Goal: Task Accomplishment & Management: Manage account settings

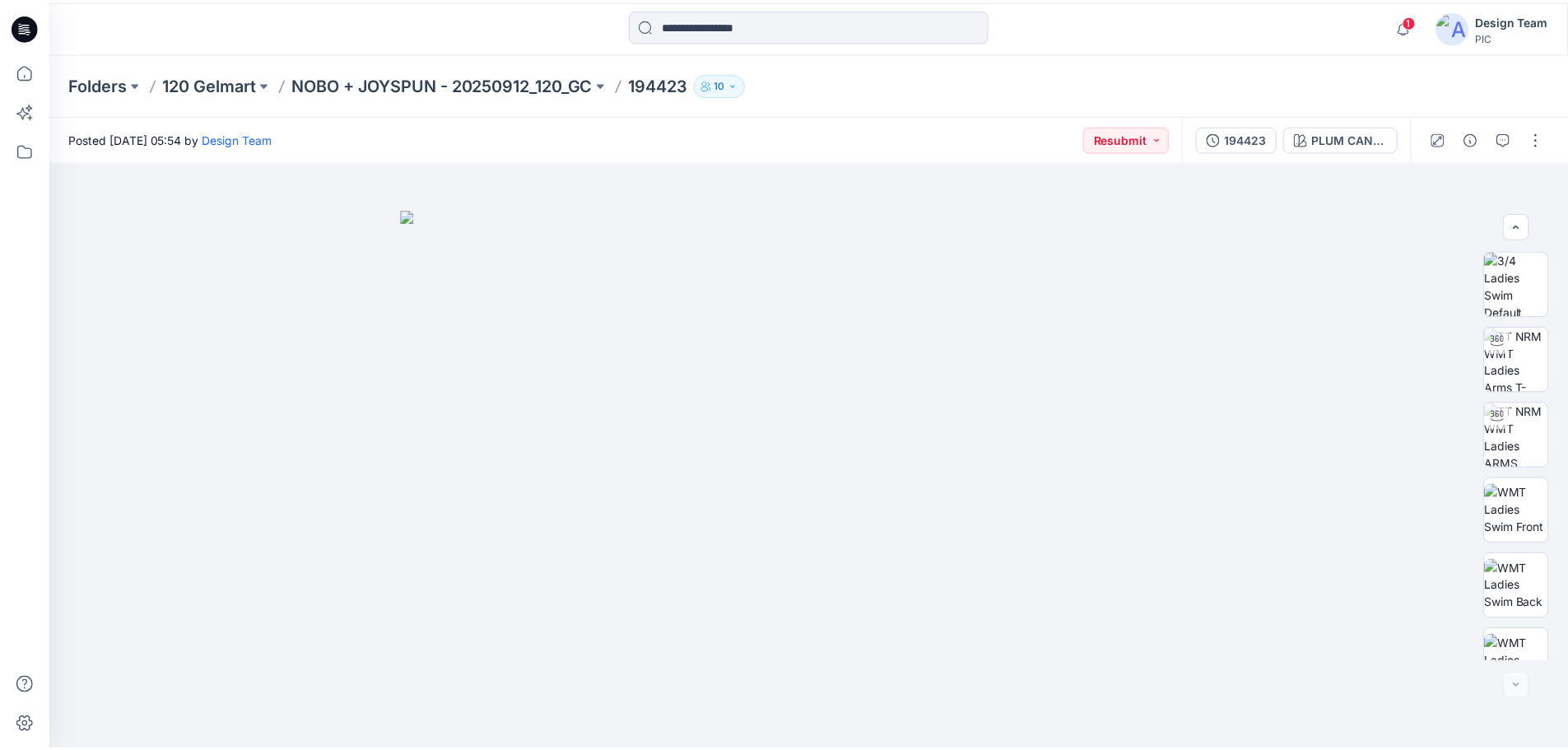
scroll to position [411, 0]
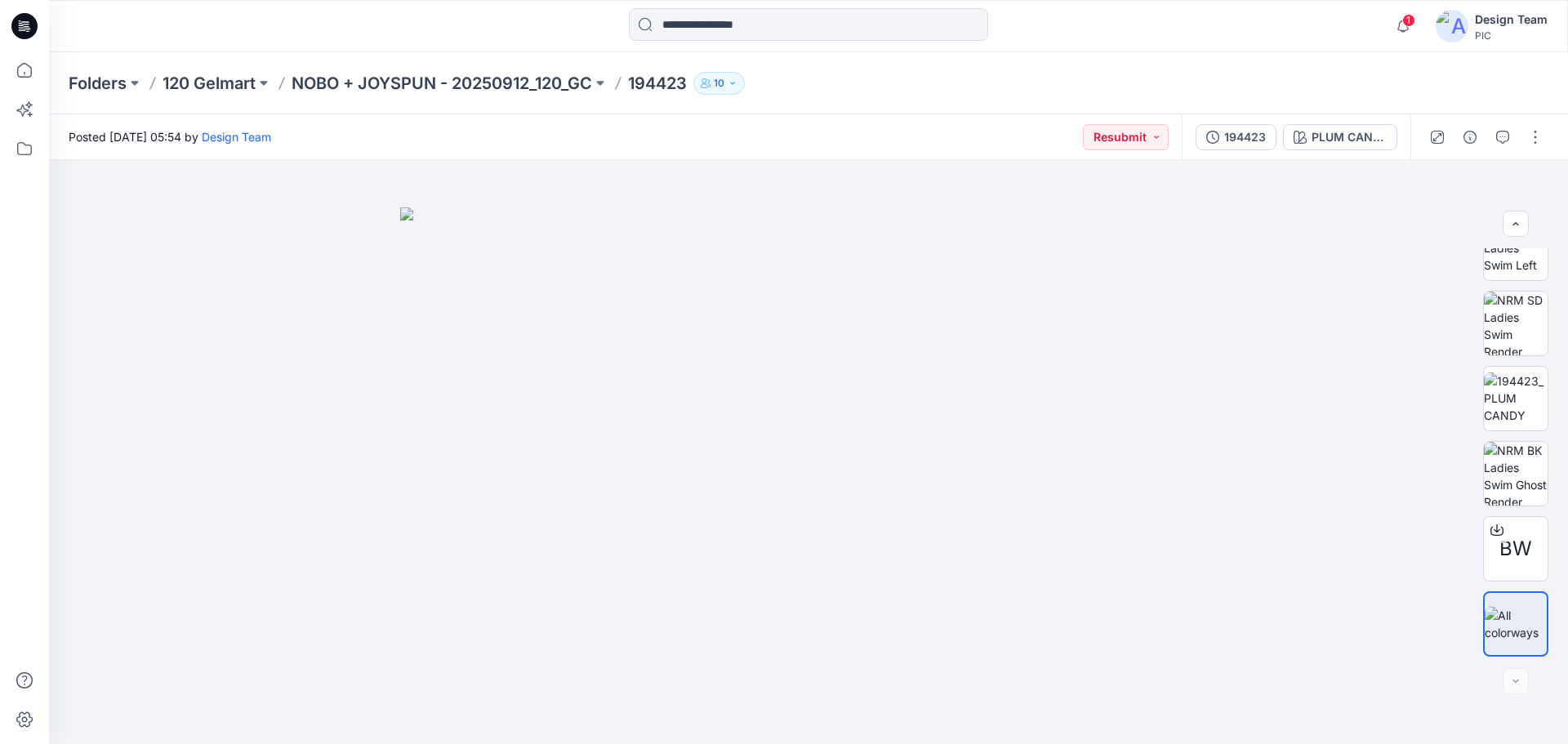
drag, startPoint x: 0, startPoint y: 0, endPoint x: 244, endPoint y: 95, distance: 261.8
click at [244, 95] on div "Folders 120 Gelmart NOBO + JOYSPUN - 20250912_120_GC 194423 10" at bounding box center [809, 83] width 1519 height 62
click at [244, 84] on p "120 Gelmart" at bounding box center [209, 84] width 93 height 23
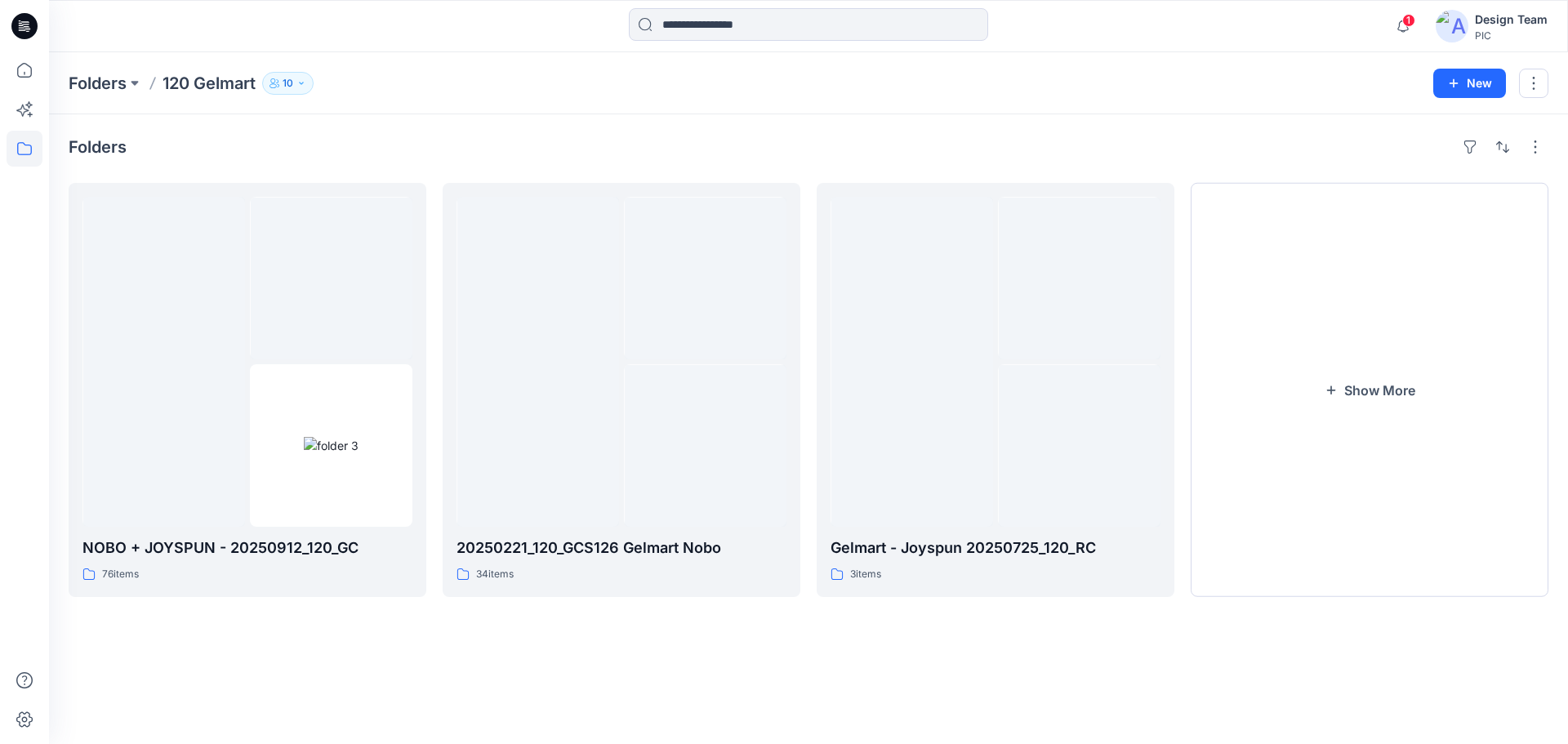
click at [19, 36] on icon at bounding box center [24, 26] width 26 height 26
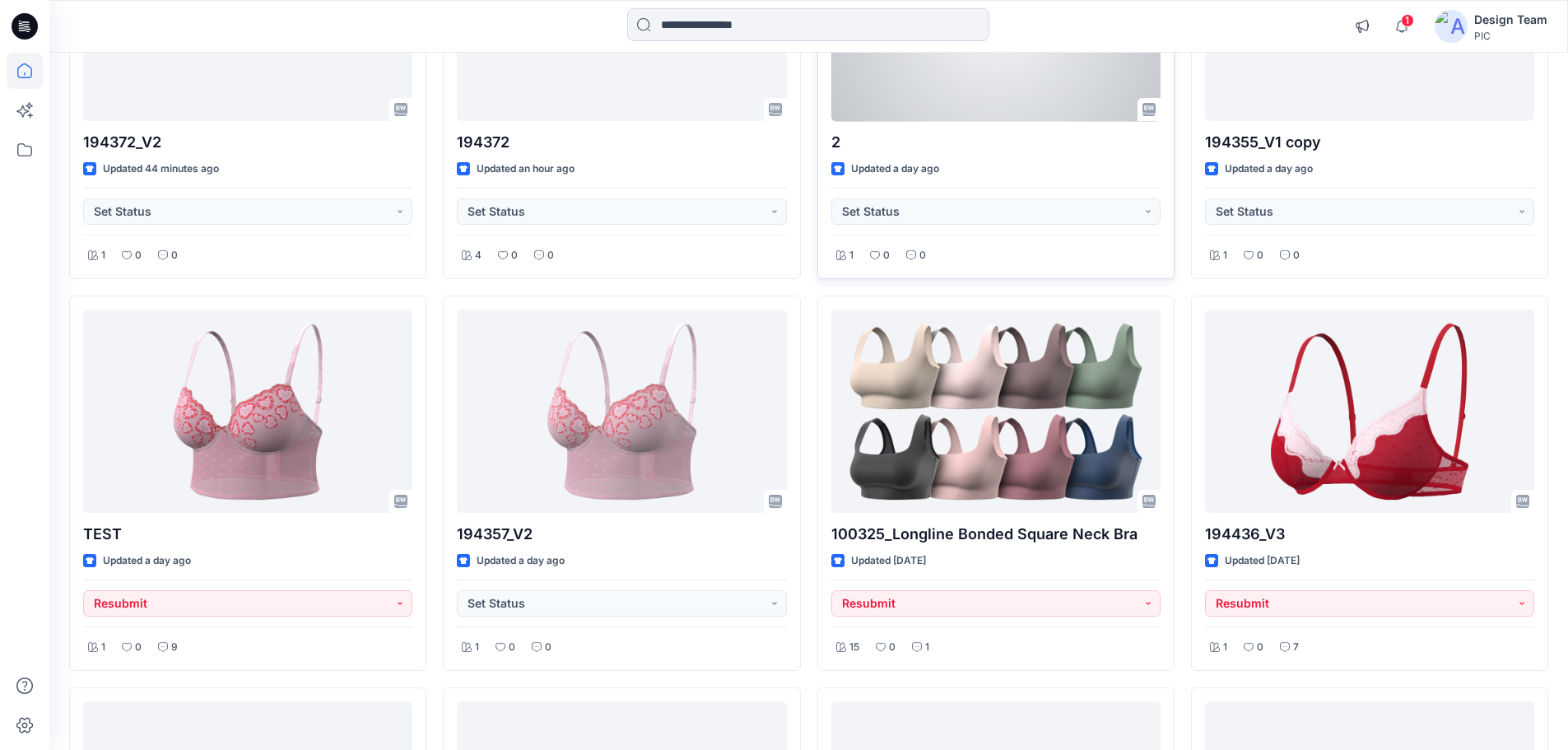
scroll to position [329, 0]
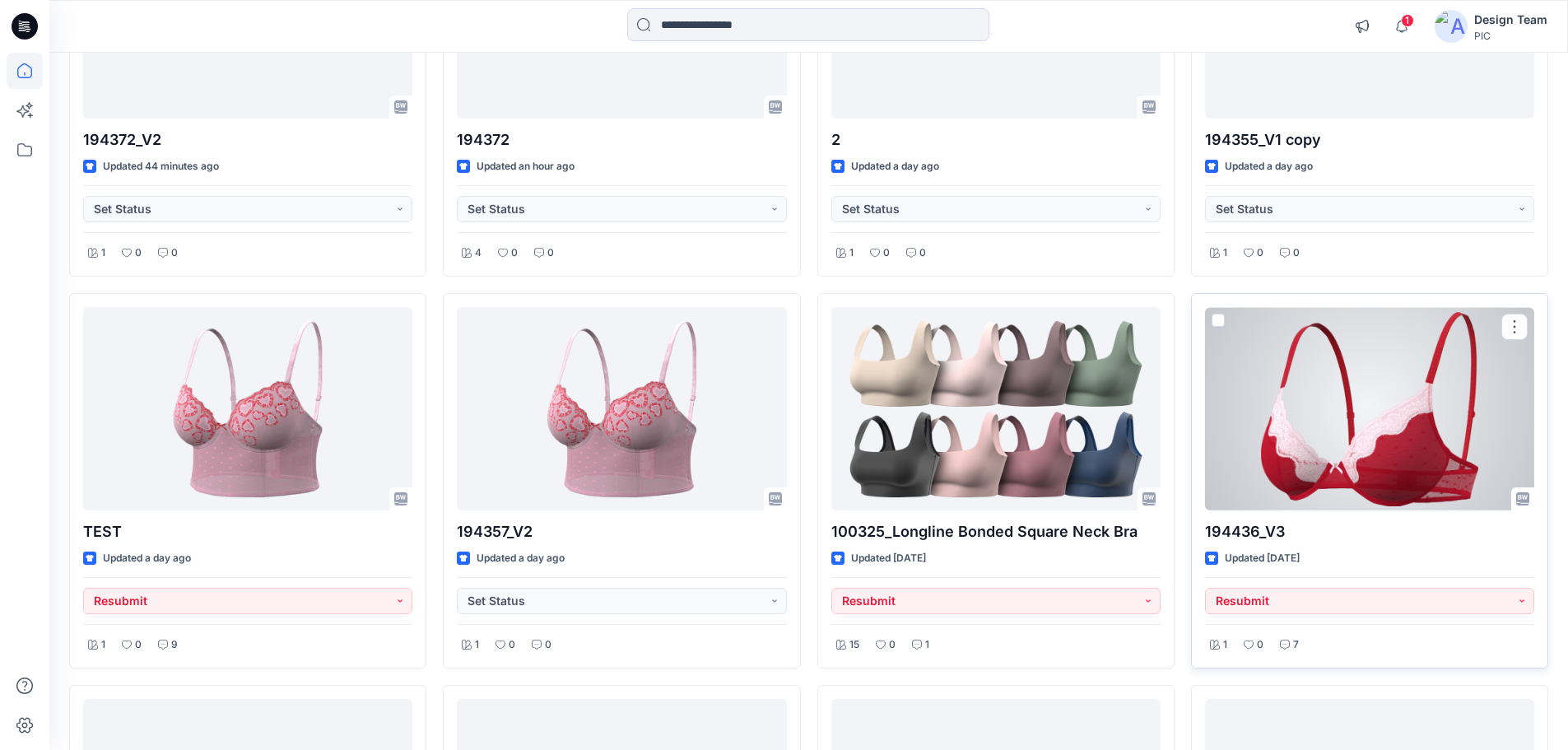
click at [1375, 342] on div at bounding box center [1369, 408] width 329 height 204
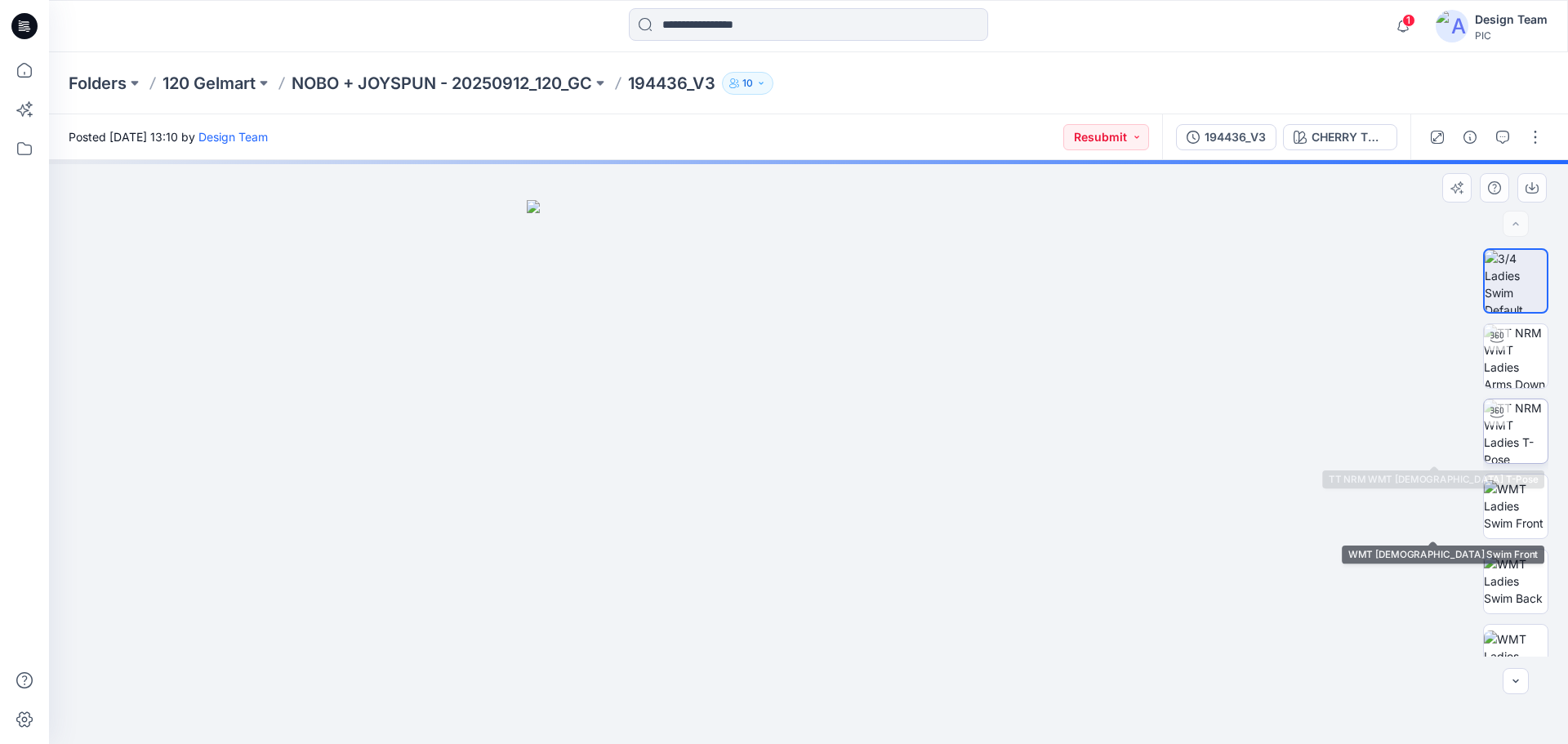
click at [1519, 438] on img at bounding box center [1516, 431] width 64 height 64
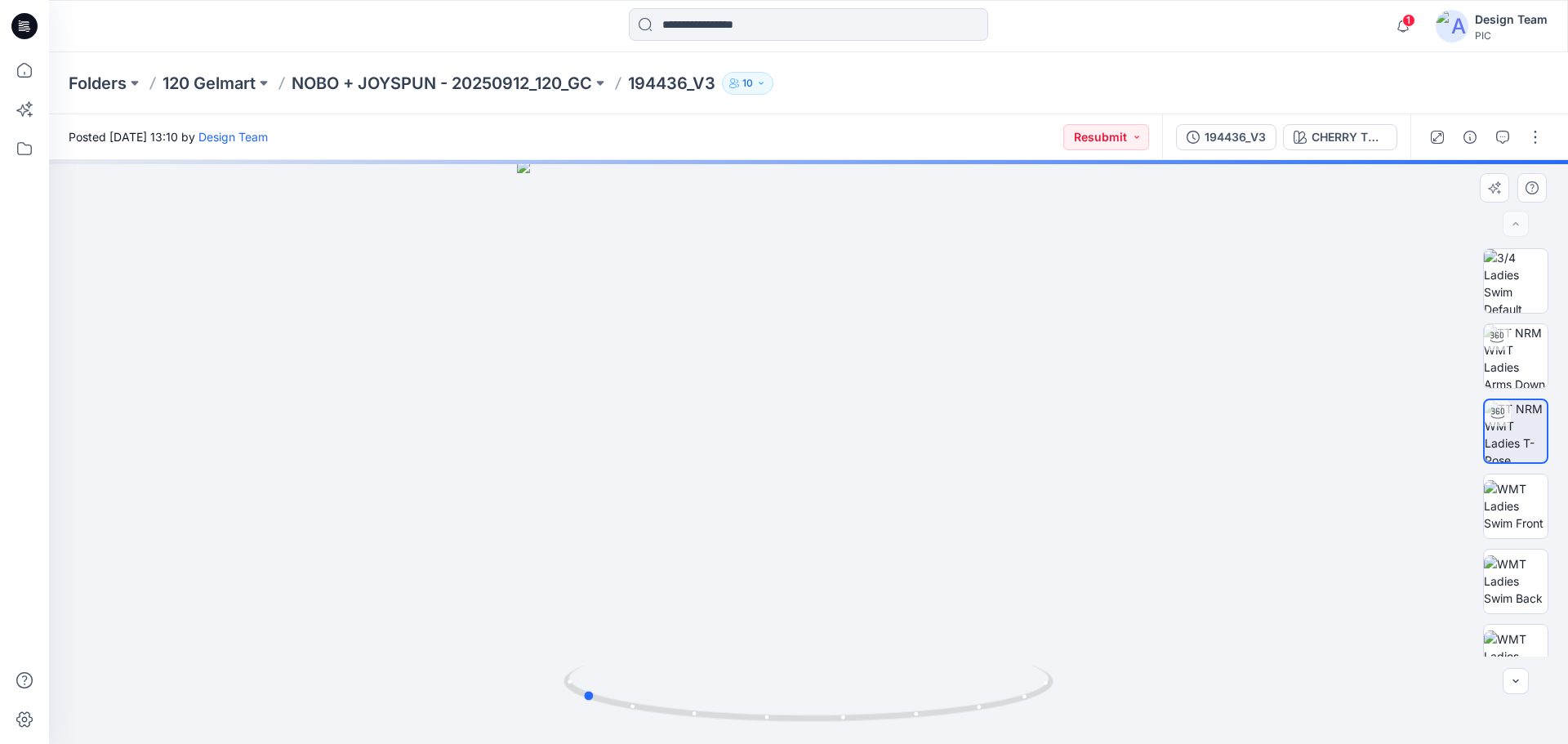
drag, startPoint x: 883, startPoint y: 719, endPoint x: 1145, endPoint y: 649, distance: 271.2
click at [1145, 649] on div at bounding box center [809, 451] width 1519 height 584
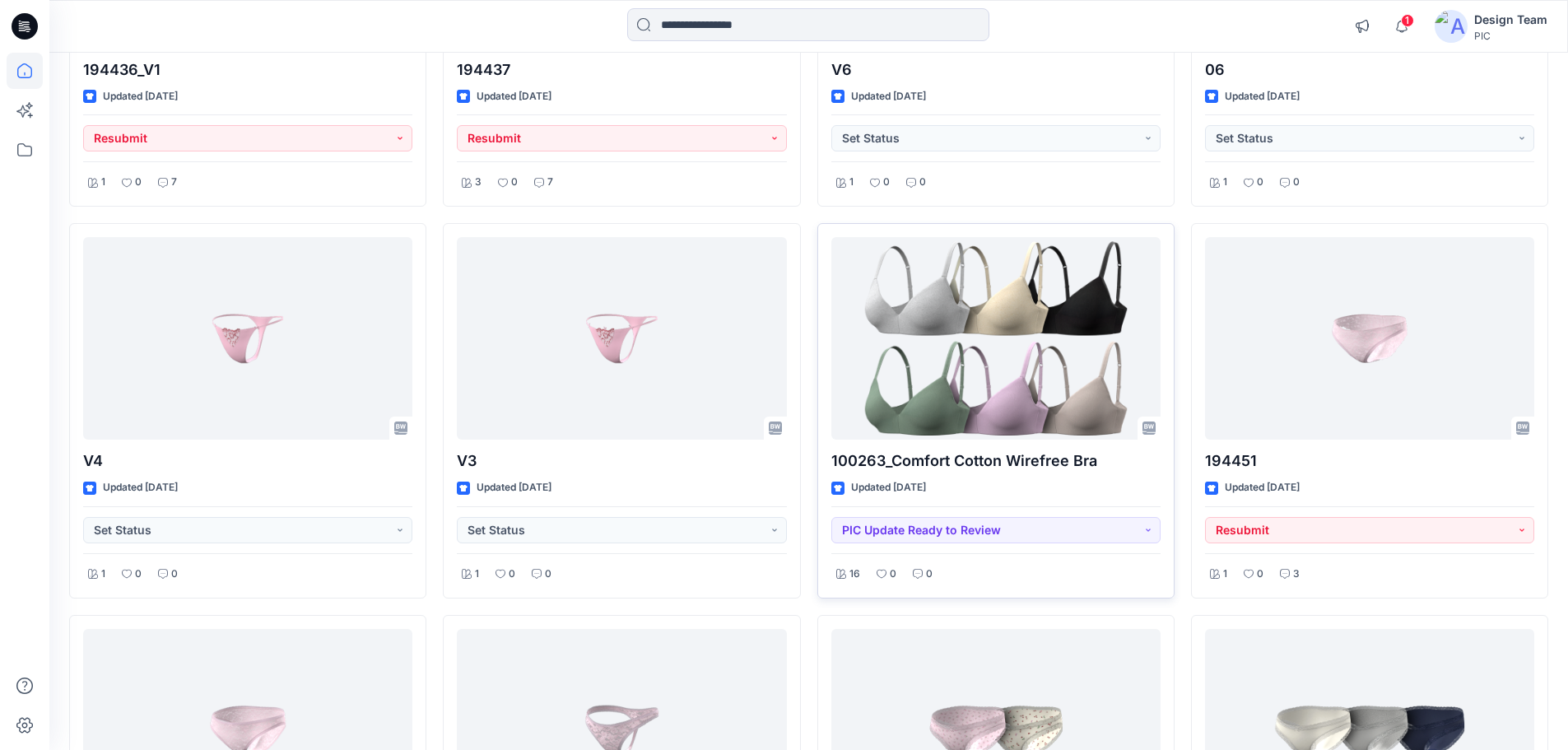
scroll to position [1295, 0]
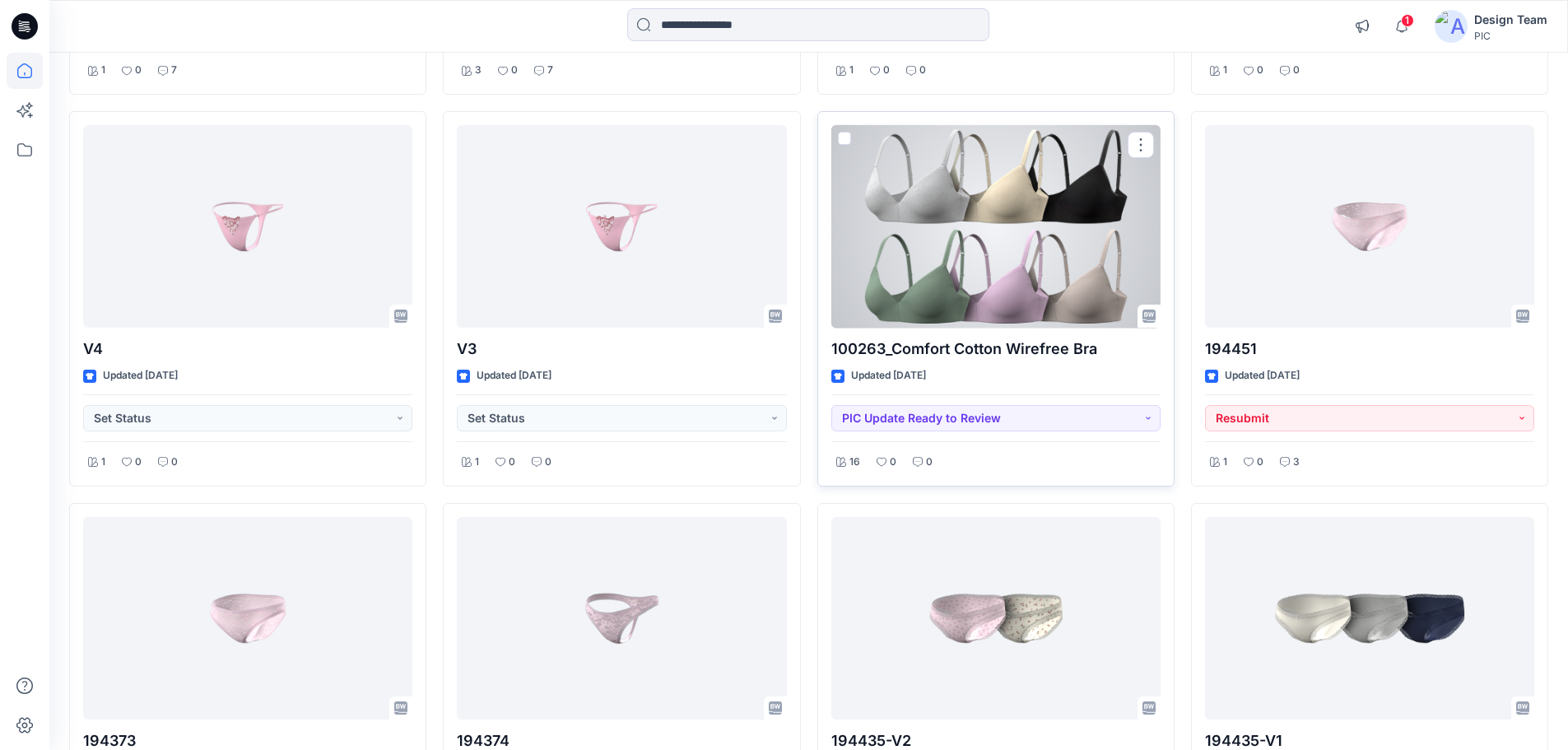
click at [980, 242] on div at bounding box center [996, 227] width 329 height 204
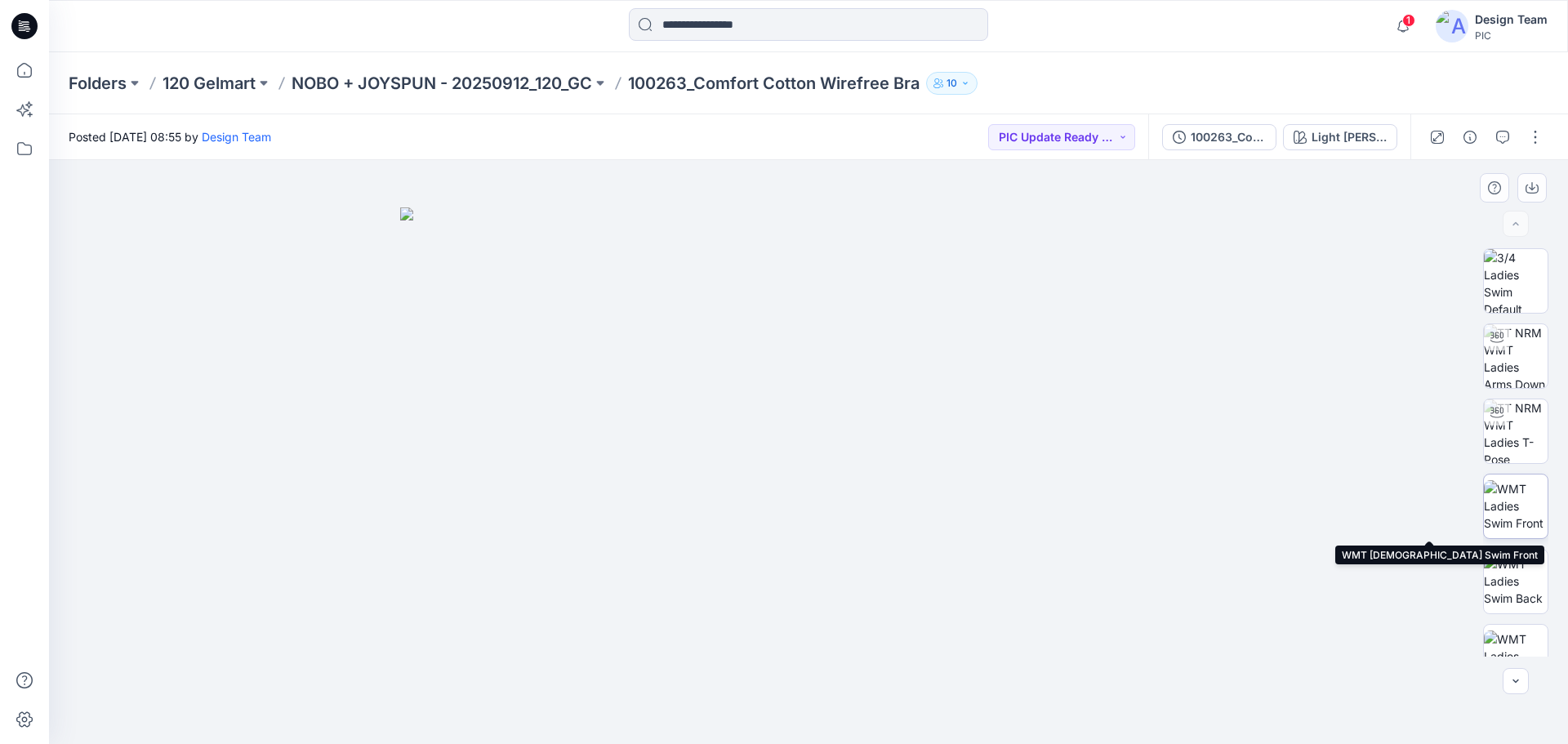
click at [1524, 499] on img at bounding box center [1516, 505] width 64 height 51
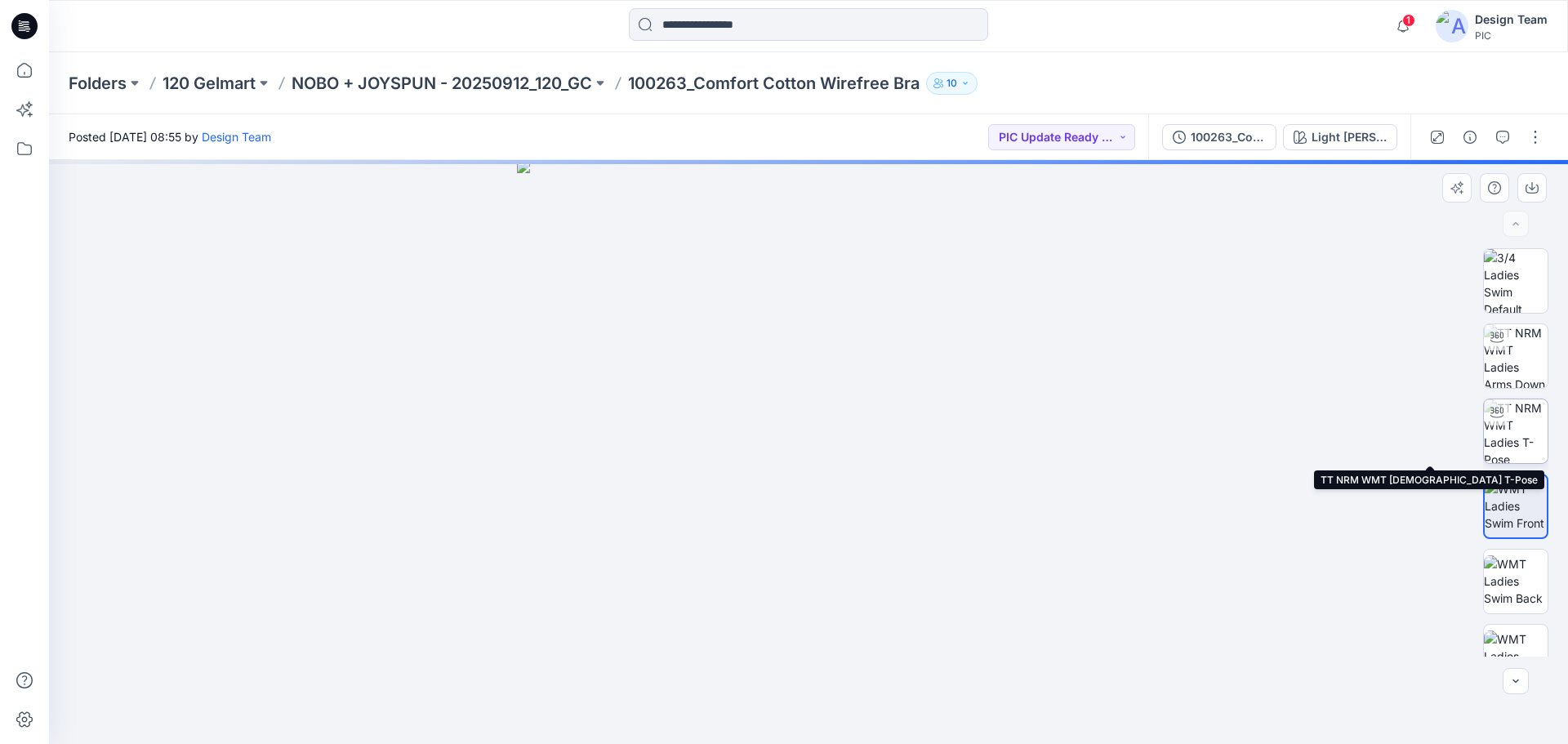
click at [1525, 425] on img at bounding box center [1516, 431] width 64 height 64
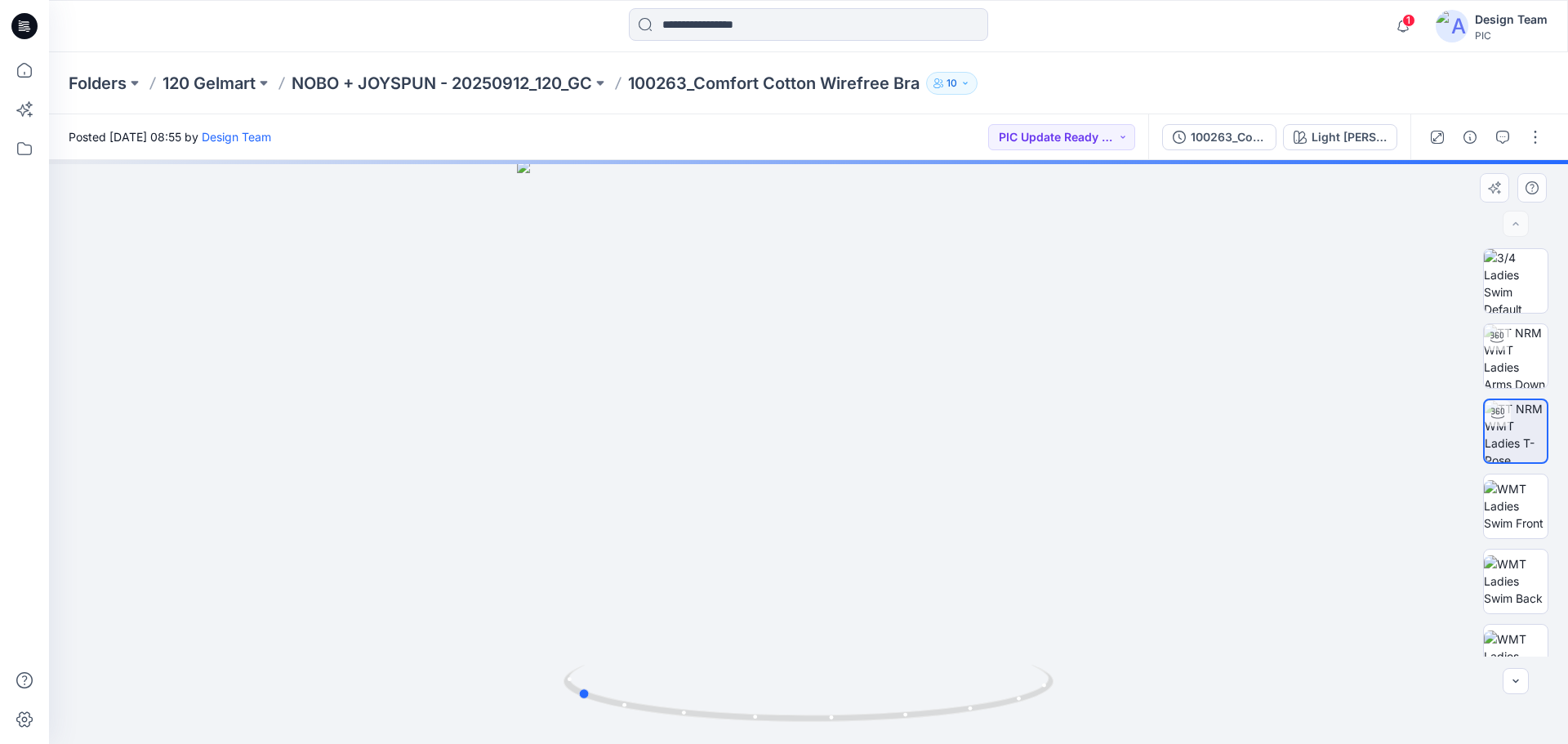
drag, startPoint x: 940, startPoint y: 713, endPoint x: 1198, endPoint y: 648, distance: 266.1
click at [1198, 648] on div at bounding box center [809, 451] width 1519 height 584
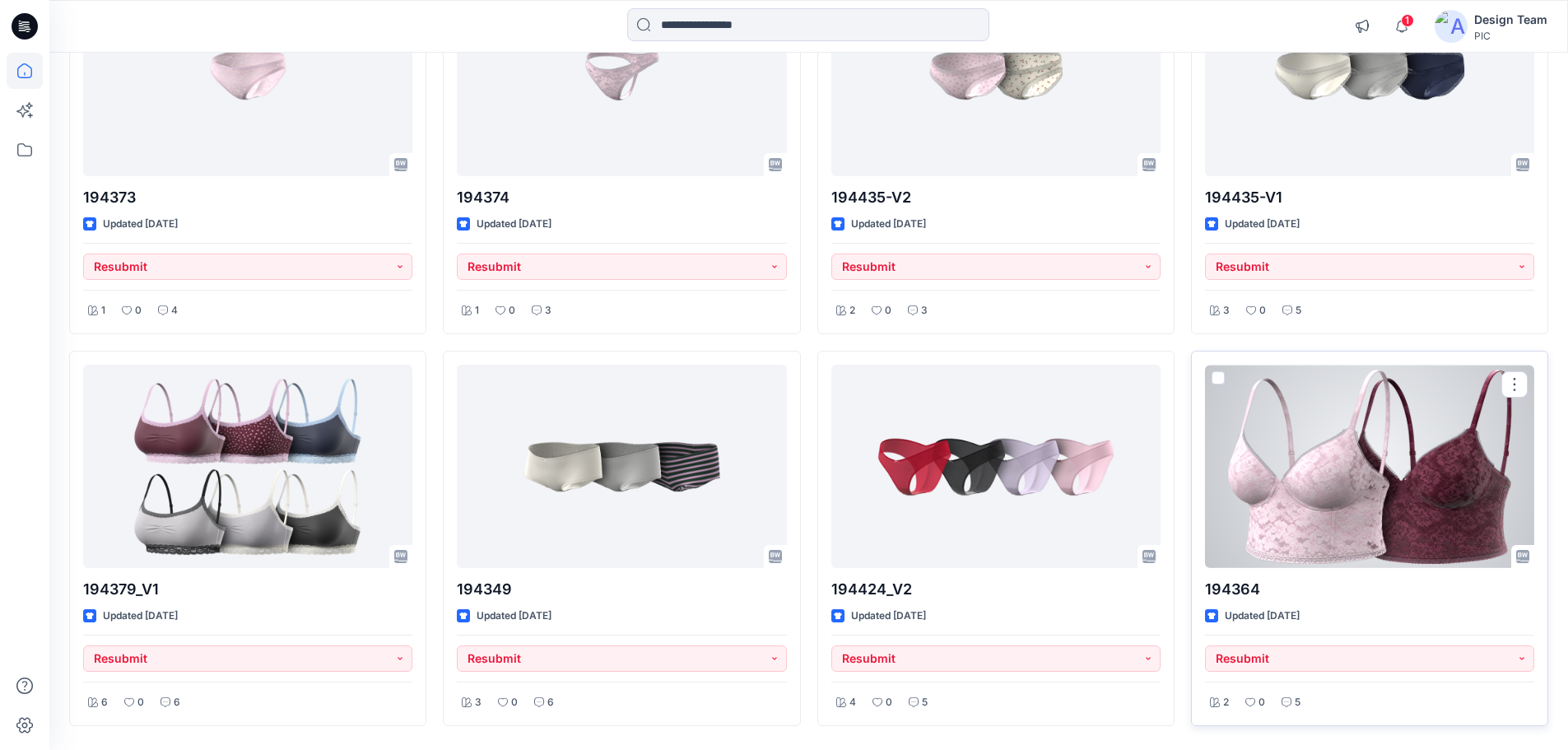
scroll to position [1893, 0]
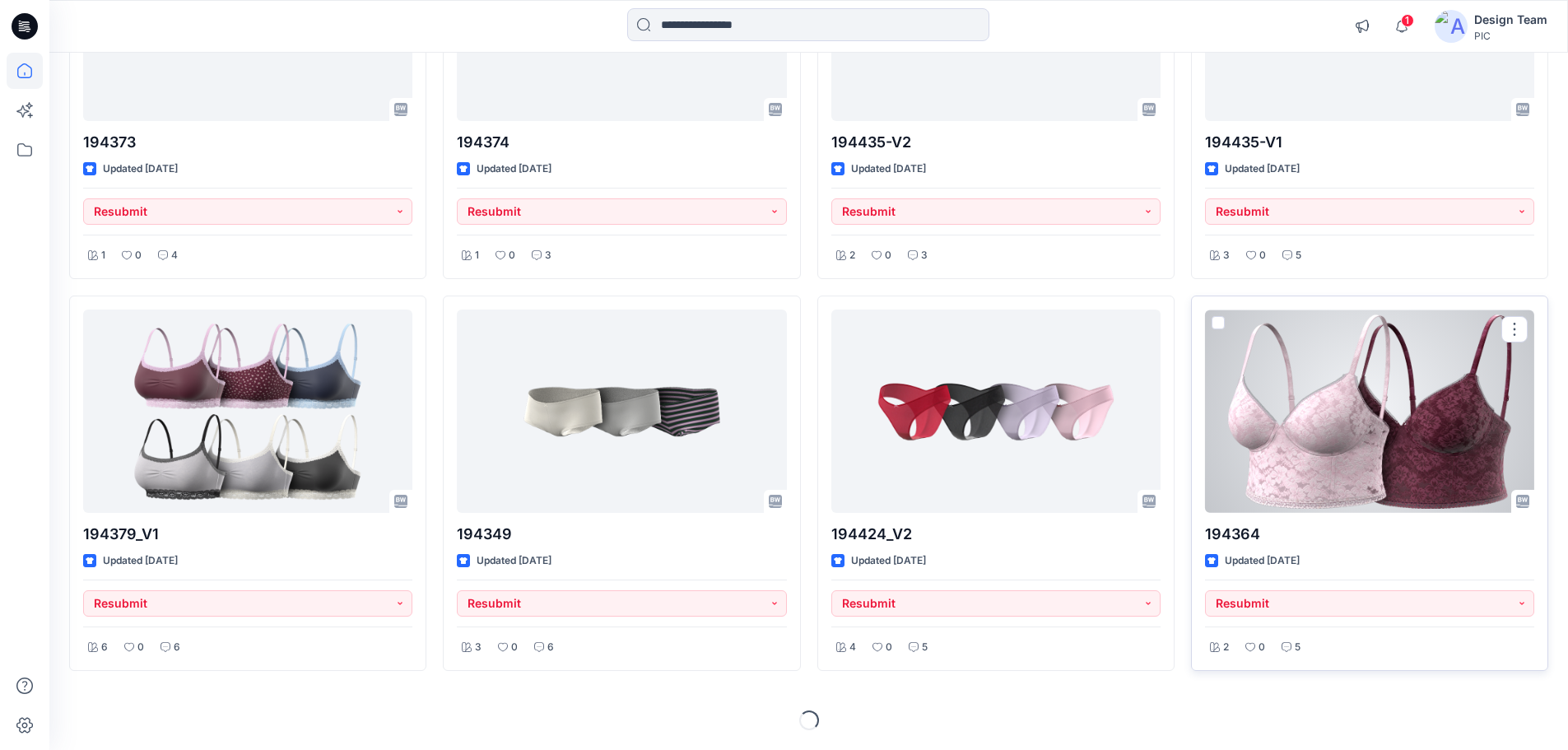
click at [1349, 385] on div at bounding box center [1369, 411] width 329 height 204
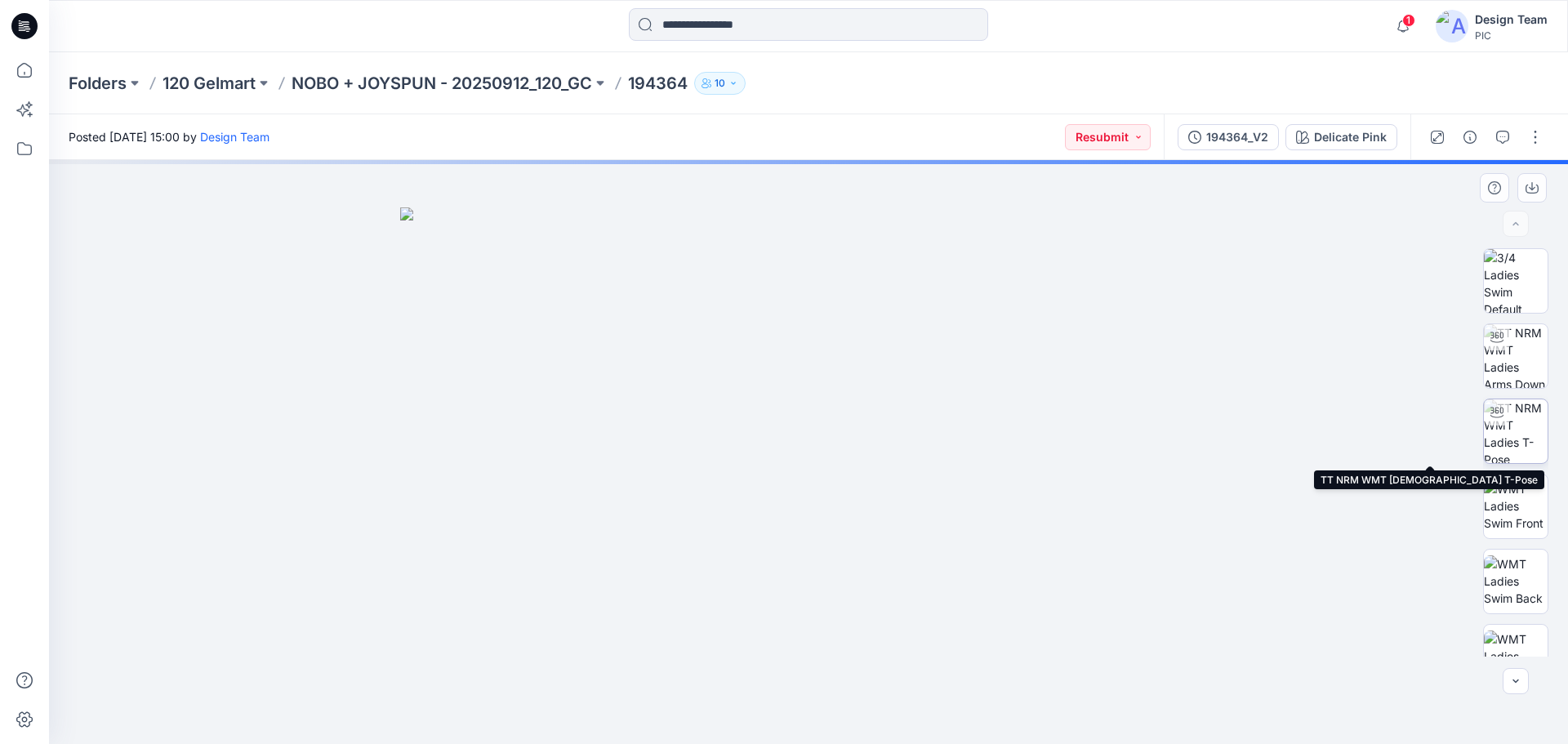
click at [1526, 430] on img at bounding box center [1516, 431] width 64 height 64
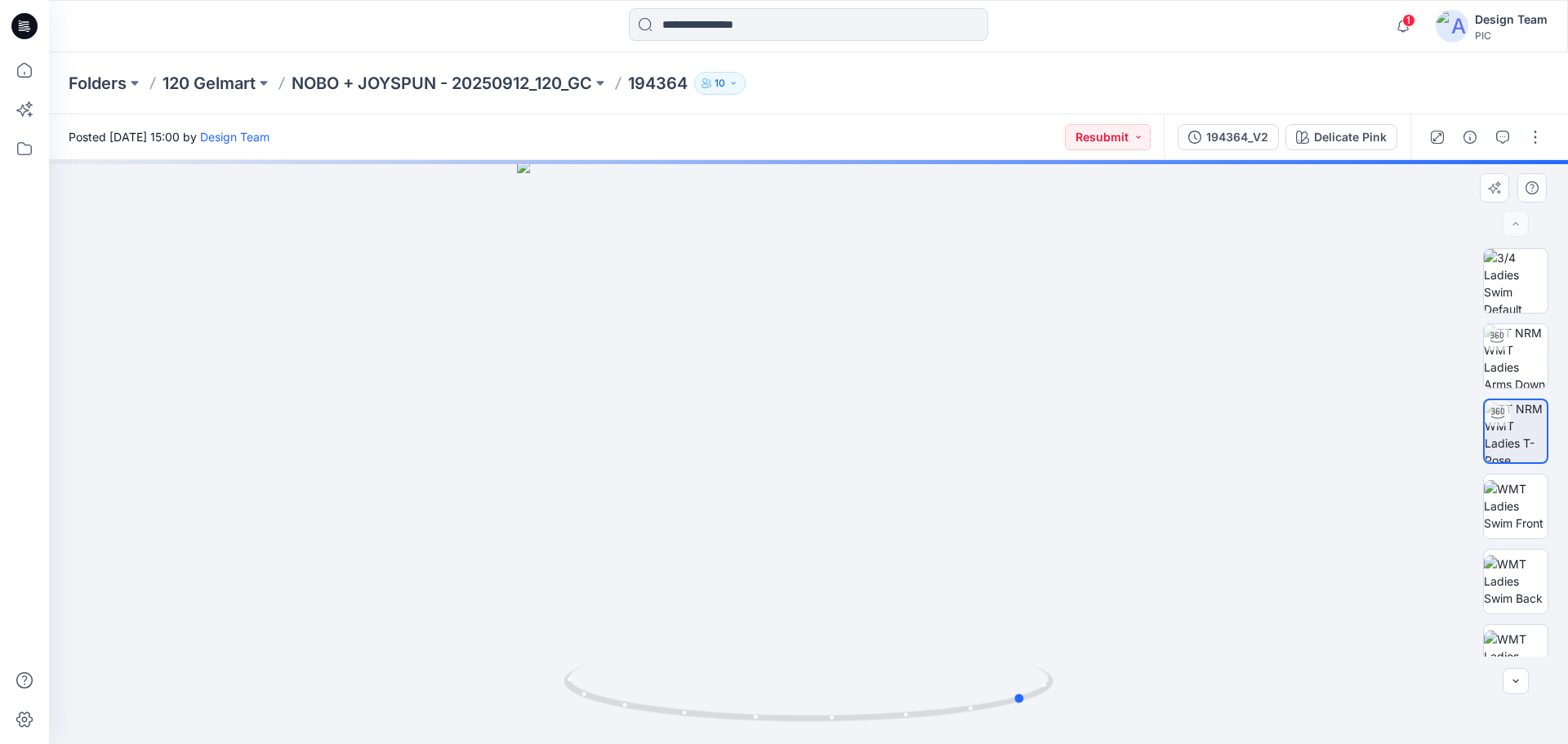
drag, startPoint x: 835, startPoint y: 725, endPoint x: 1064, endPoint y: 680, distance: 233.4
click at [1062, 680] on div at bounding box center [809, 451] width 1519 height 584
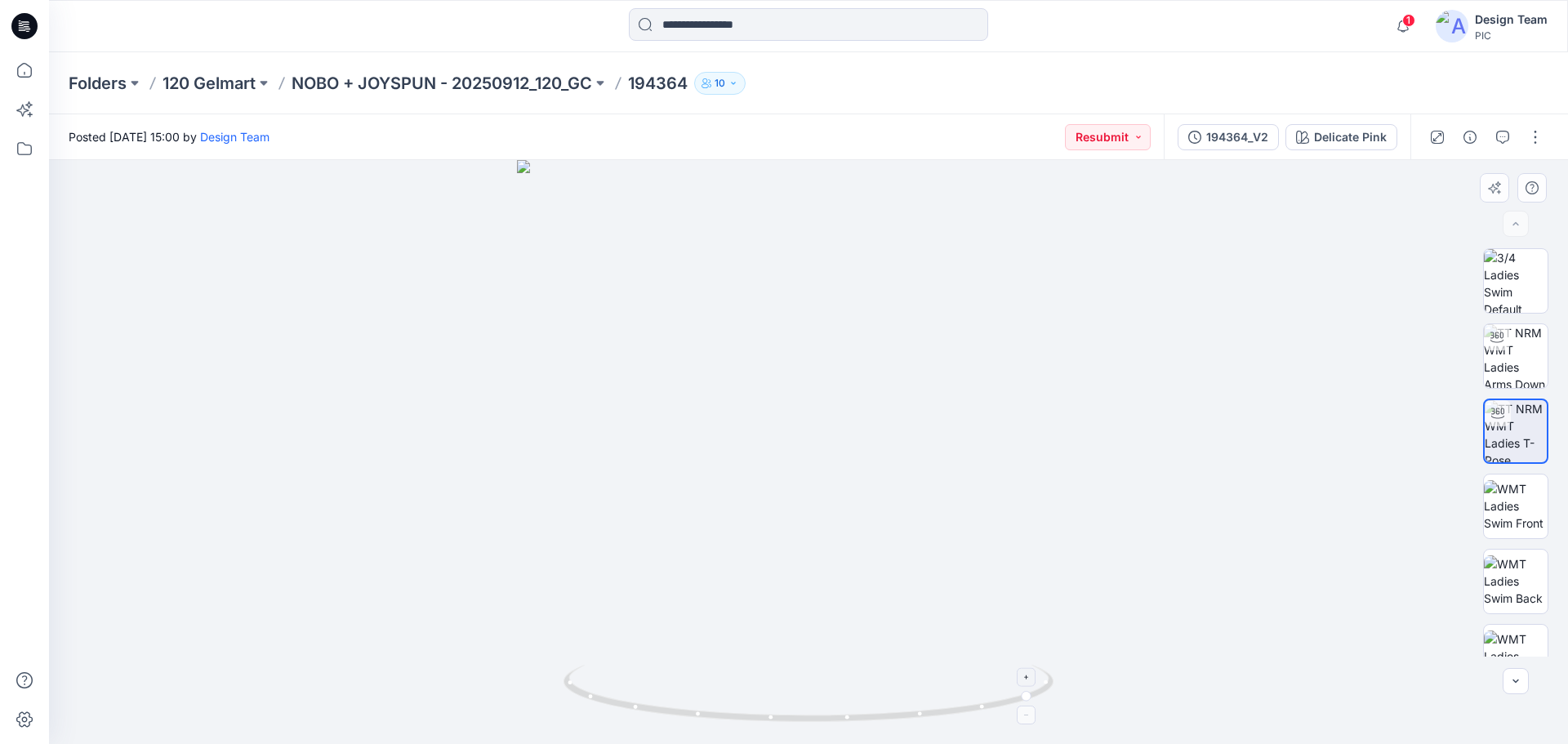
click at [744, 722] on icon at bounding box center [810, 696] width 494 height 62
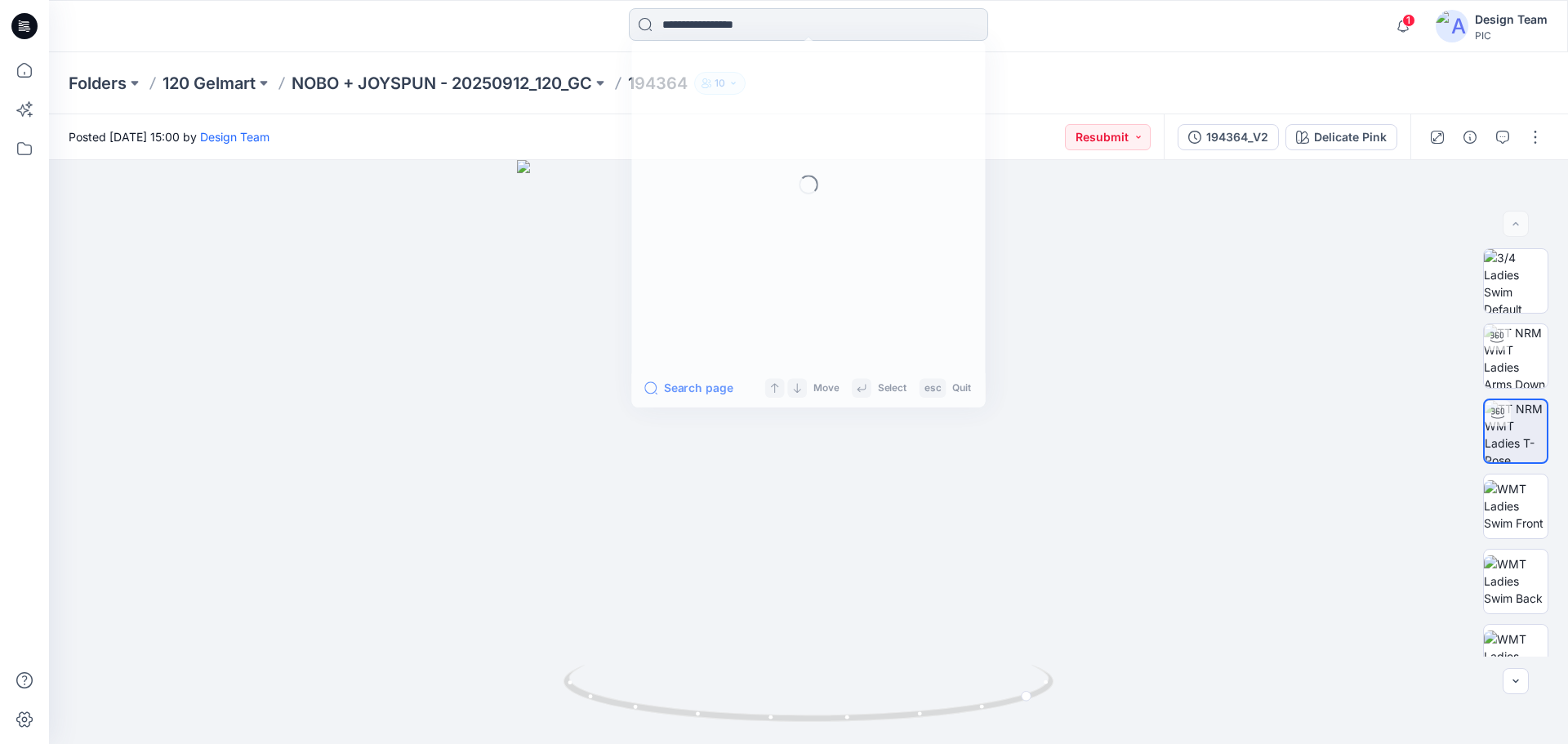
click at [827, 32] on input at bounding box center [808, 24] width 359 height 33
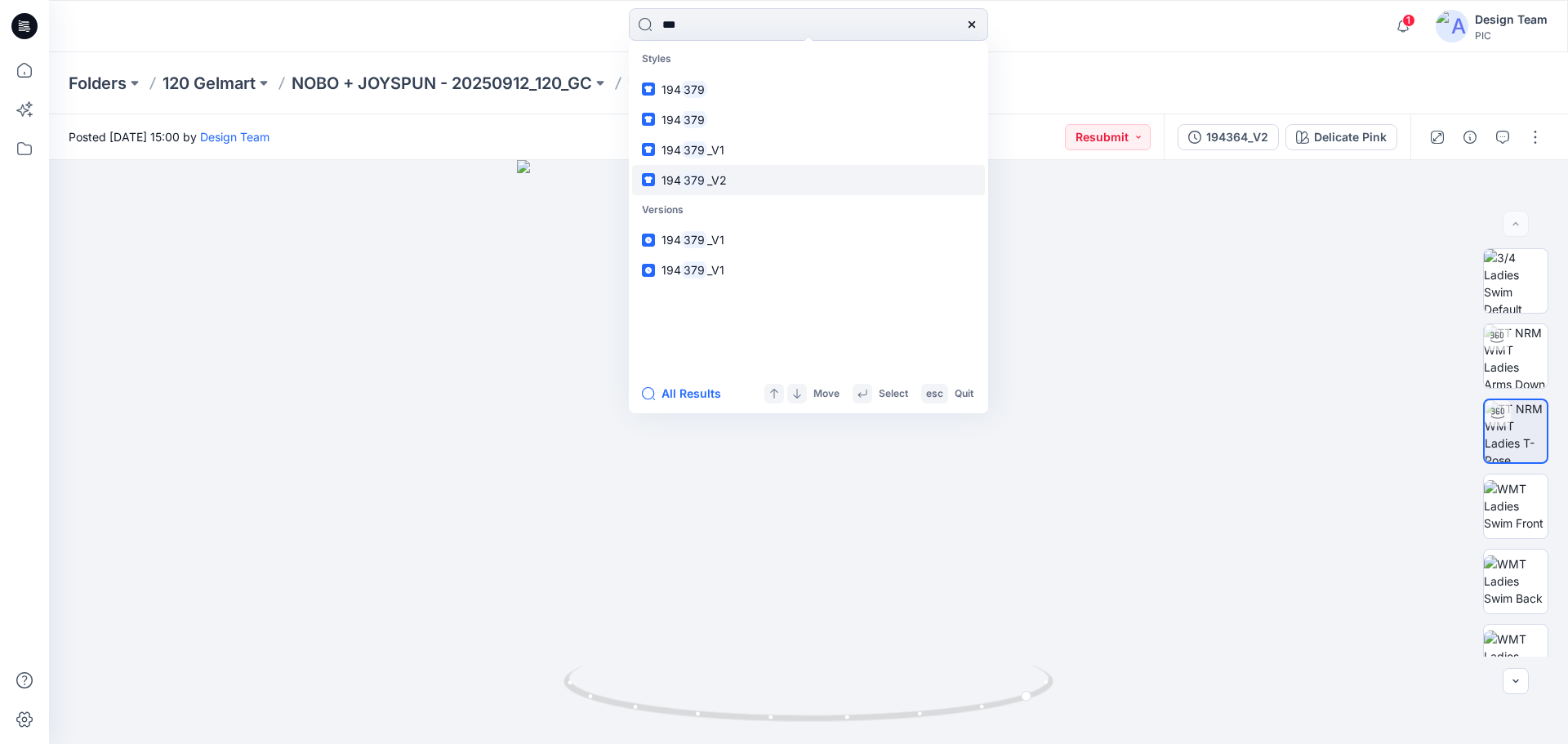
type input "***"
click at [716, 184] on span "_V2" at bounding box center [717, 180] width 19 height 13
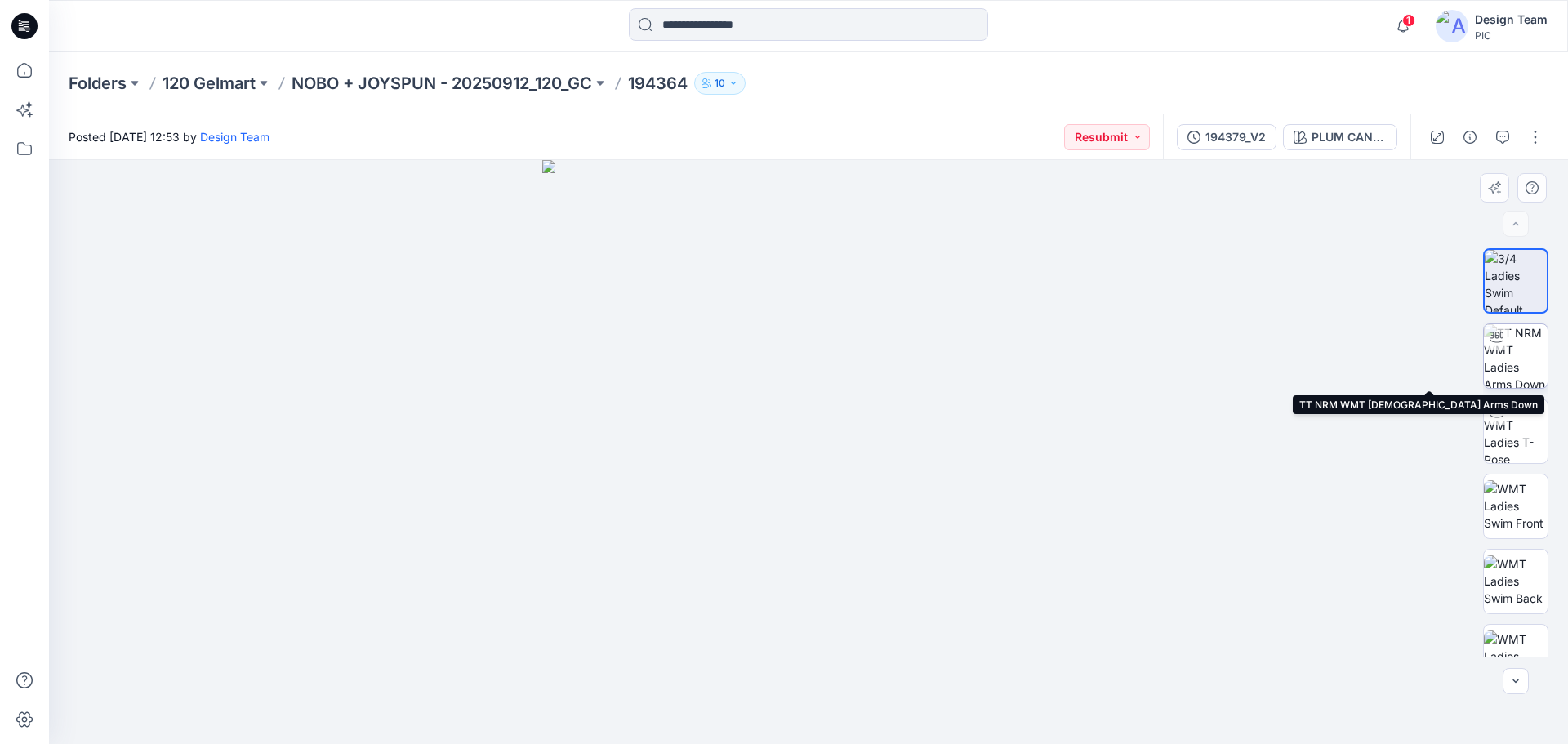
click at [1516, 367] on img at bounding box center [1516, 356] width 64 height 64
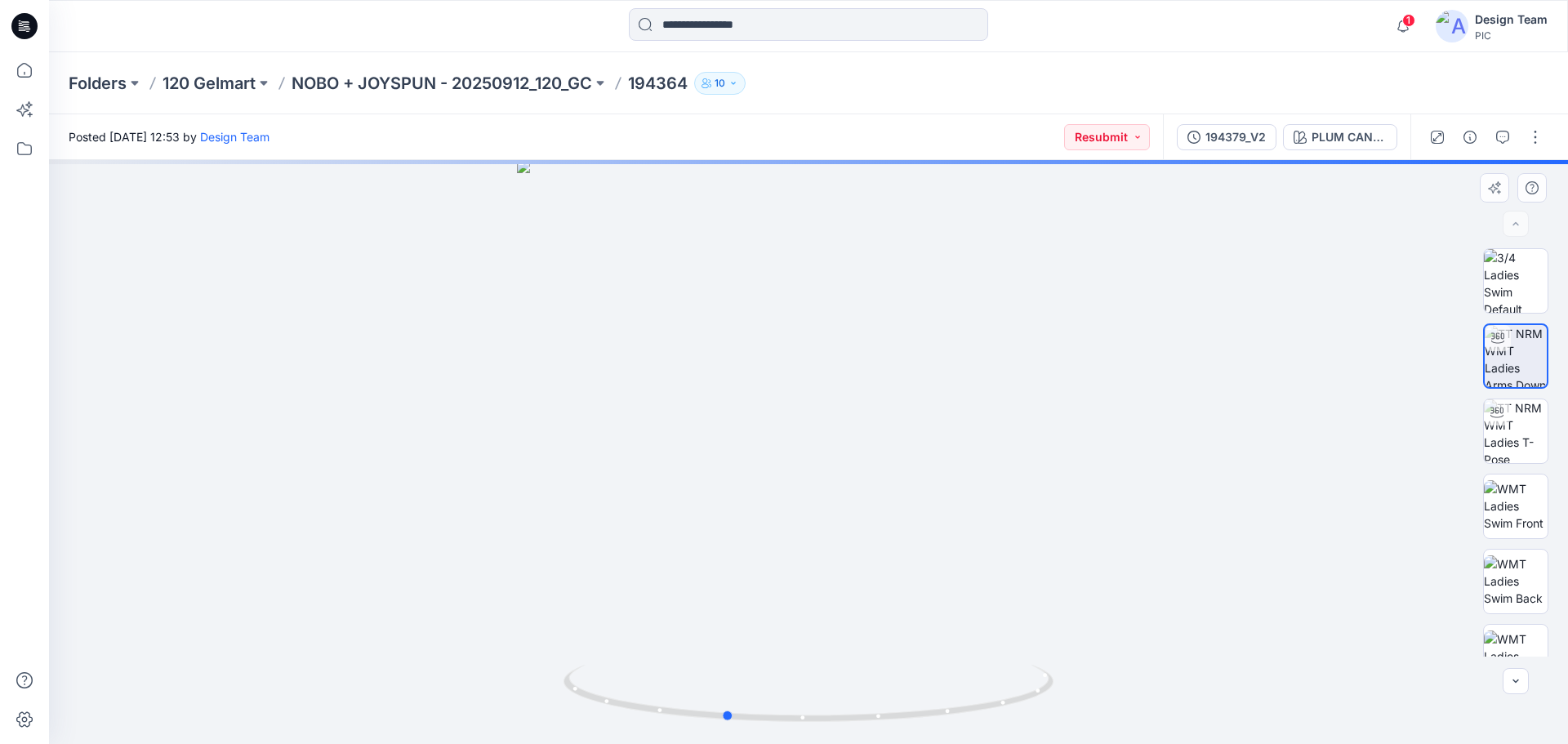
drag, startPoint x: 964, startPoint y: 708, endPoint x: 1323, endPoint y: 647, distance: 364.1
click at [1348, 646] on div at bounding box center [809, 451] width 1519 height 584
drag, startPoint x: 881, startPoint y: 722, endPoint x: 819, endPoint y: 722, distance: 62.0
click at [819, 722] on icon at bounding box center [810, 696] width 494 height 62
click at [1511, 422] on img at bounding box center [1516, 431] width 64 height 64
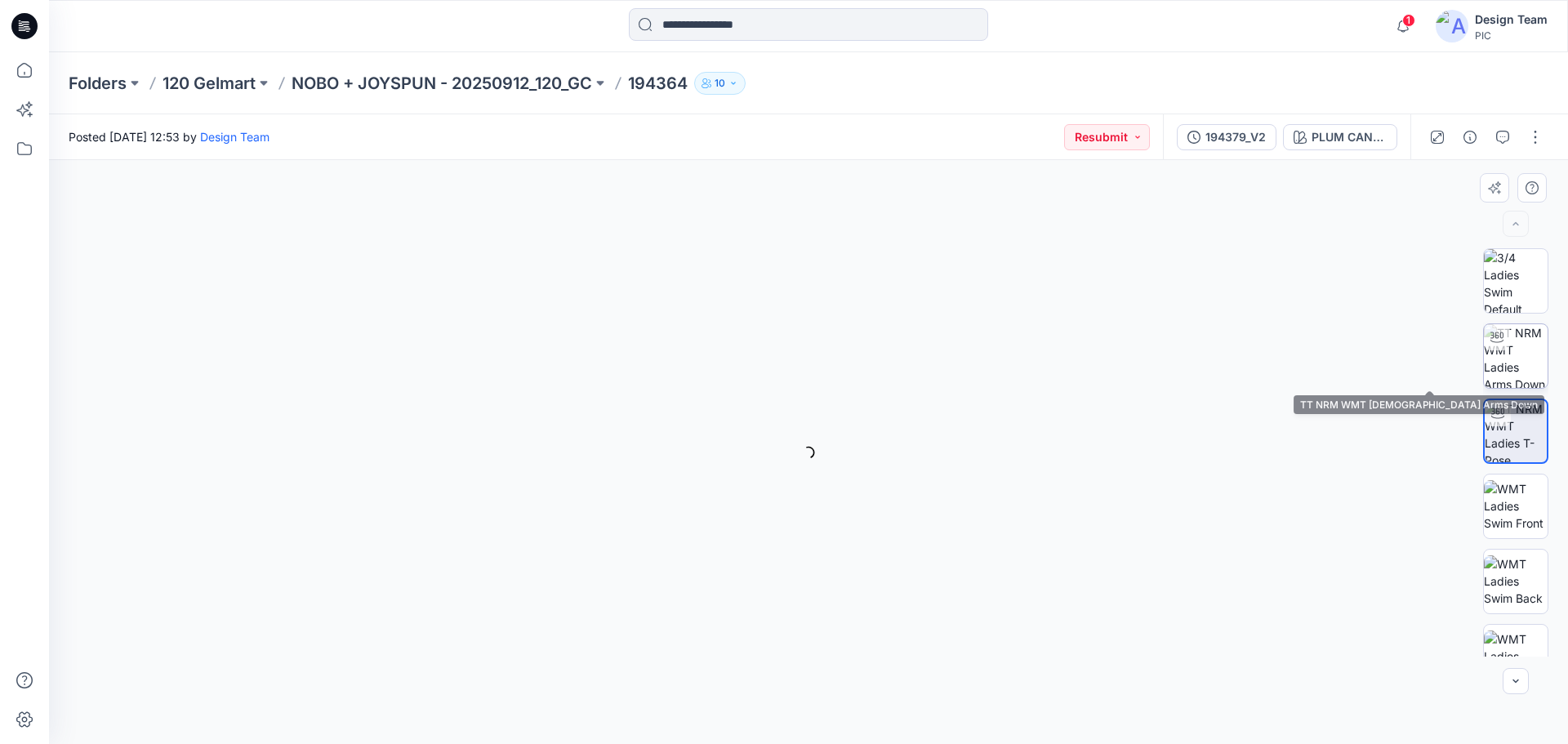
click at [1508, 340] on div at bounding box center [1516, 356] width 65 height 65
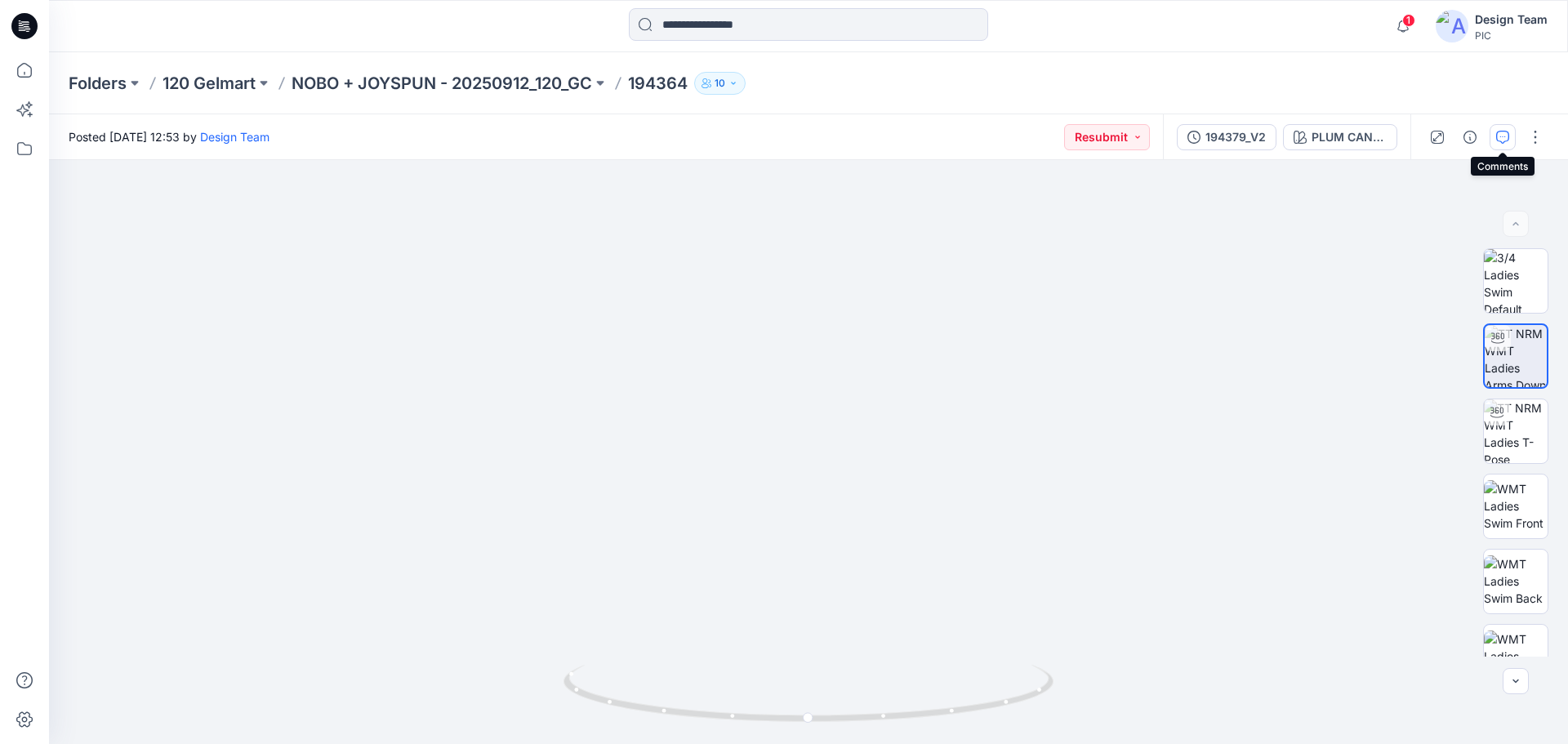
click at [1504, 142] on icon "button" at bounding box center [1503, 138] width 13 height 13
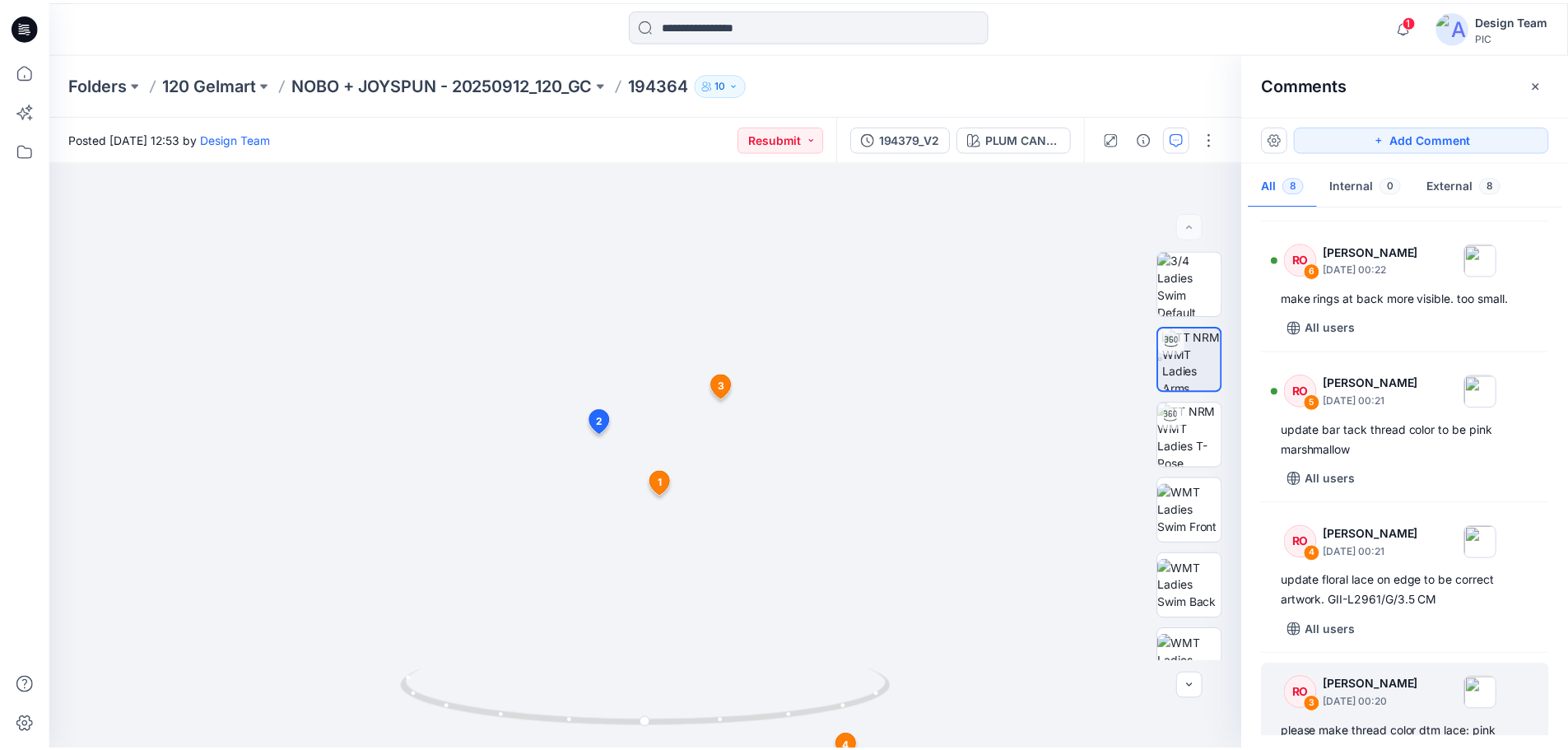
scroll to position [232, 0]
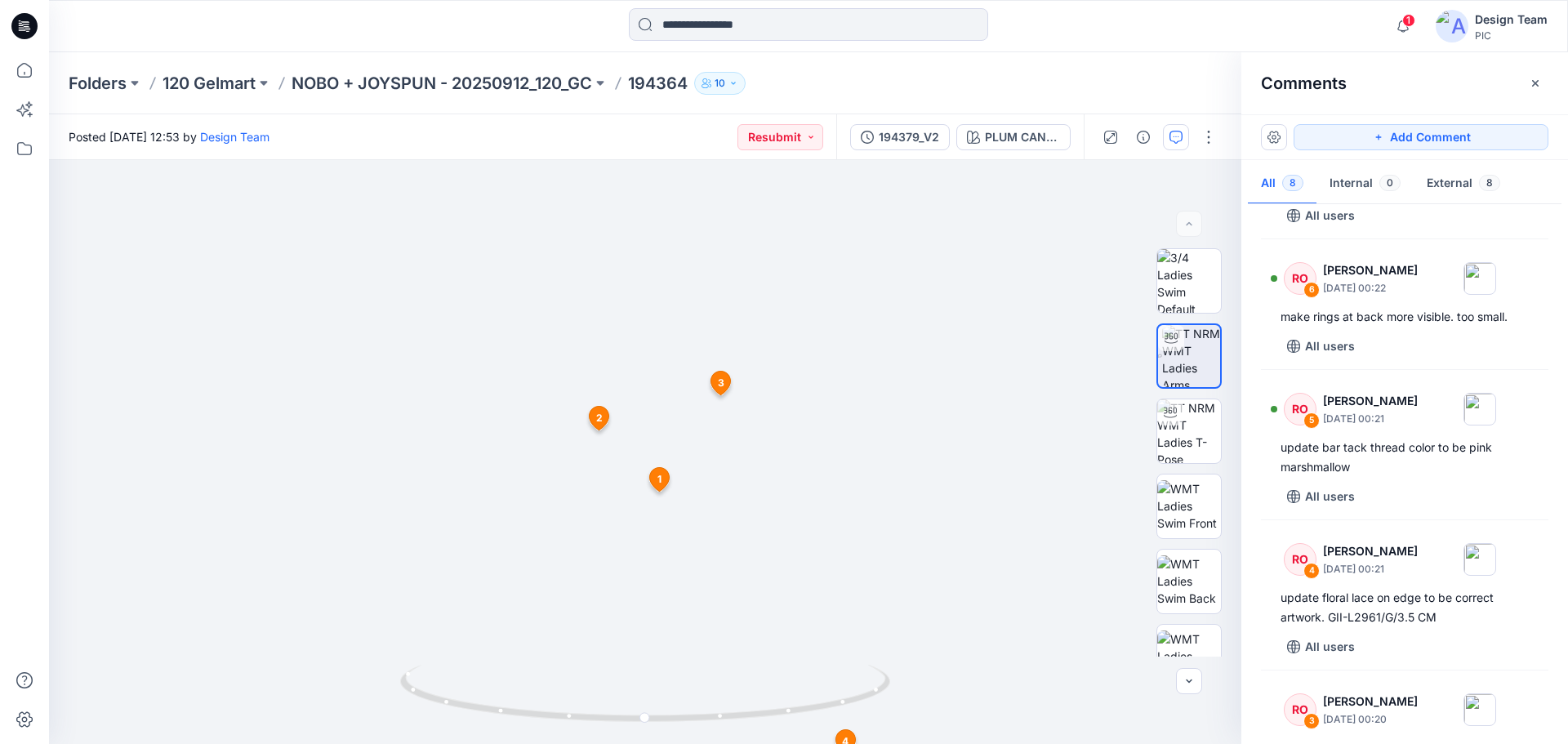
click at [23, 34] on icon at bounding box center [24, 26] width 26 height 26
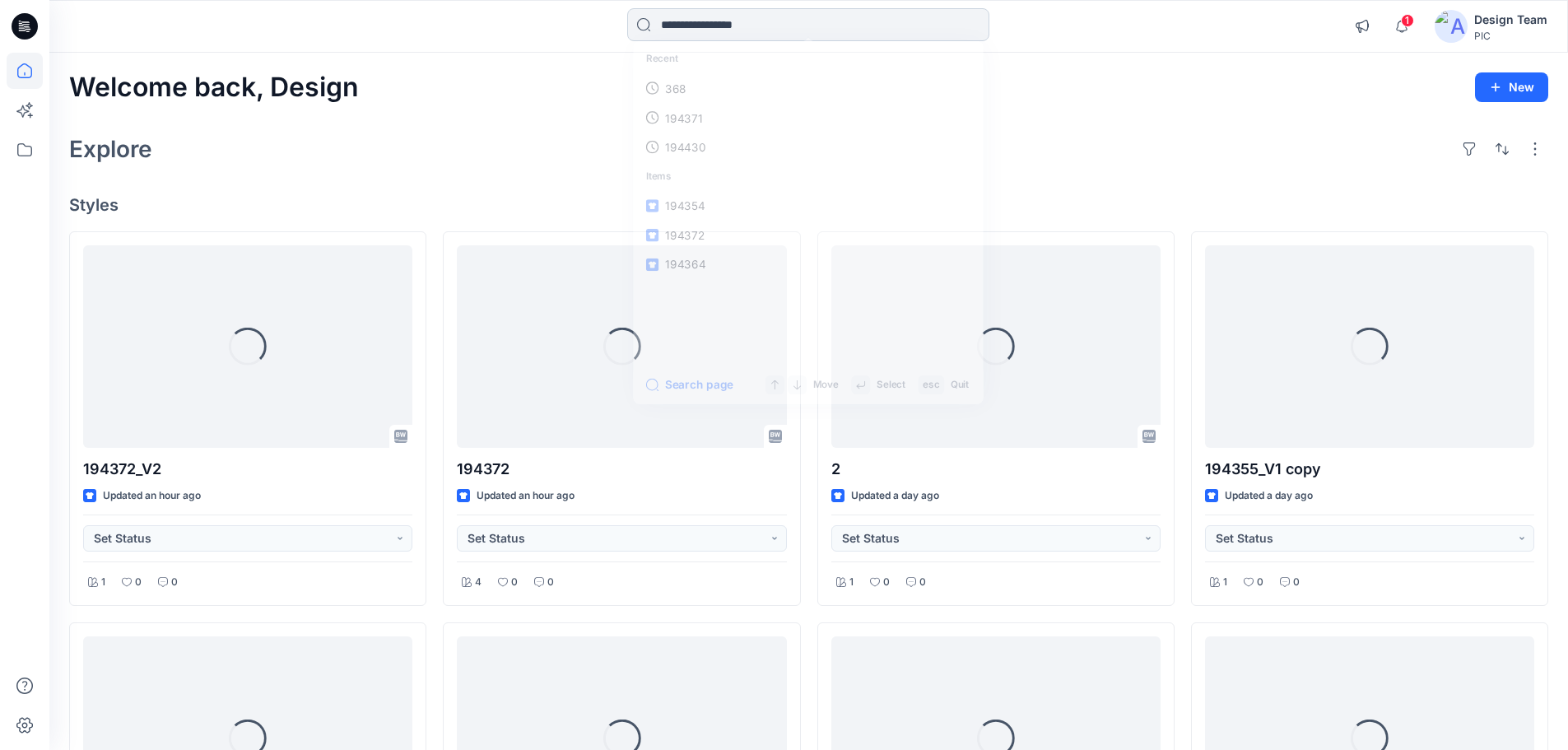
click at [768, 32] on input at bounding box center [807, 24] width 362 height 33
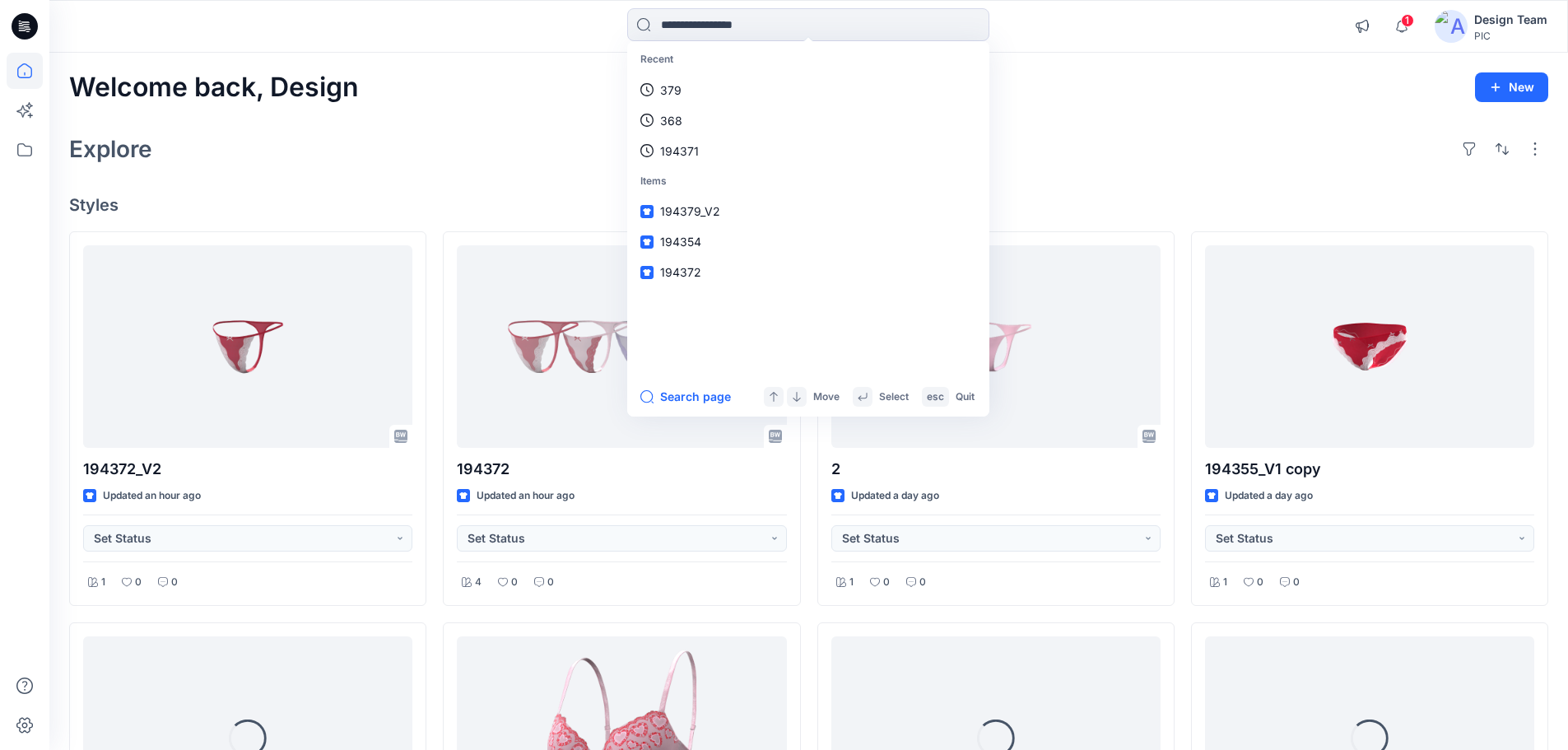
click at [408, 155] on div "Explore" at bounding box center [808, 148] width 1480 height 40
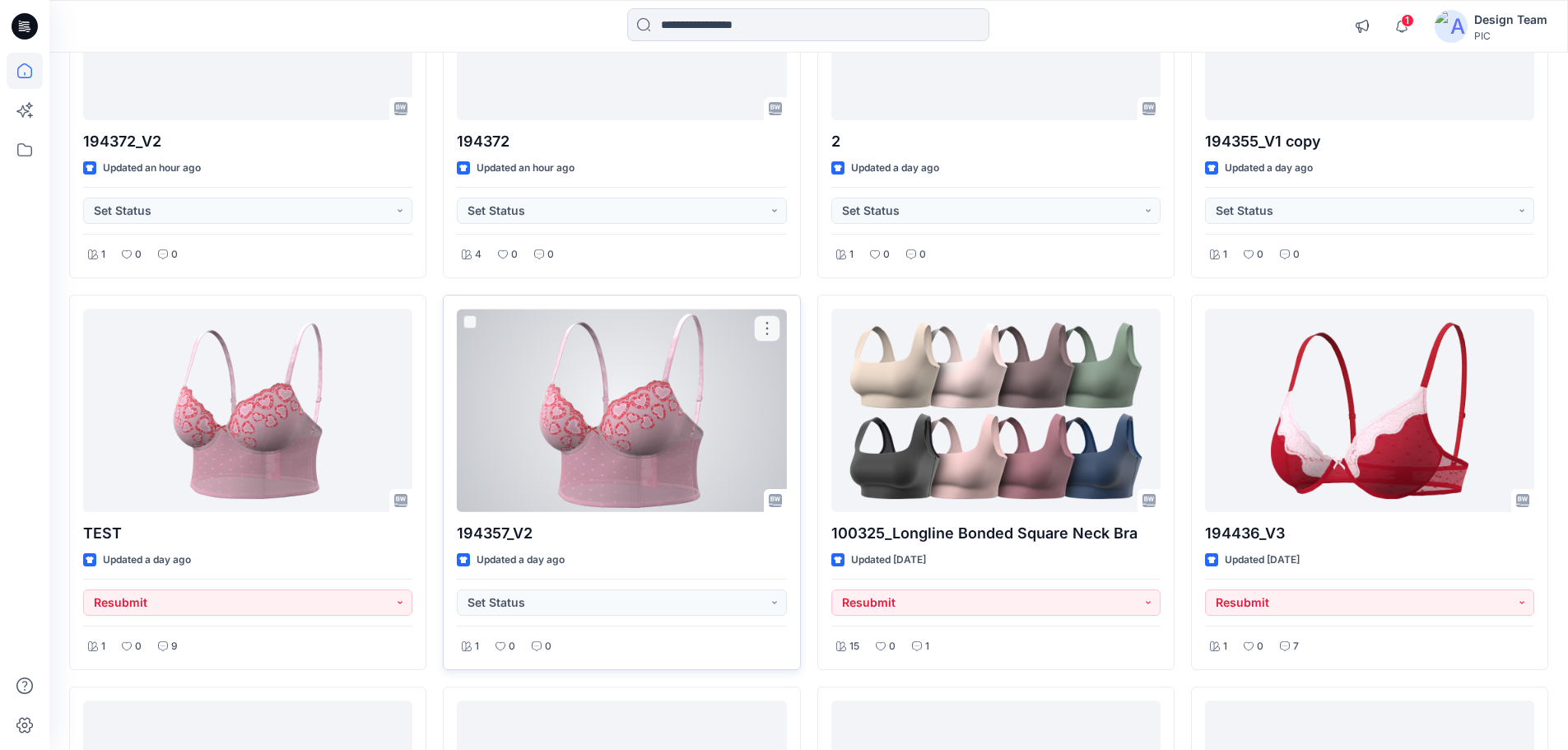
scroll to position [329, 0]
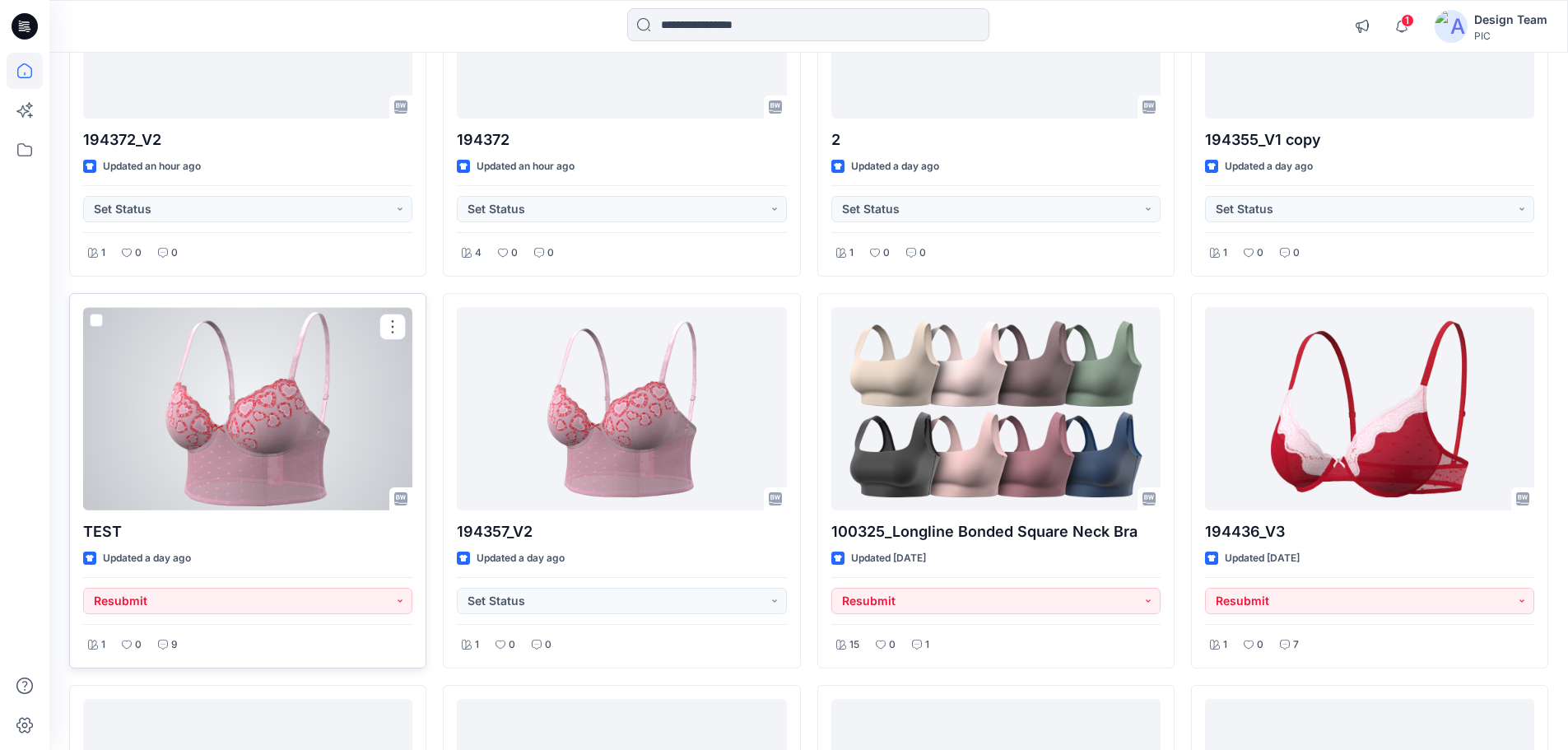
click at [325, 377] on div at bounding box center [247, 408] width 329 height 204
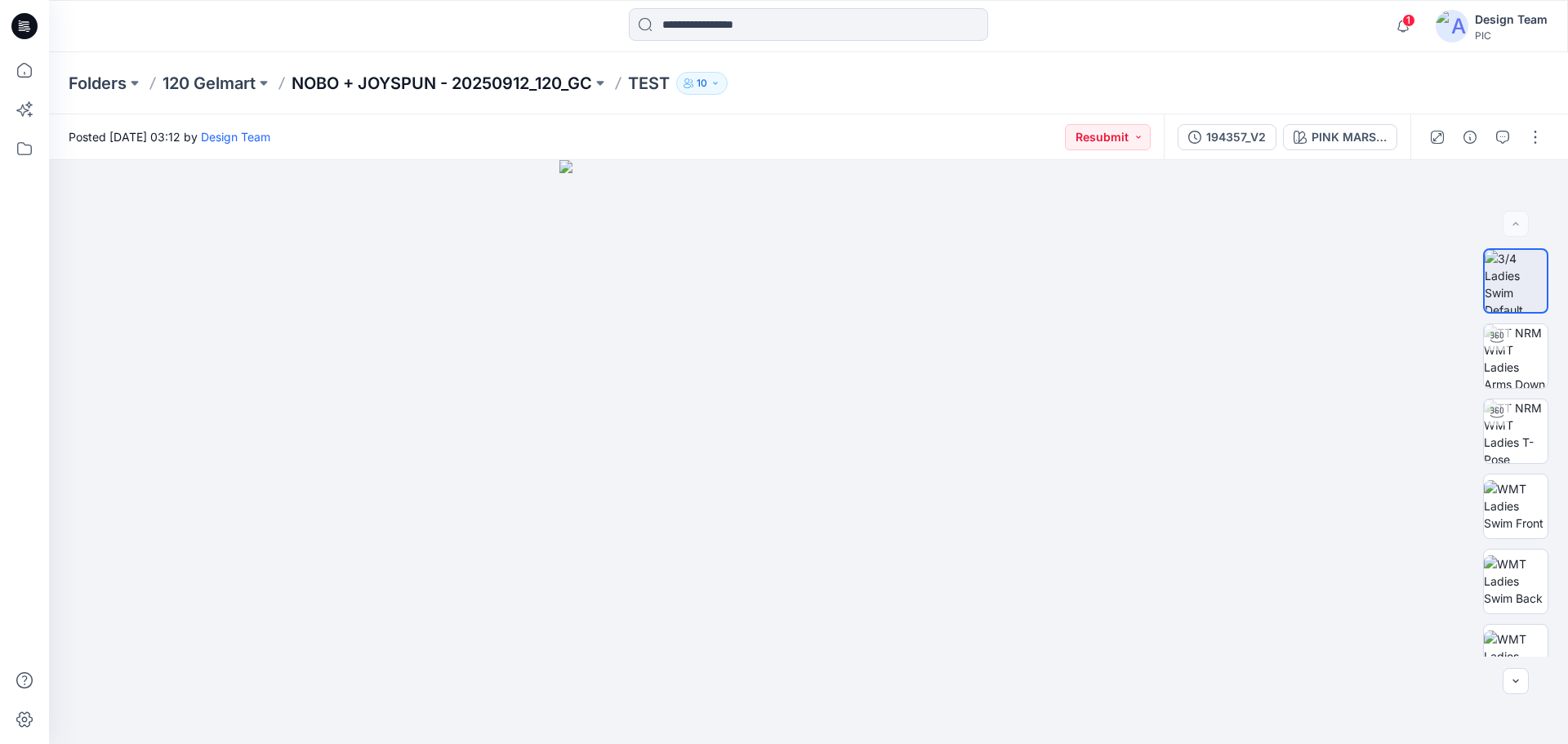
click at [450, 77] on p "NOBO + JOYSPUN - 20250912_120_GC" at bounding box center [442, 84] width 300 height 23
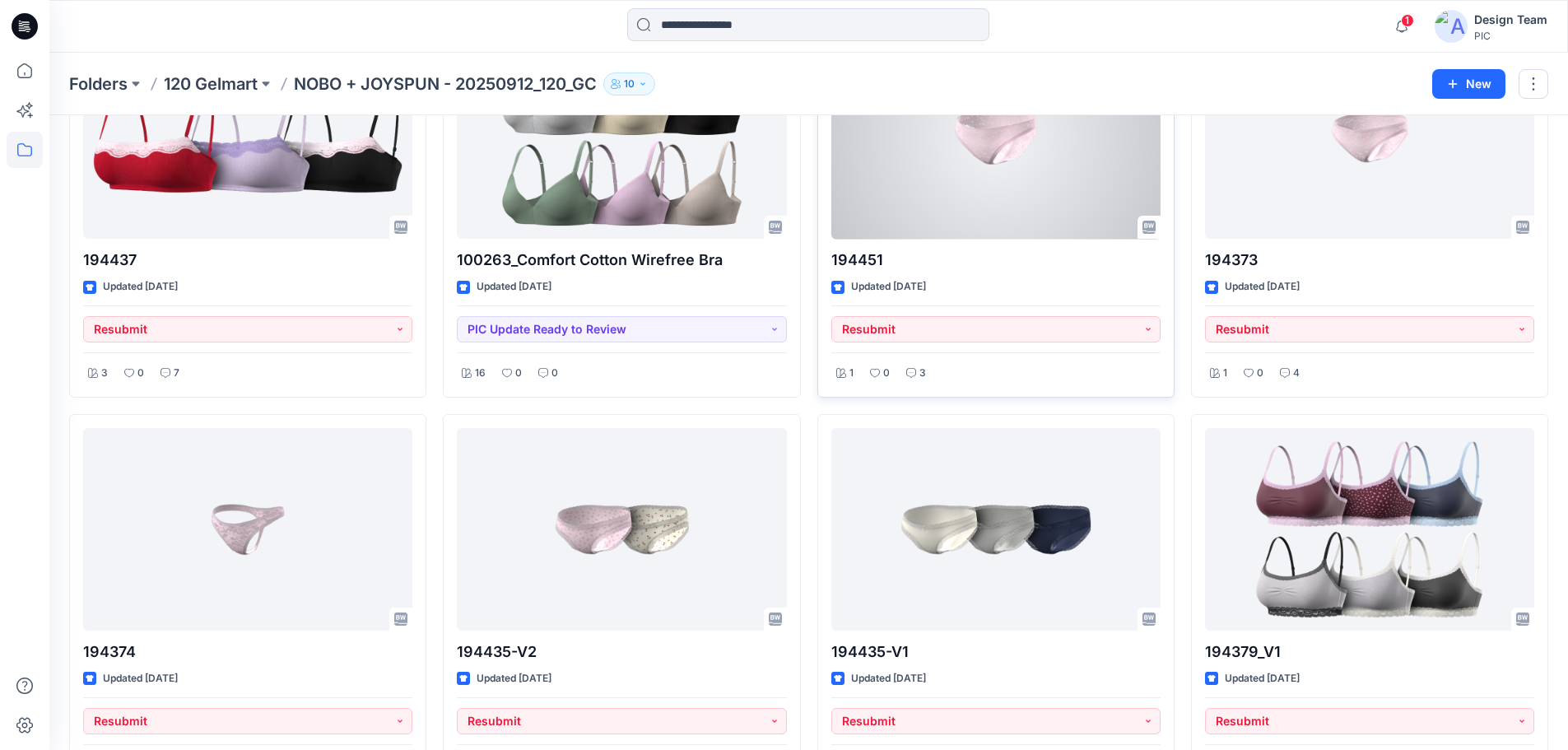
scroll to position [671, 0]
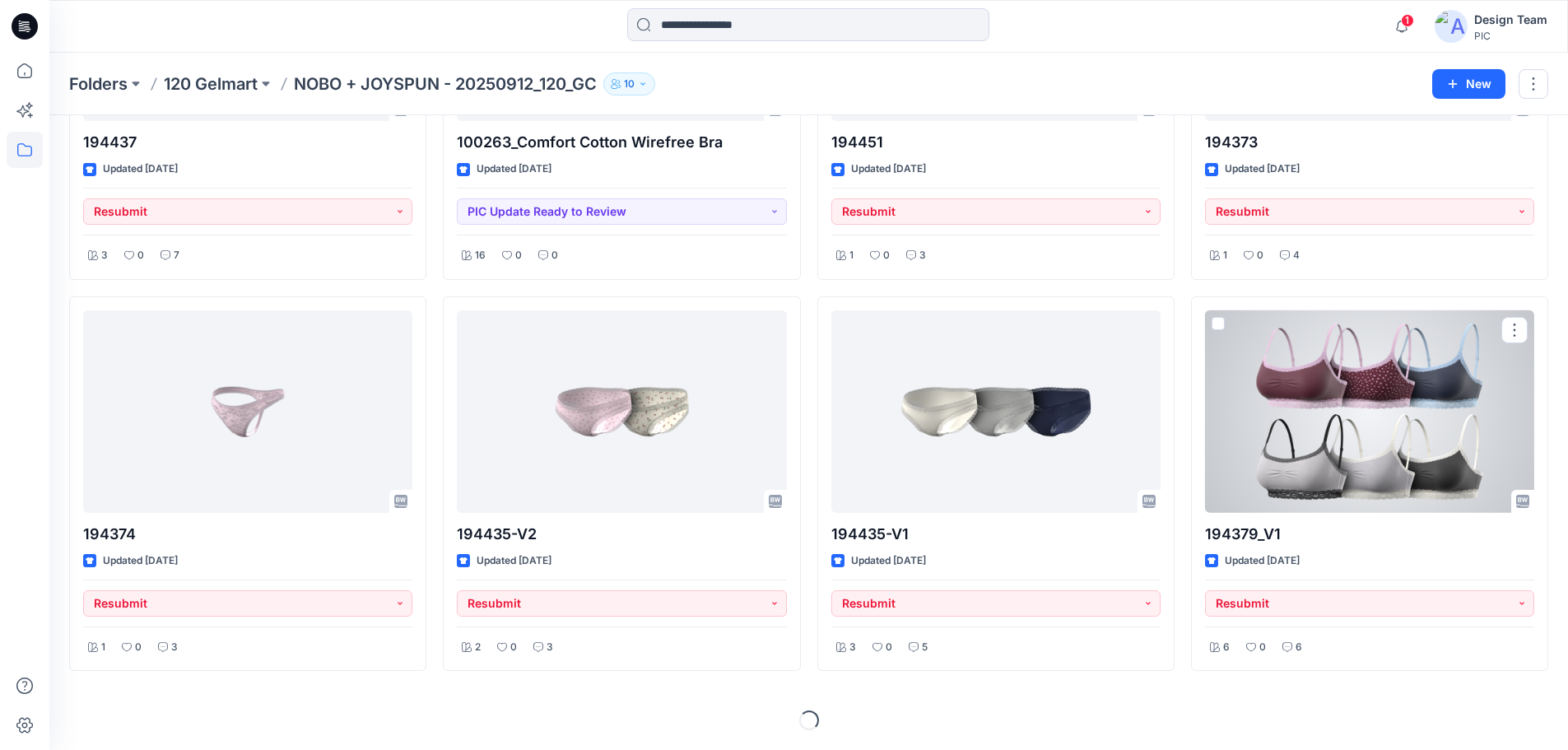
click at [1303, 377] on div at bounding box center [1369, 412] width 329 height 204
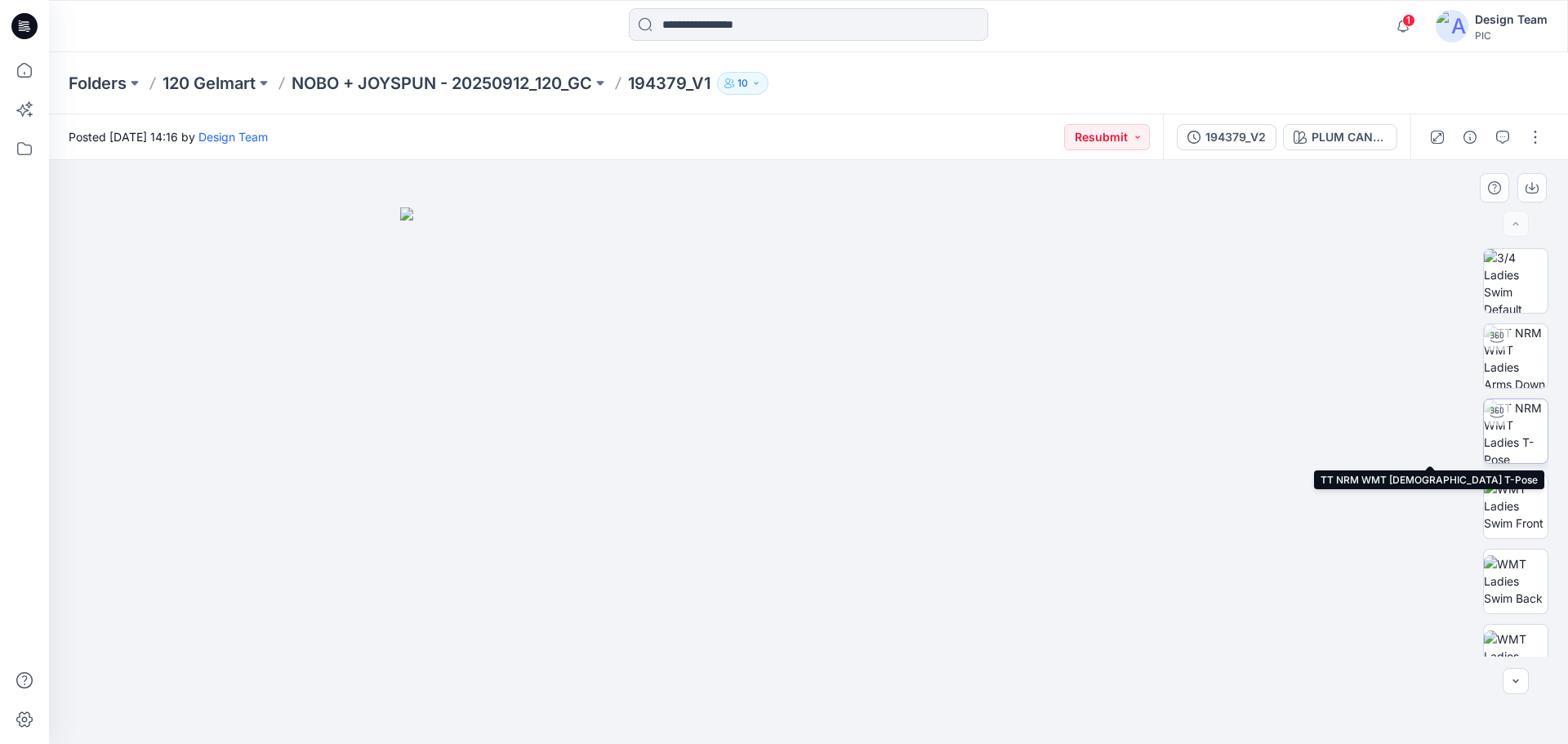
click at [1507, 412] on img at bounding box center [1516, 431] width 64 height 64
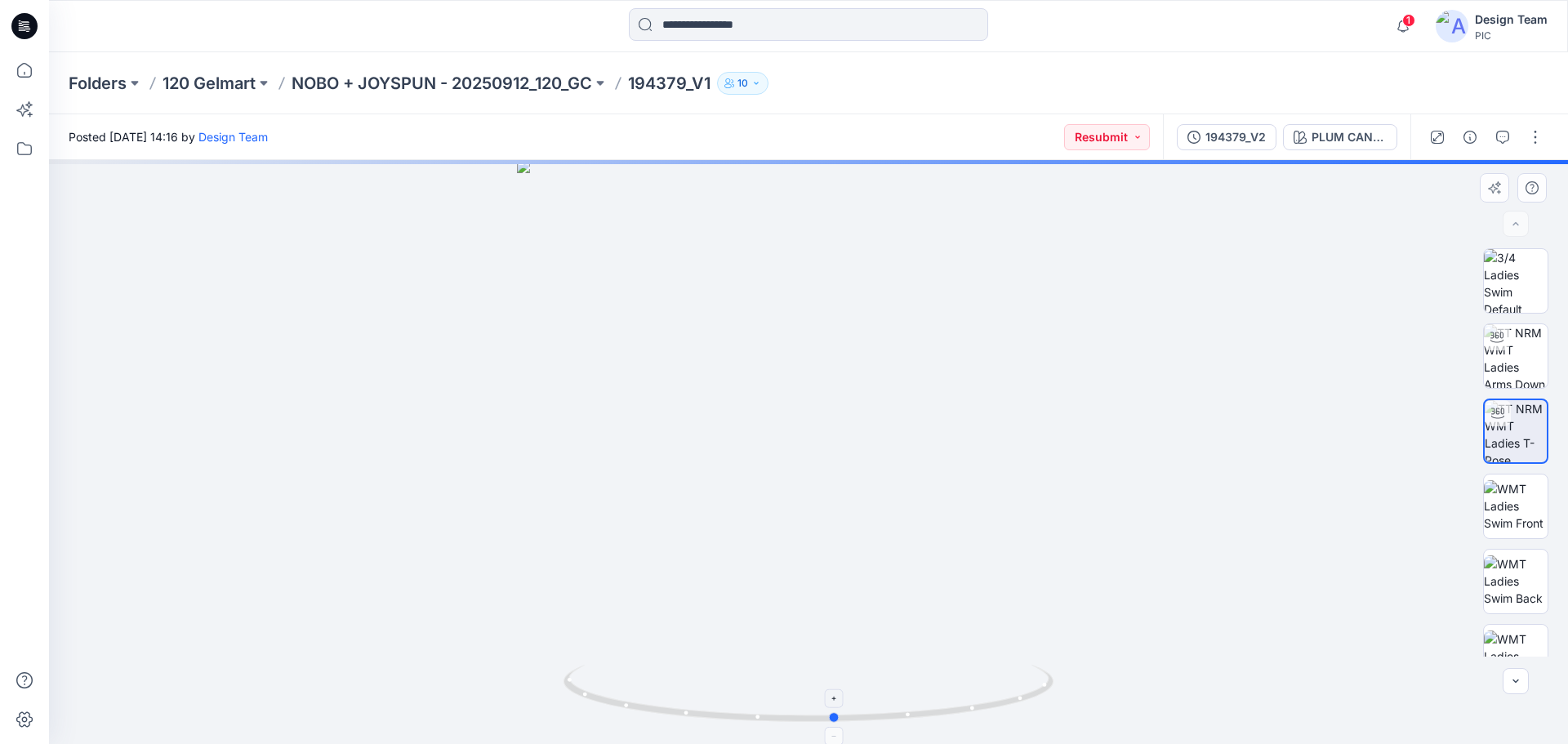
drag, startPoint x: 861, startPoint y: 718, endPoint x: 1074, endPoint y: 682, distance: 216.0
click at [892, 685] on icon at bounding box center [810, 696] width 494 height 62
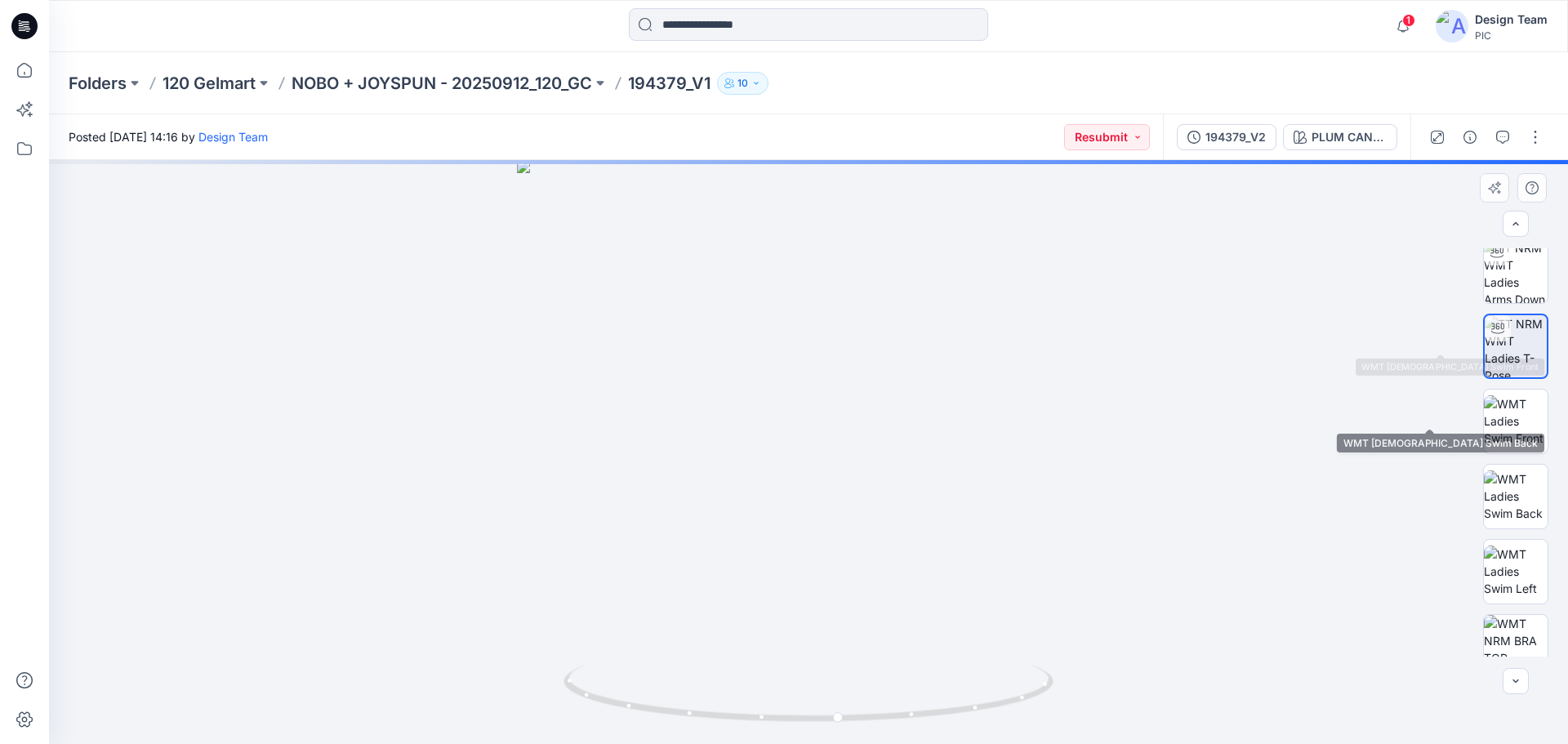
scroll to position [245, 0]
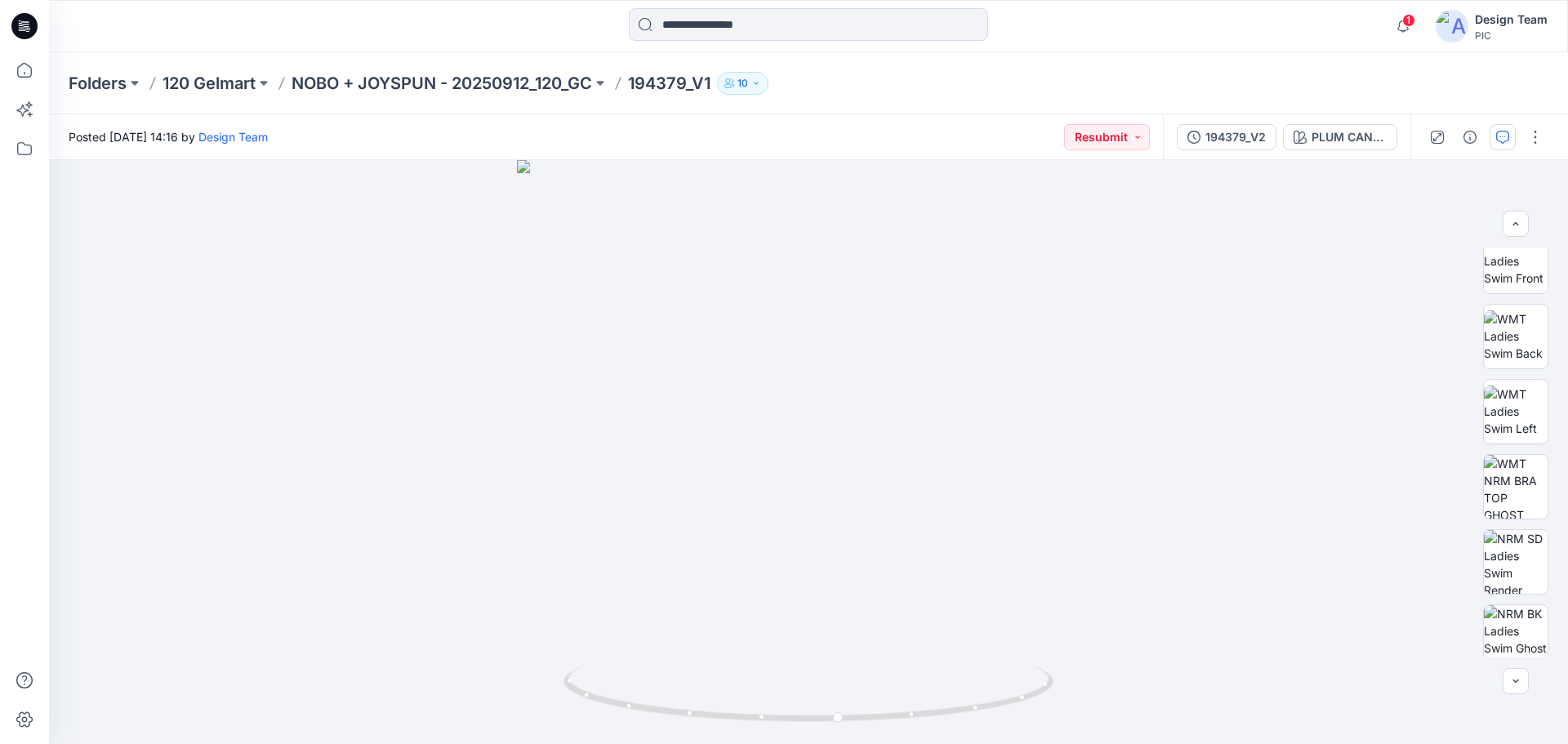
click at [1505, 138] on icon "button" at bounding box center [1503, 138] width 13 height 13
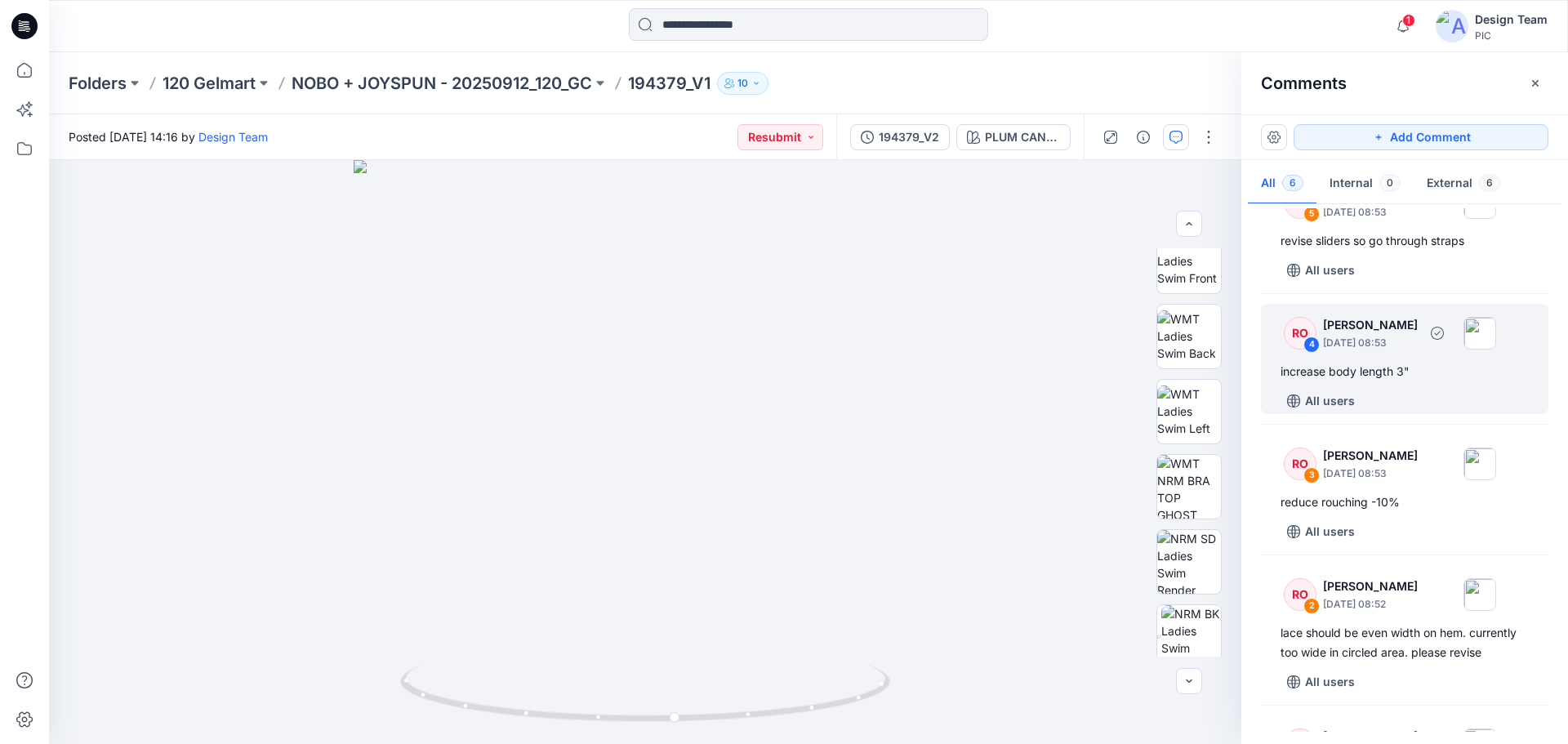
scroll to position [82, 0]
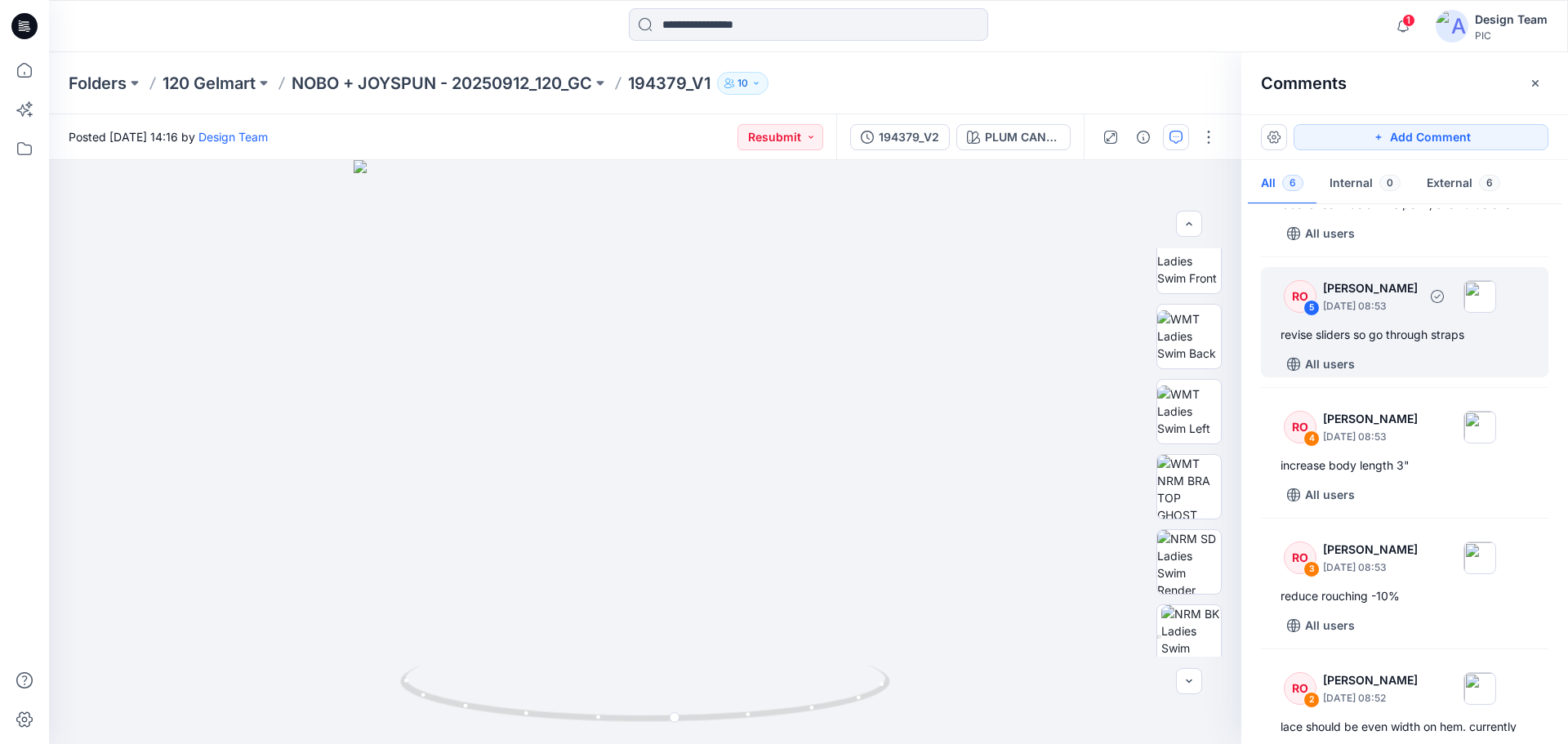
click at [1425, 342] on div "revise sliders so go through straps" at bounding box center [1404, 335] width 248 height 19
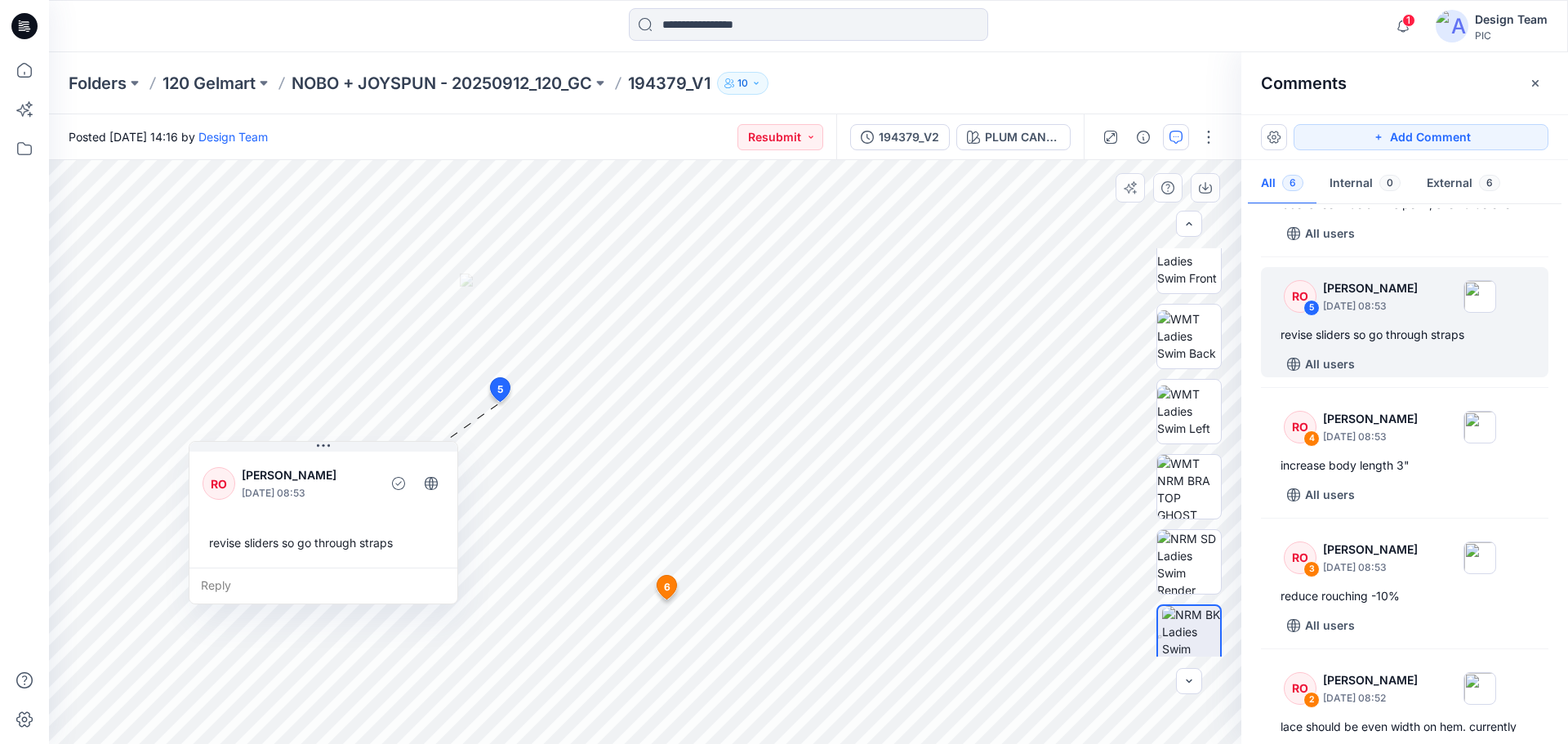
drag, startPoint x: 648, startPoint y: 421, endPoint x: 387, endPoint y: 442, distance: 261.8
click at [370, 449] on div "RO [PERSON_NAME] [DATE] 08:53 revise sliders so go through straps" at bounding box center [323, 508] width 268 height 119
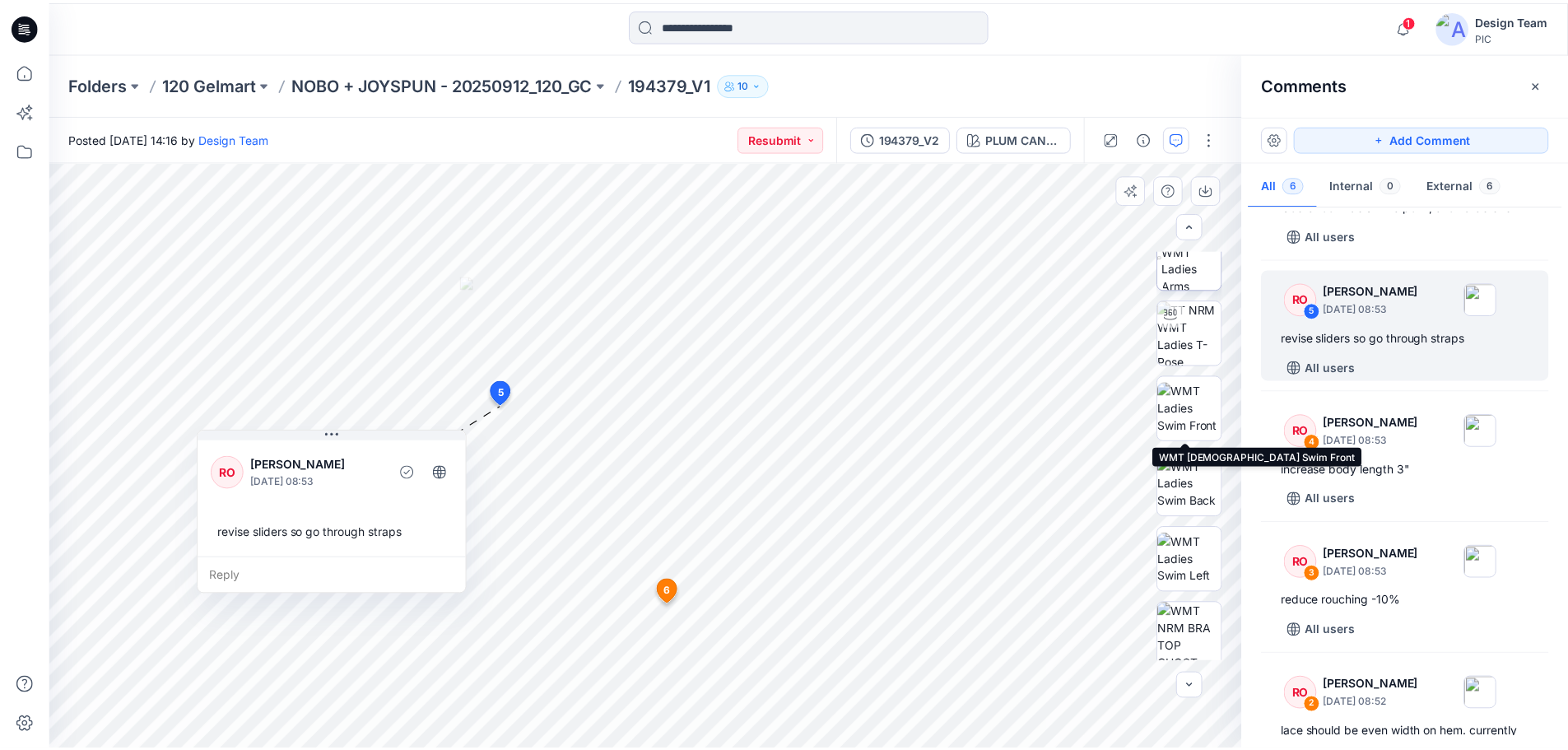
scroll to position [0, 0]
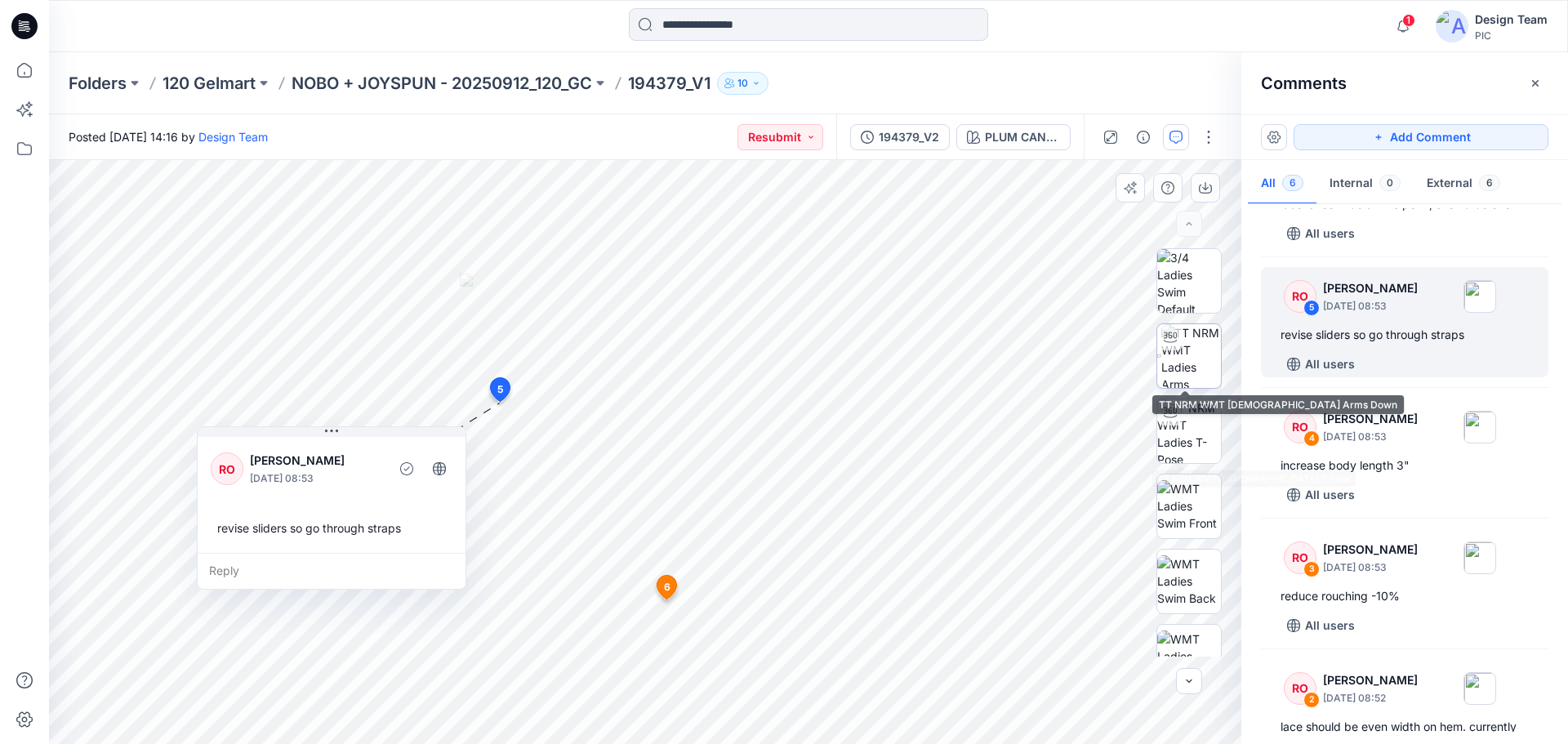
click at [1204, 348] on img at bounding box center [1191, 356] width 60 height 64
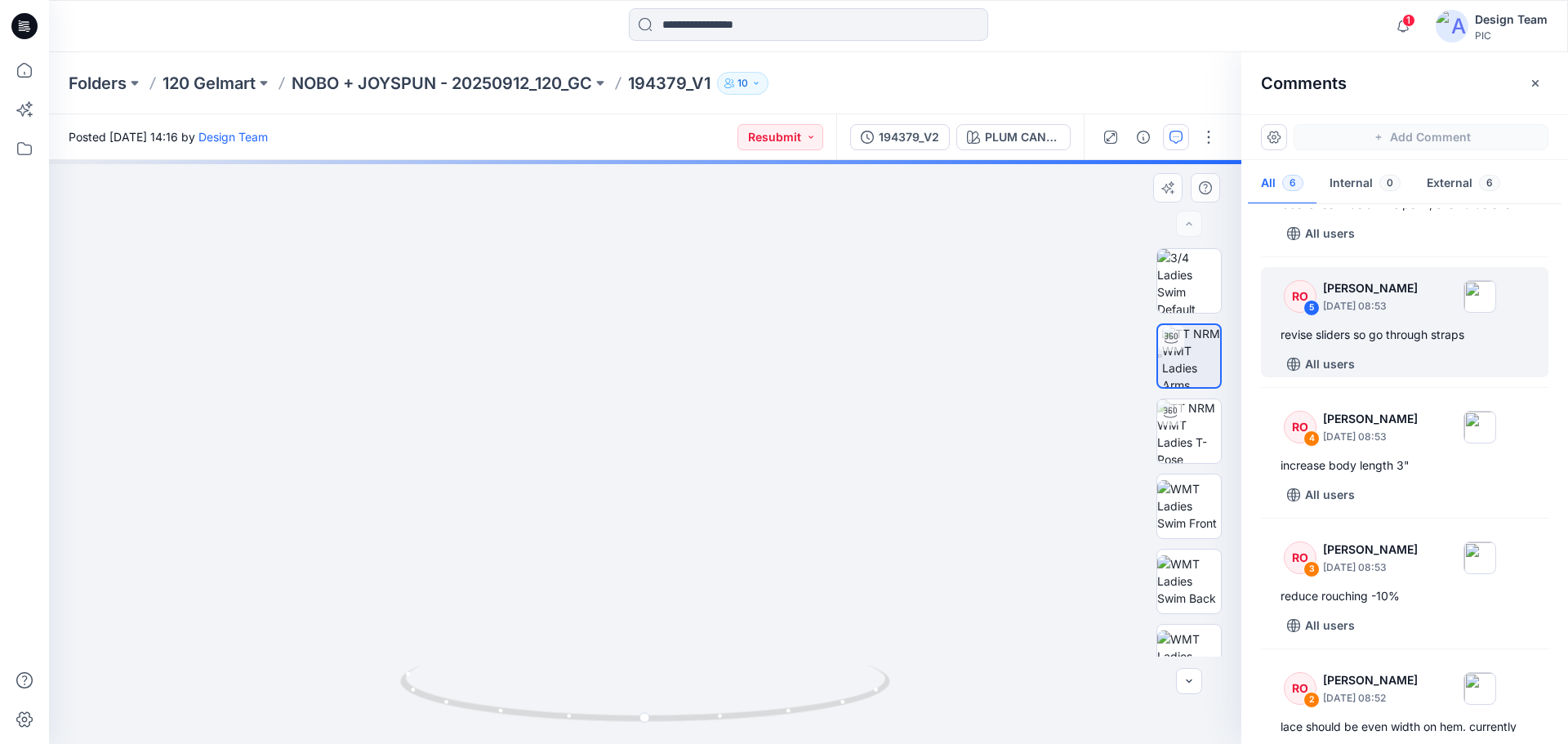
drag, startPoint x: 823, startPoint y: 371, endPoint x: 822, endPoint y: 445, distance: 74.0
click at [822, 445] on img at bounding box center [645, 329] width 1078 height 830
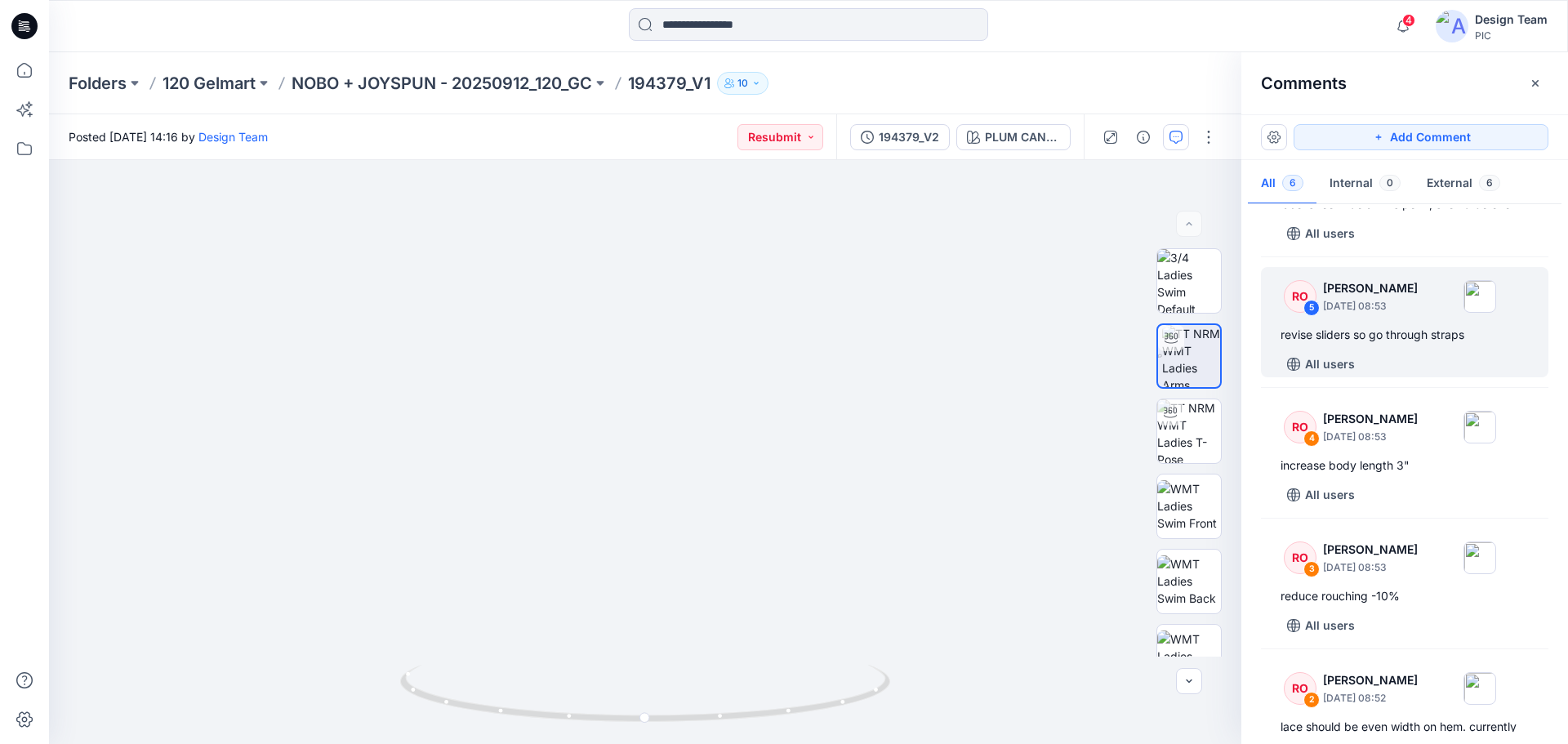
click at [30, 28] on icon at bounding box center [24, 26] width 26 height 26
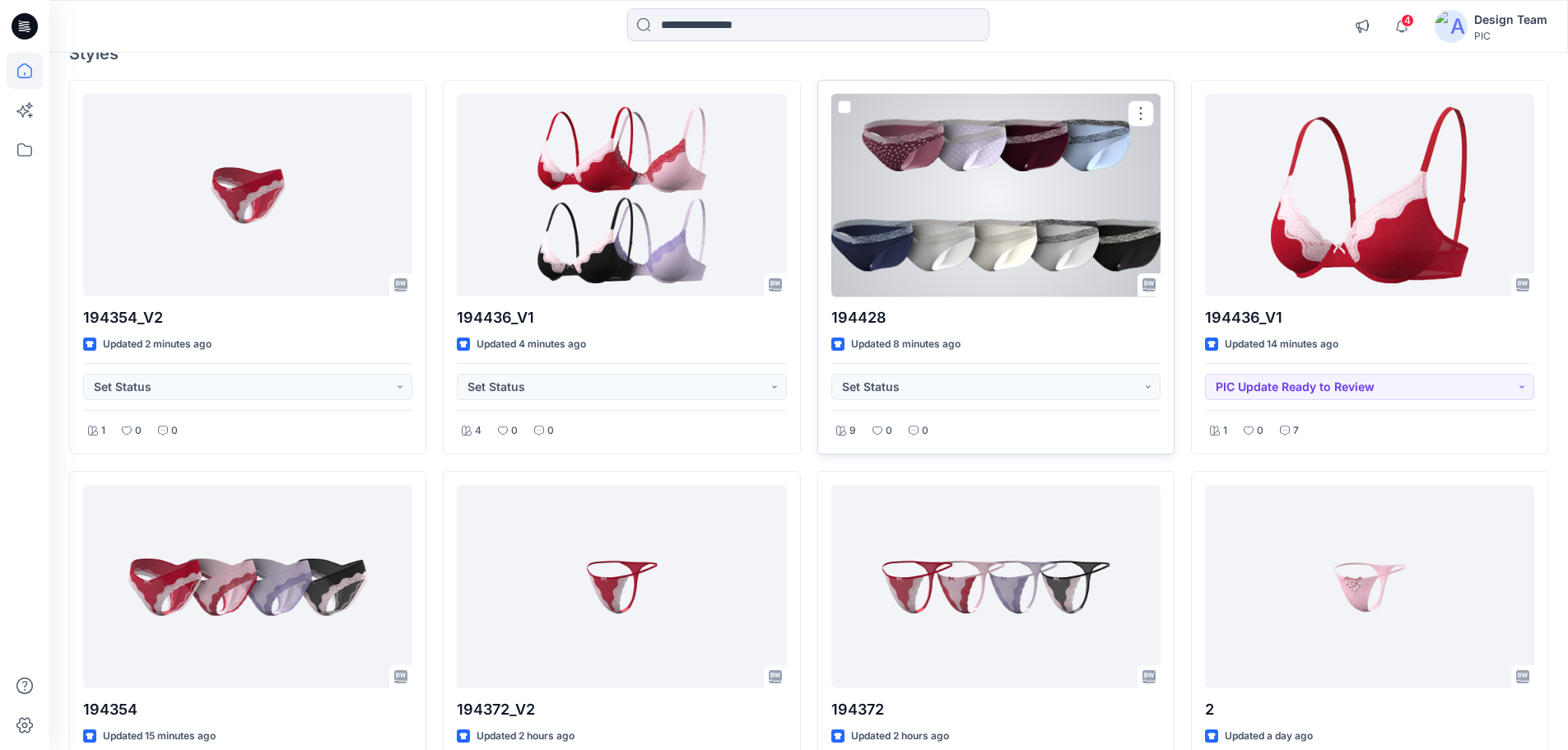
scroll to position [165, 0]
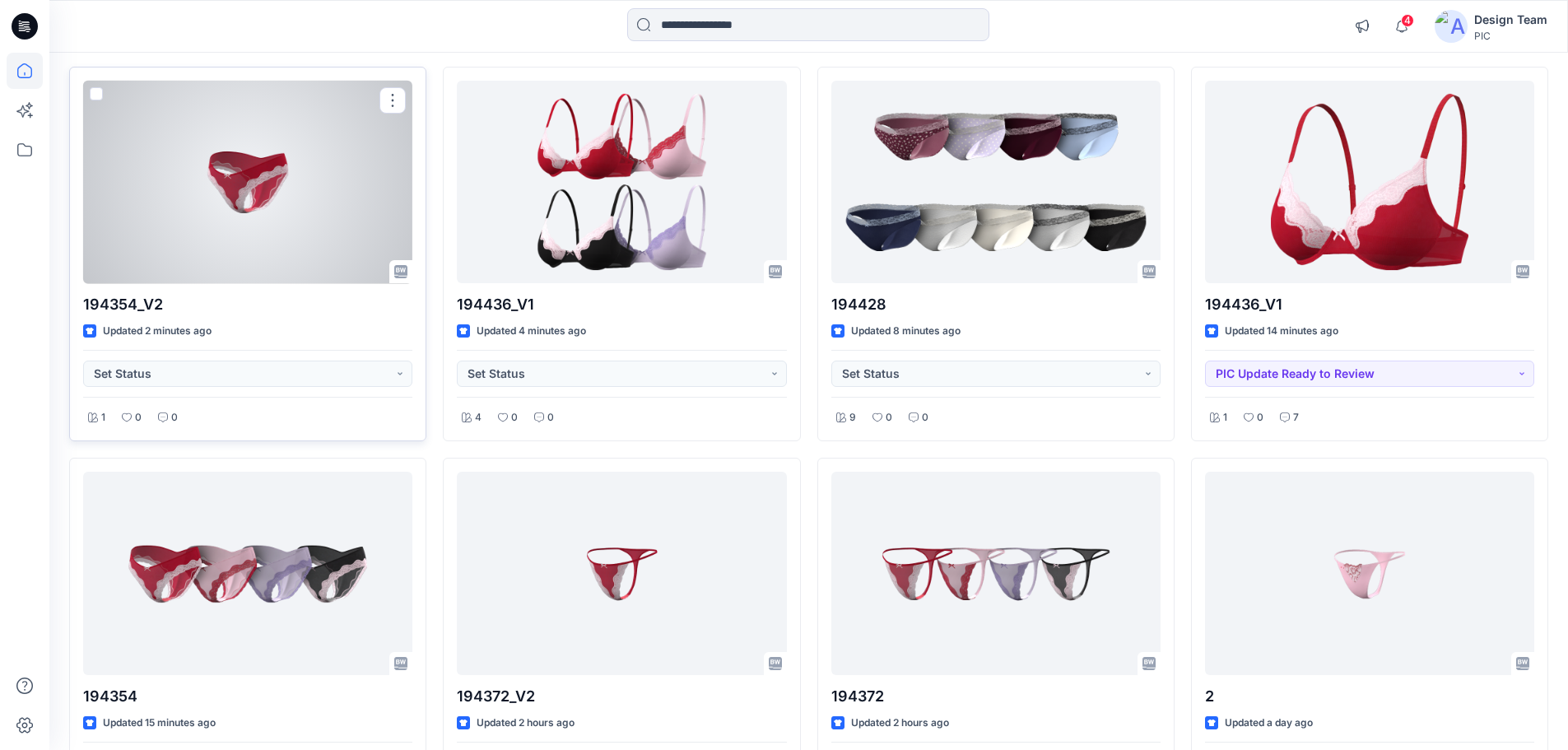
click at [251, 191] on div at bounding box center [247, 182] width 329 height 204
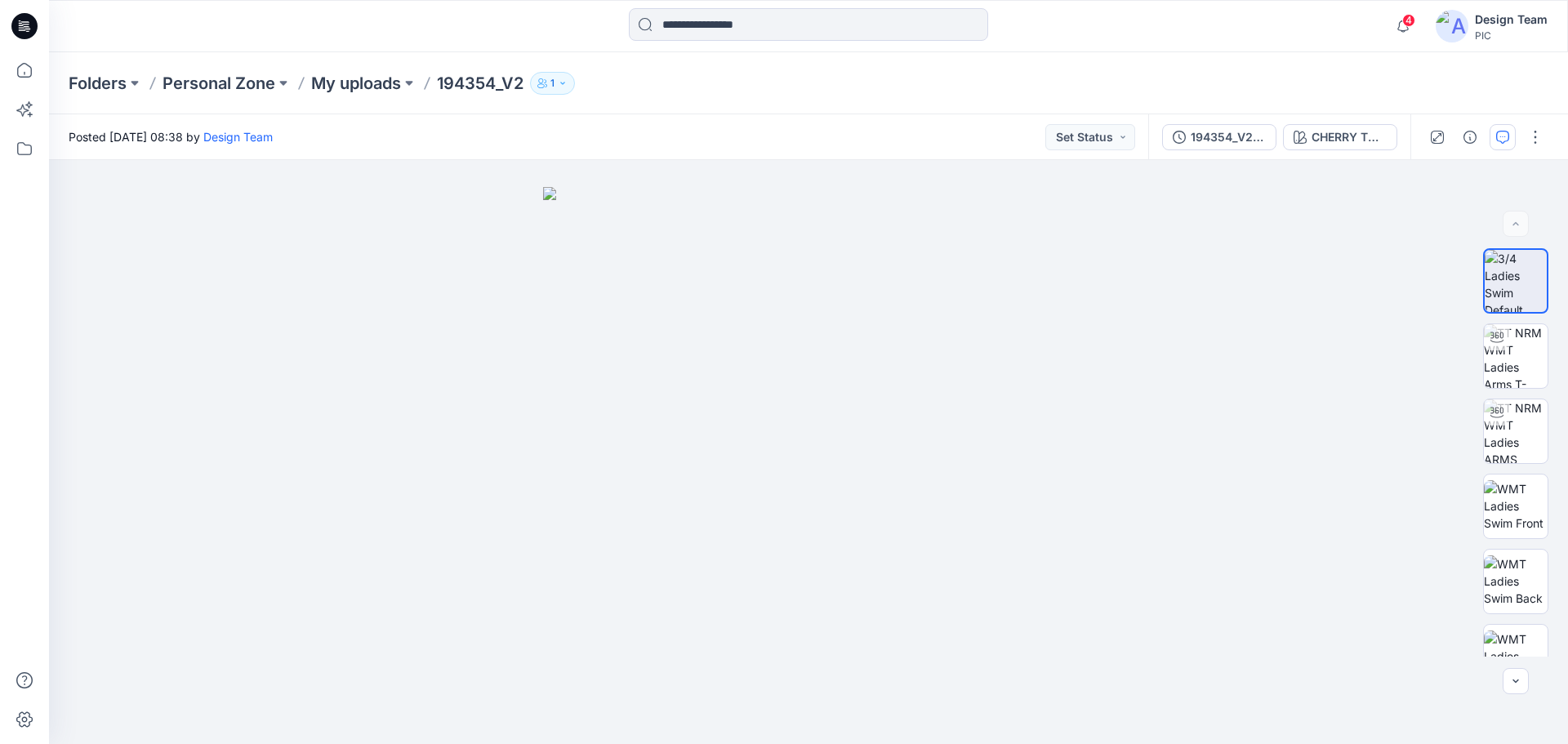
click at [1514, 137] on button "button" at bounding box center [1503, 137] width 26 height 26
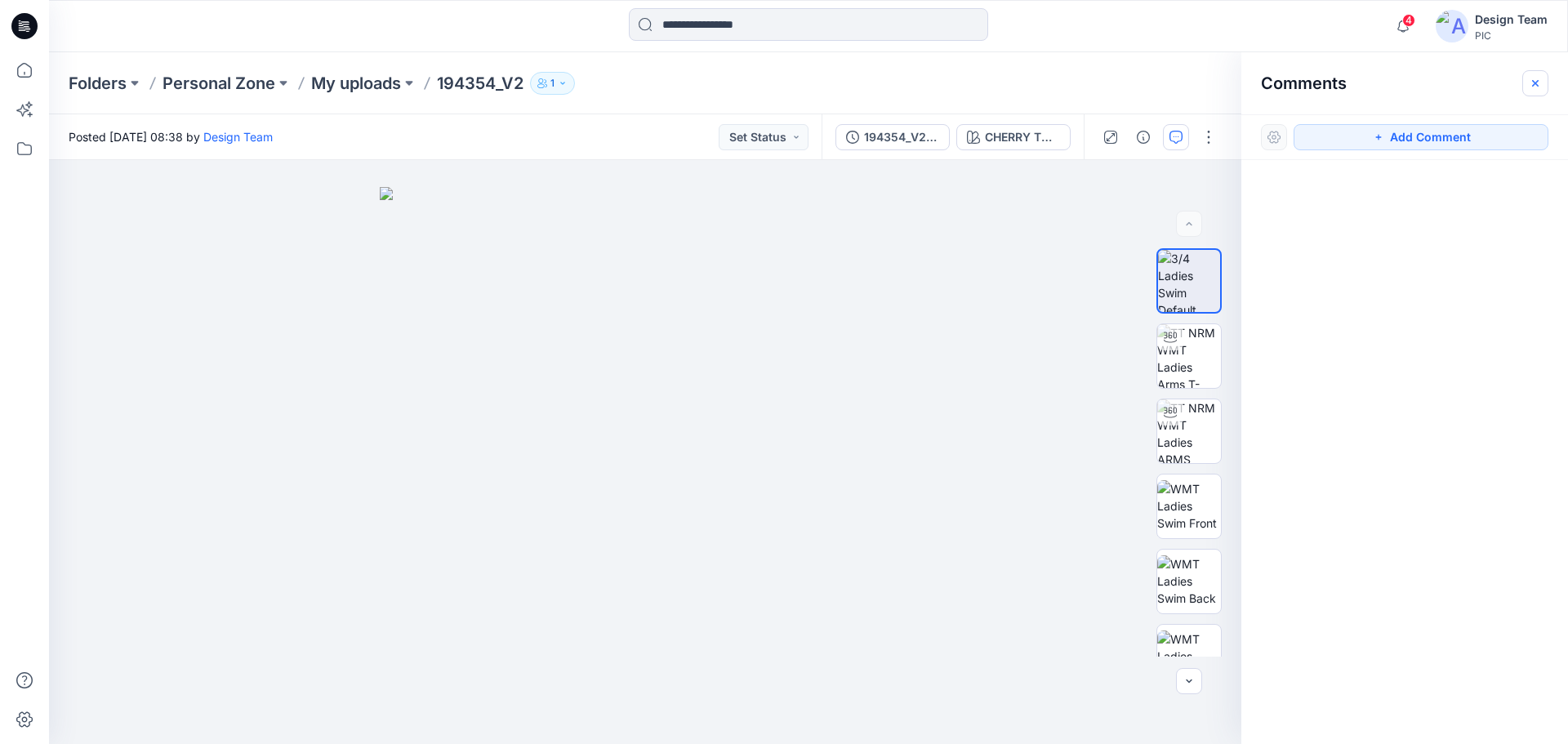
click at [1532, 89] on icon "button" at bounding box center [1535, 84] width 13 height 13
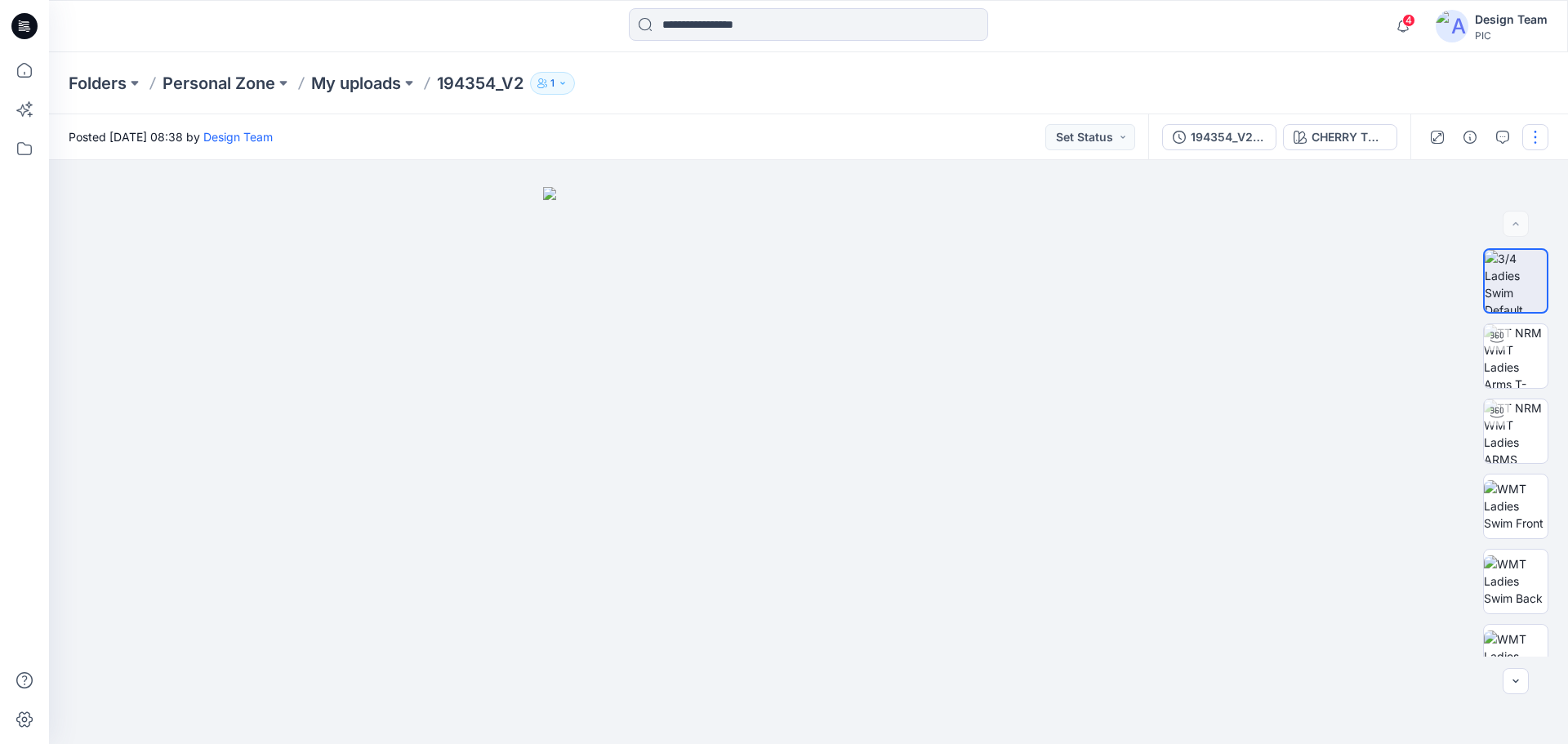
click at [1527, 138] on button "button" at bounding box center [1534, 137] width 26 height 26
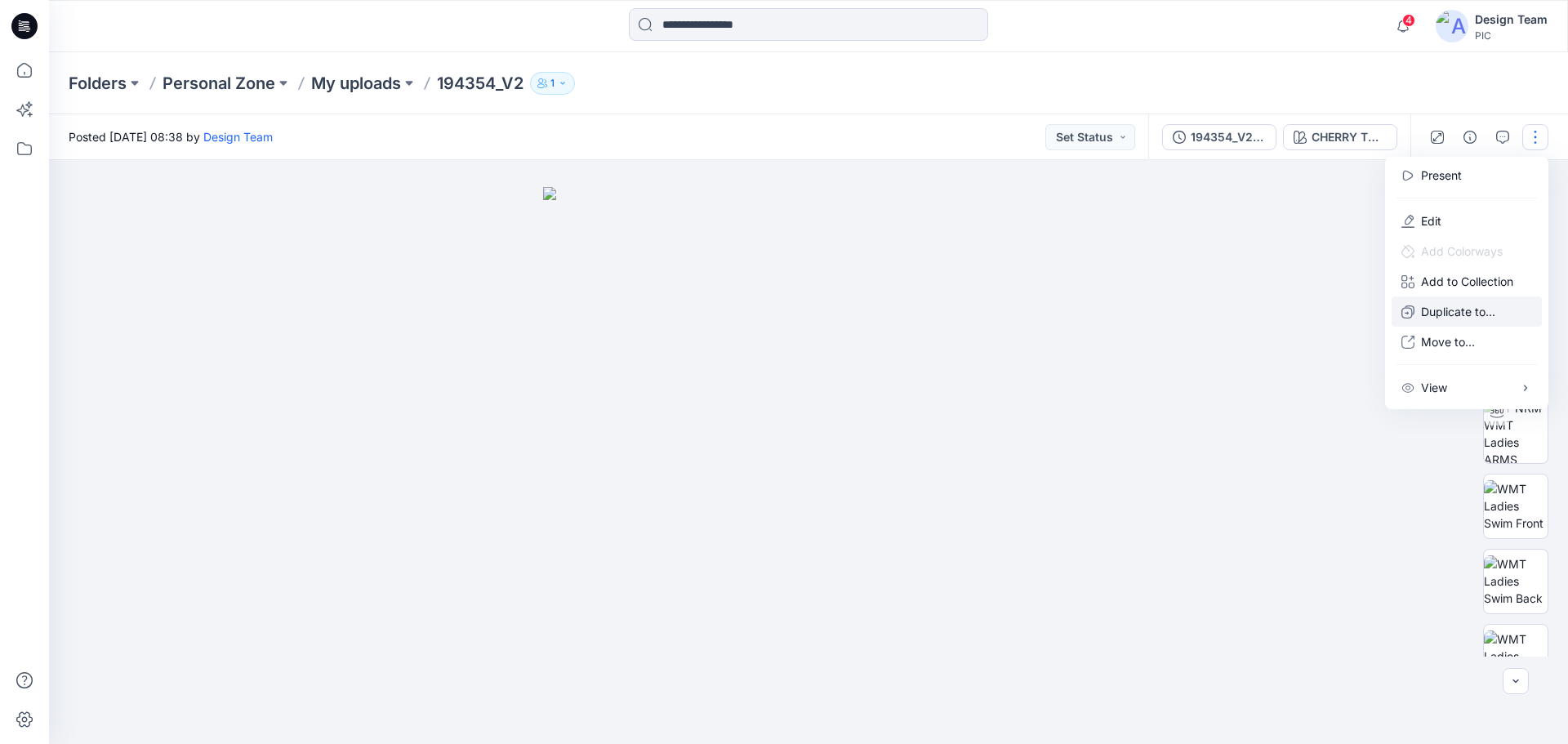
click at [1479, 321] on button "Duplicate to..." at bounding box center [1467, 311] width 150 height 30
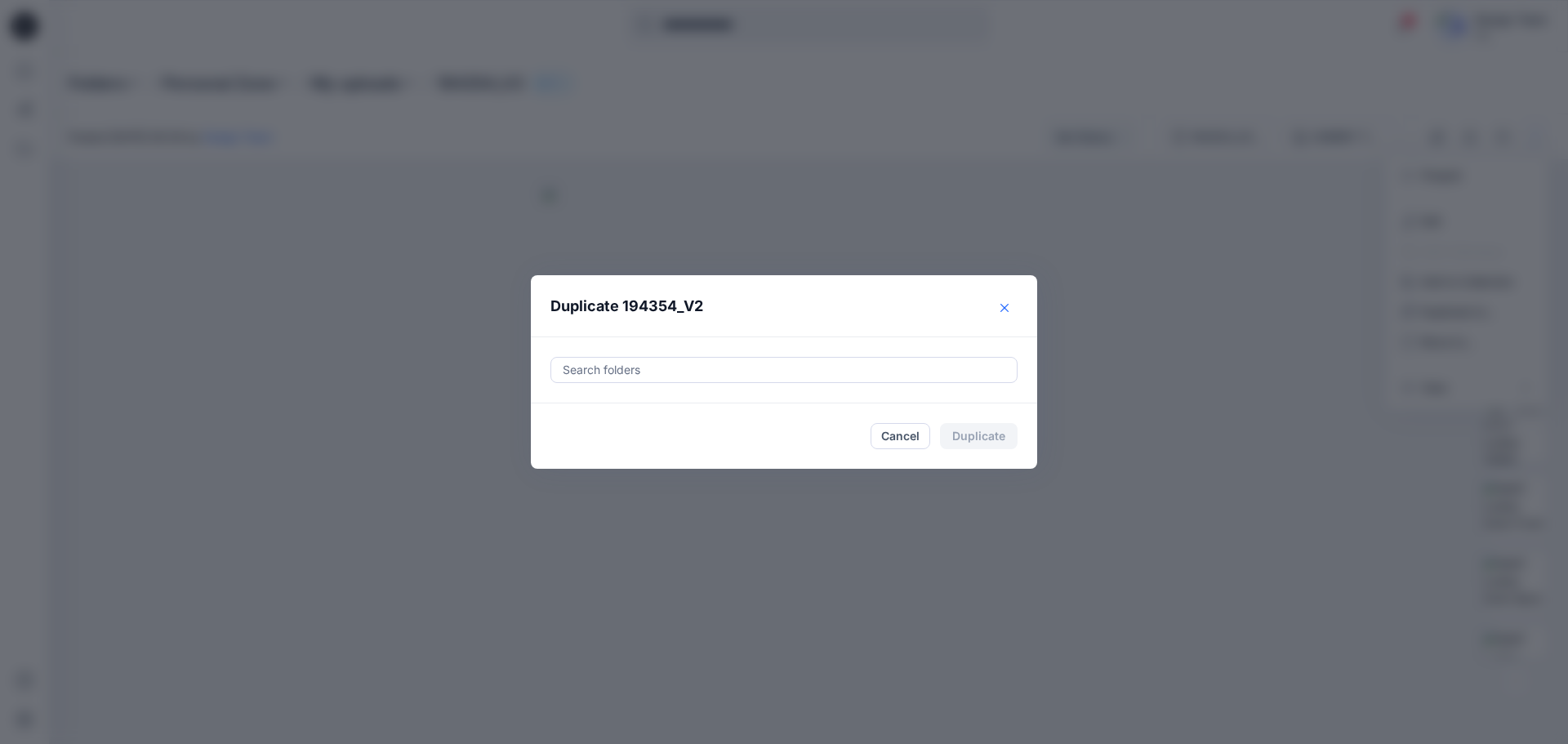
click at [1010, 301] on button "Close" at bounding box center [1004, 307] width 26 height 26
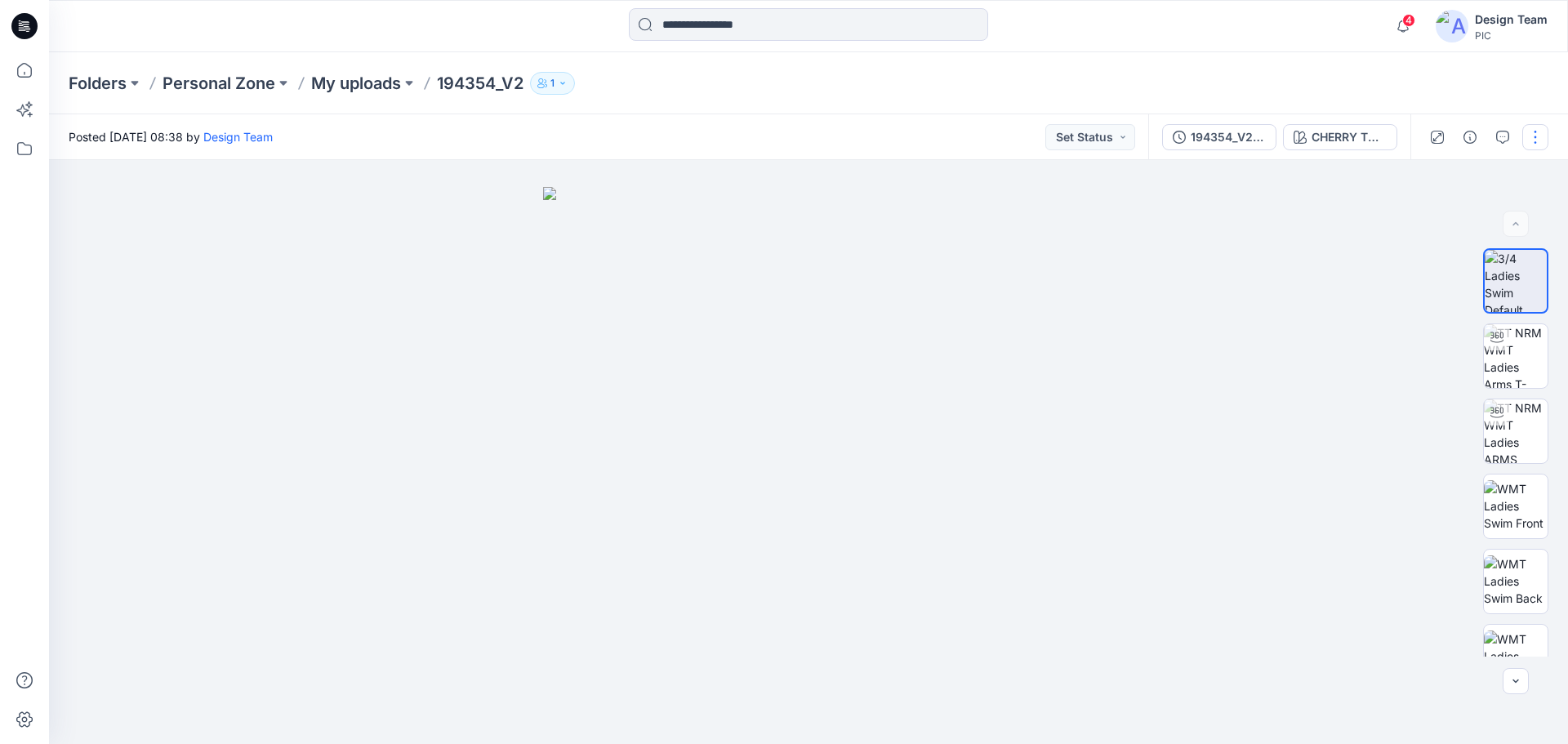
click at [1525, 141] on button "button" at bounding box center [1534, 137] width 26 height 26
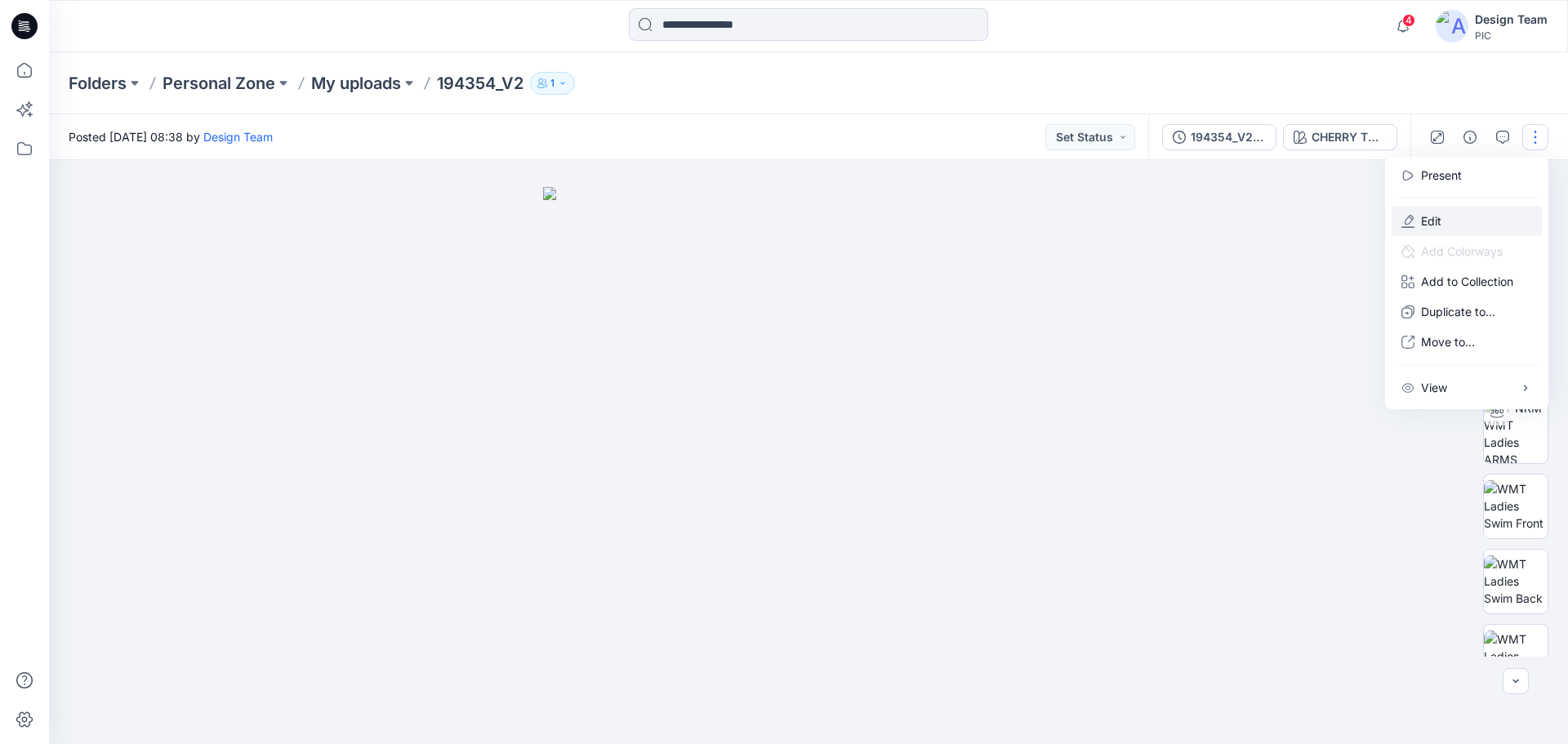
click at [1462, 223] on button "Edit" at bounding box center [1467, 220] width 150 height 30
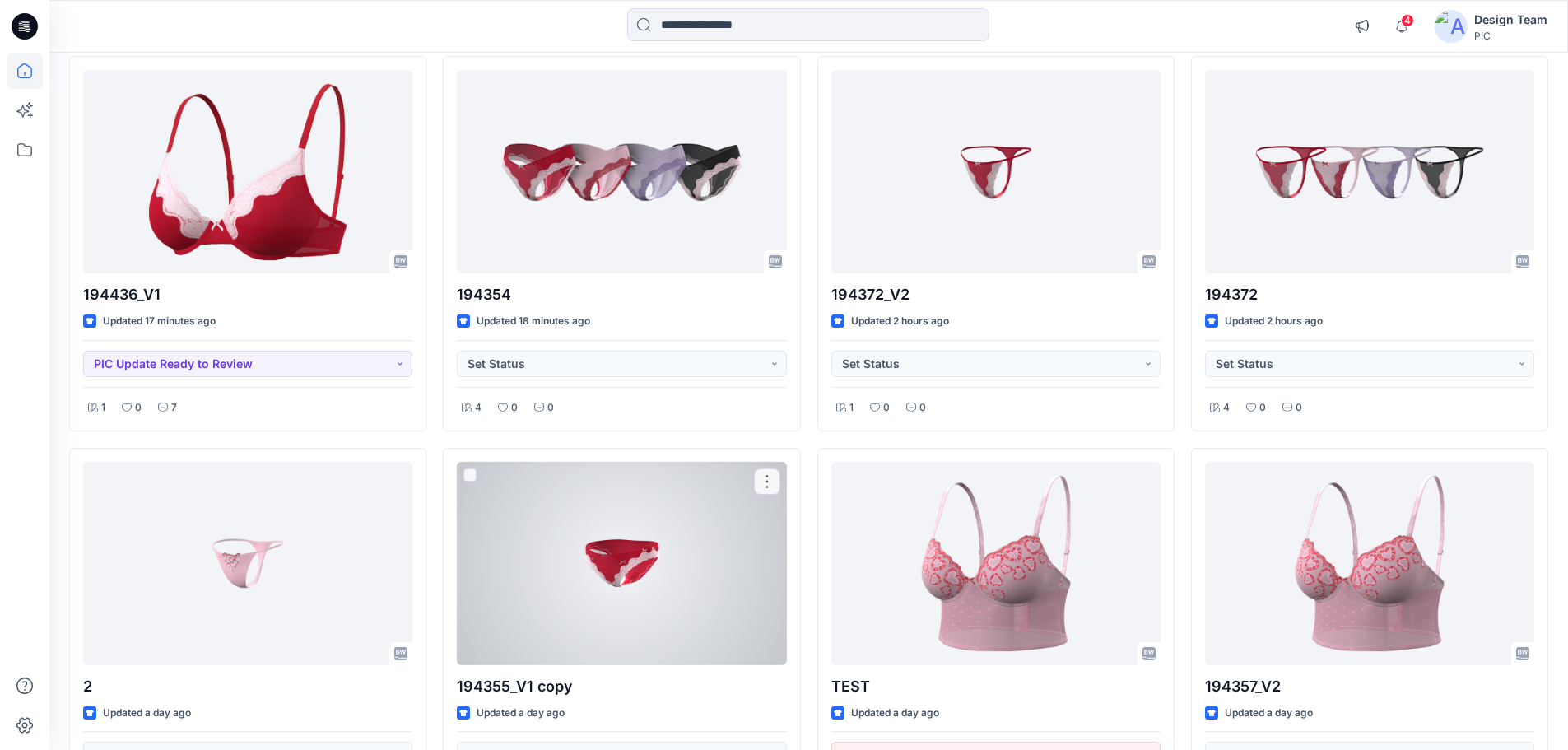
scroll to position [576, 0]
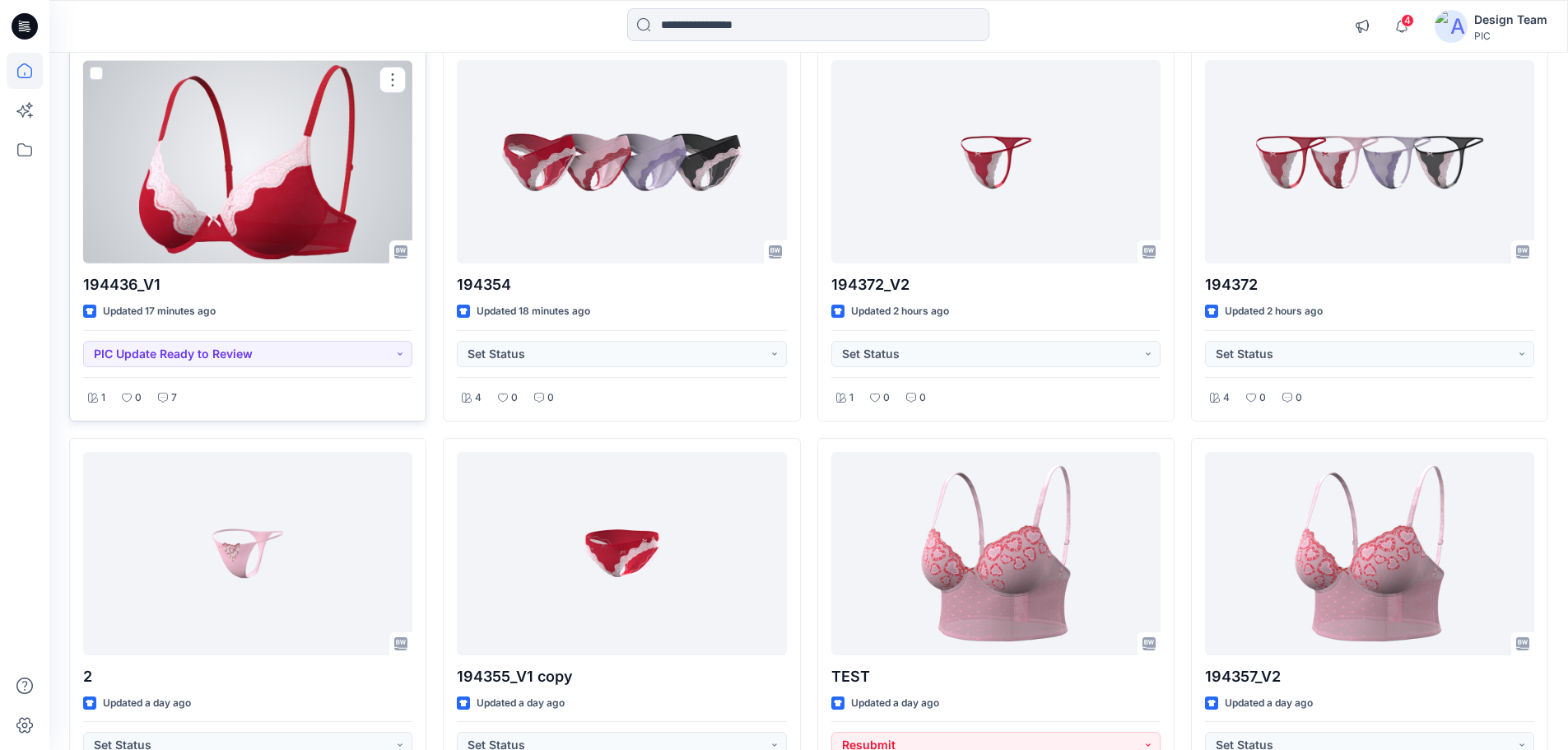
click at [248, 245] on div at bounding box center [247, 162] width 329 height 204
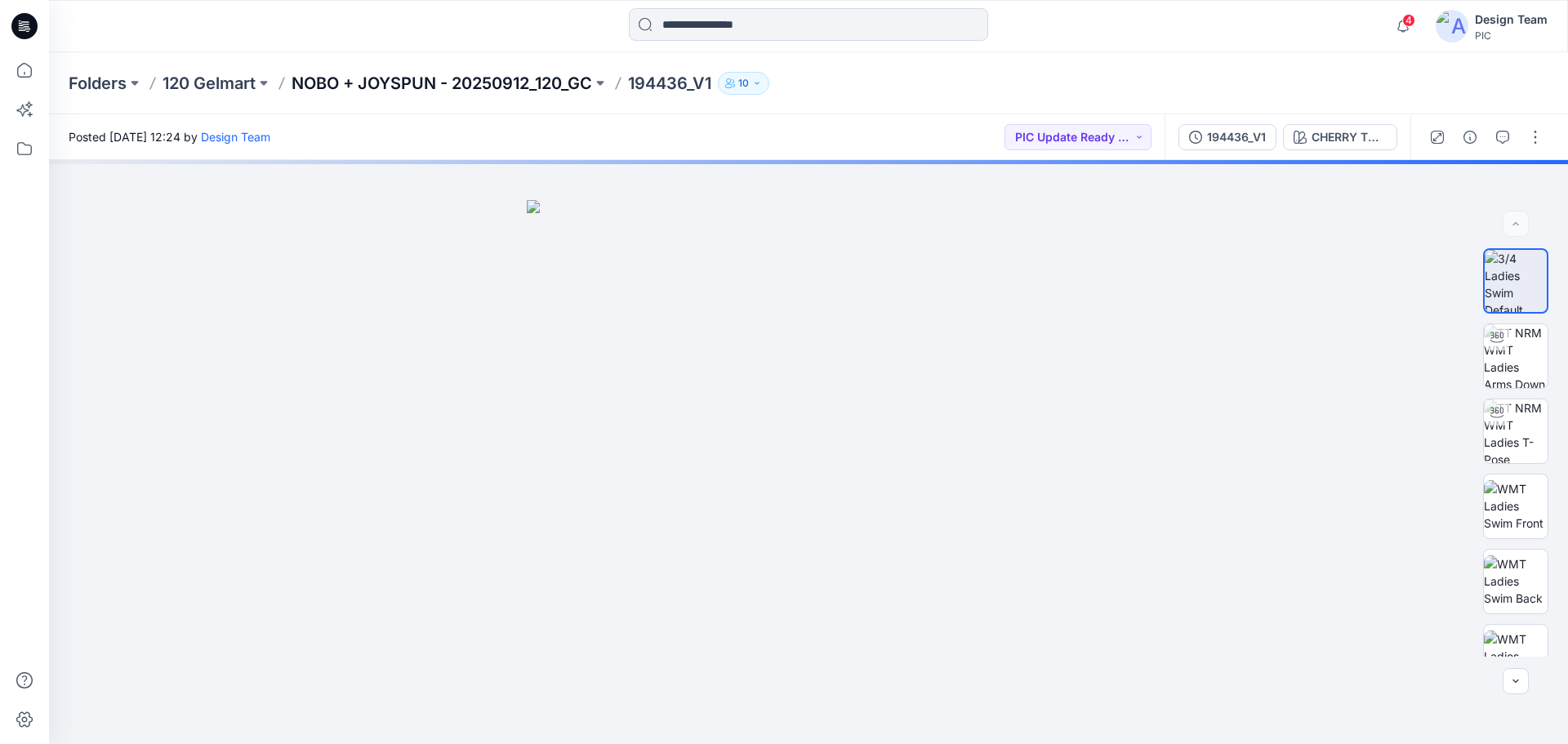
click at [501, 77] on p "NOBO + JOYSPUN - 20250912_120_GC" at bounding box center [442, 84] width 300 height 23
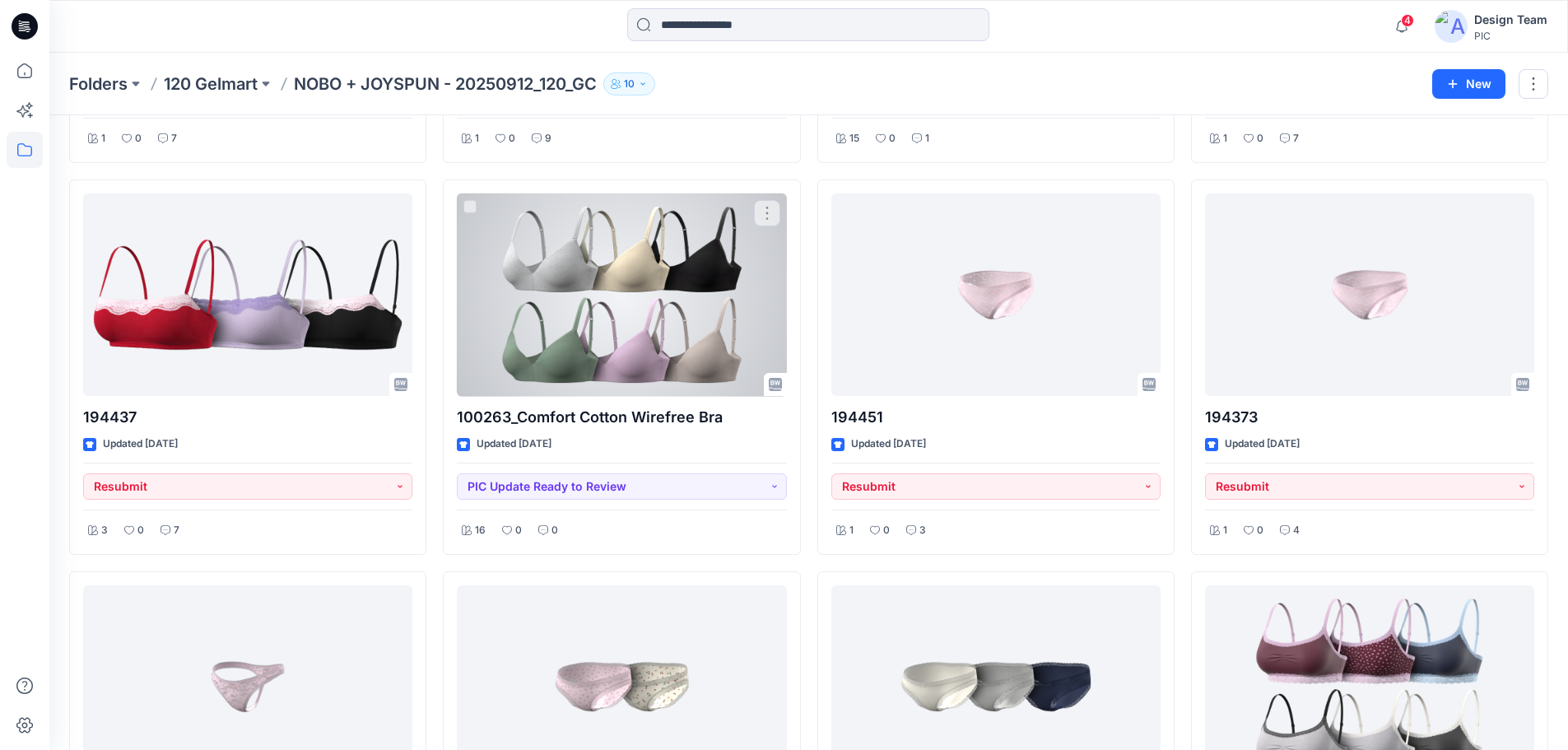
scroll to position [388, 0]
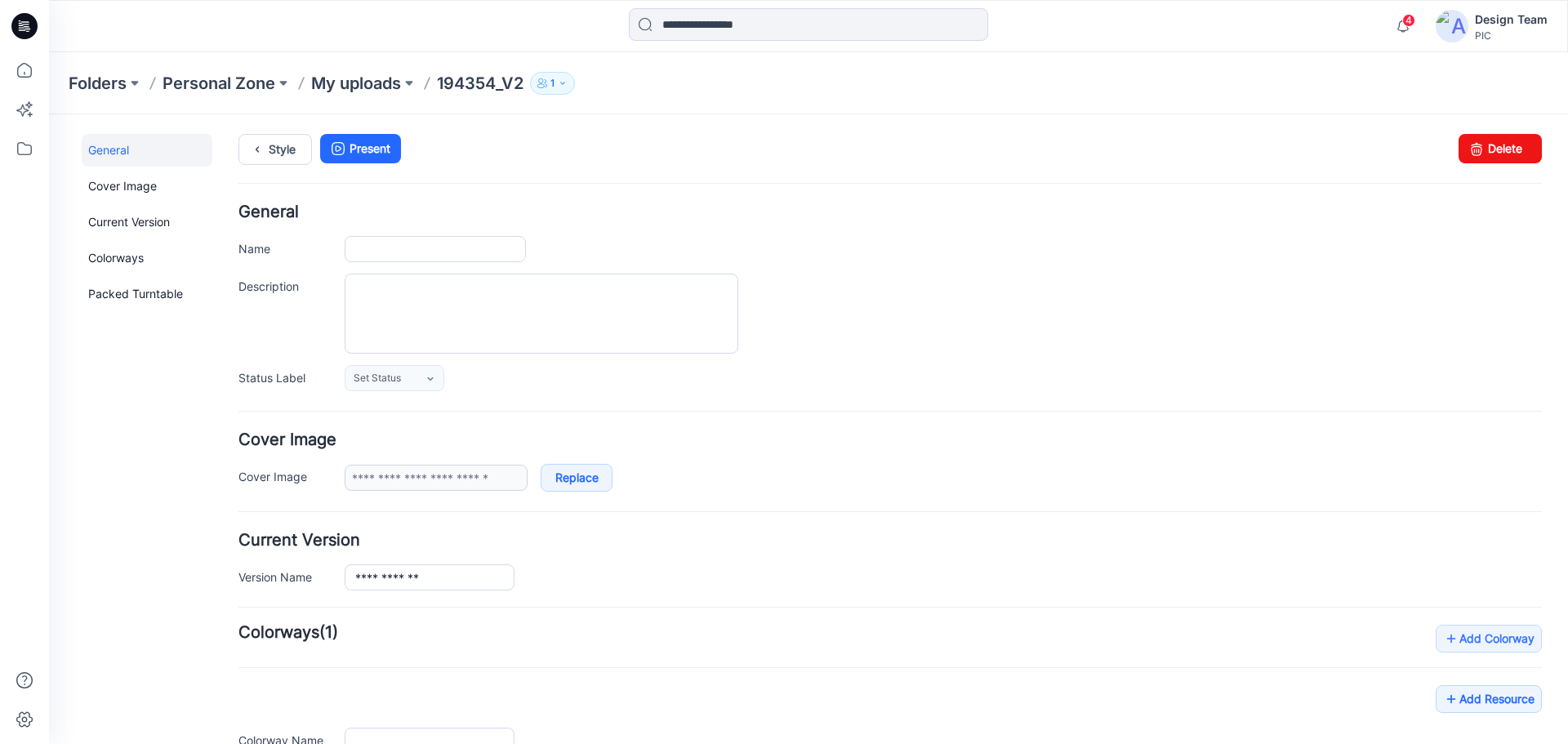
type input "*********"
type input "**********"
click at [139, 189] on link "Cover Image" at bounding box center [147, 186] width 131 height 33
click at [332, 86] on p "My uploads" at bounding box center [355, 84] width 90 height 23
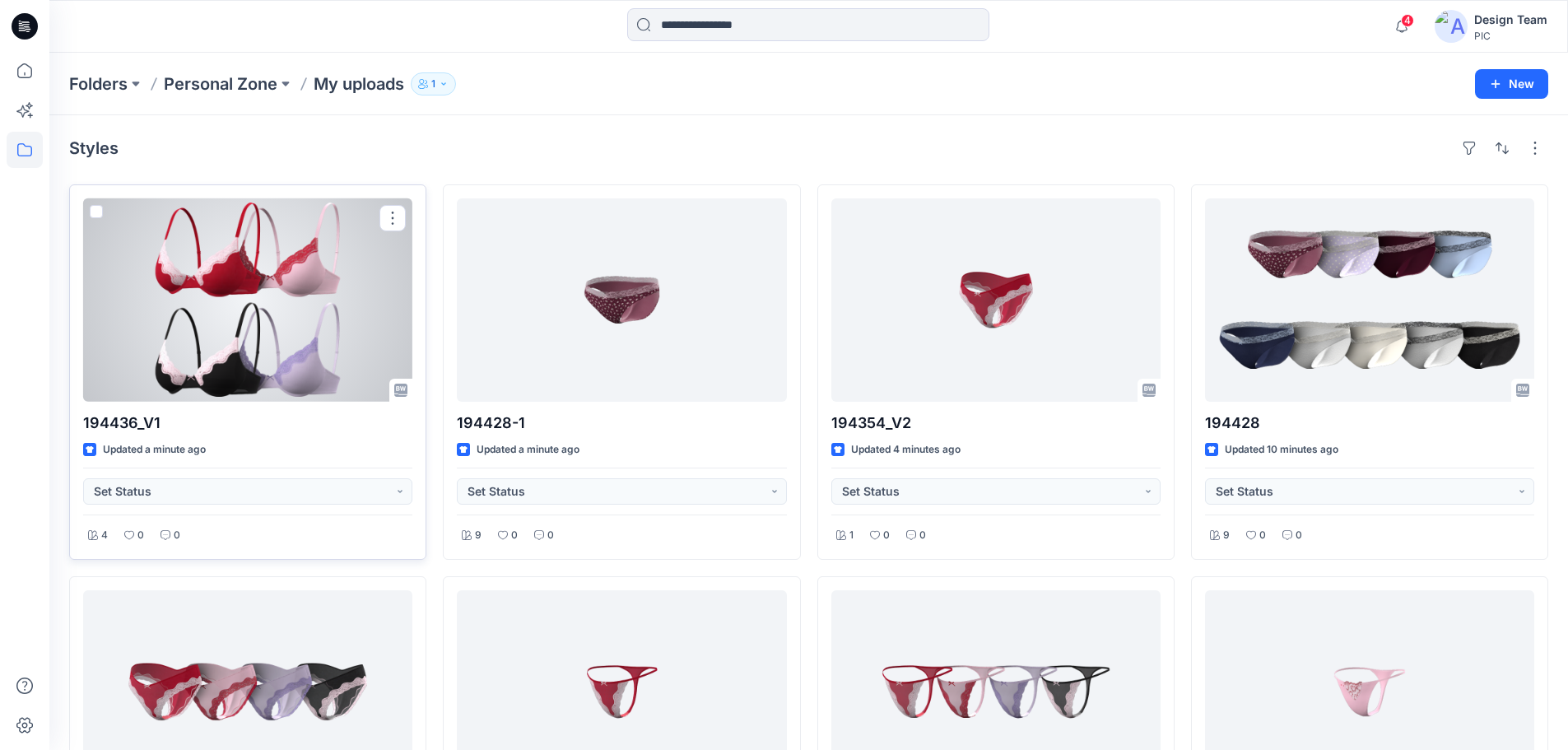
click at [260, 329] on div at bounding box center [247, 300] width 329 height 204
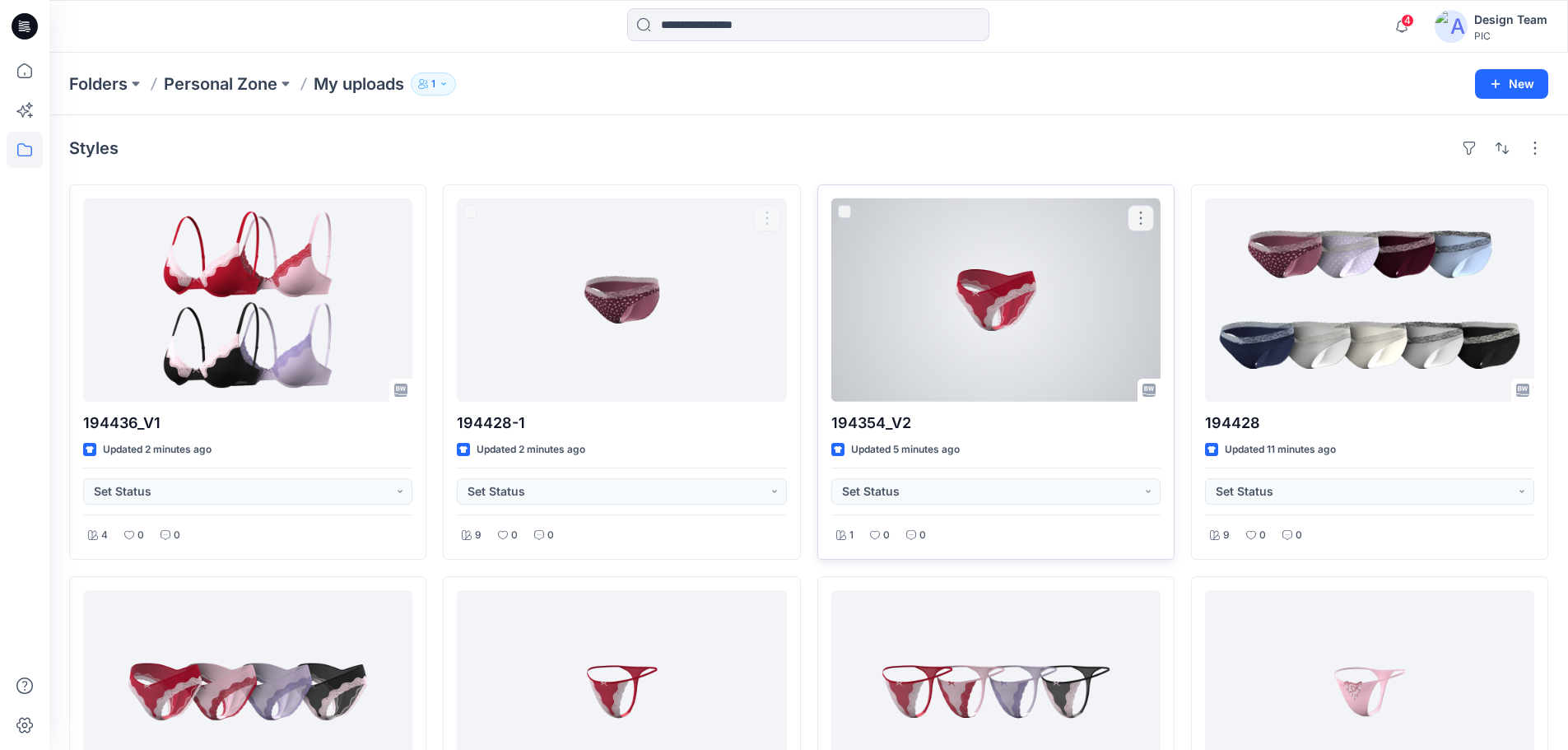
click at [948, 290] on div at bounding box center [996, 300] width 329 height 204
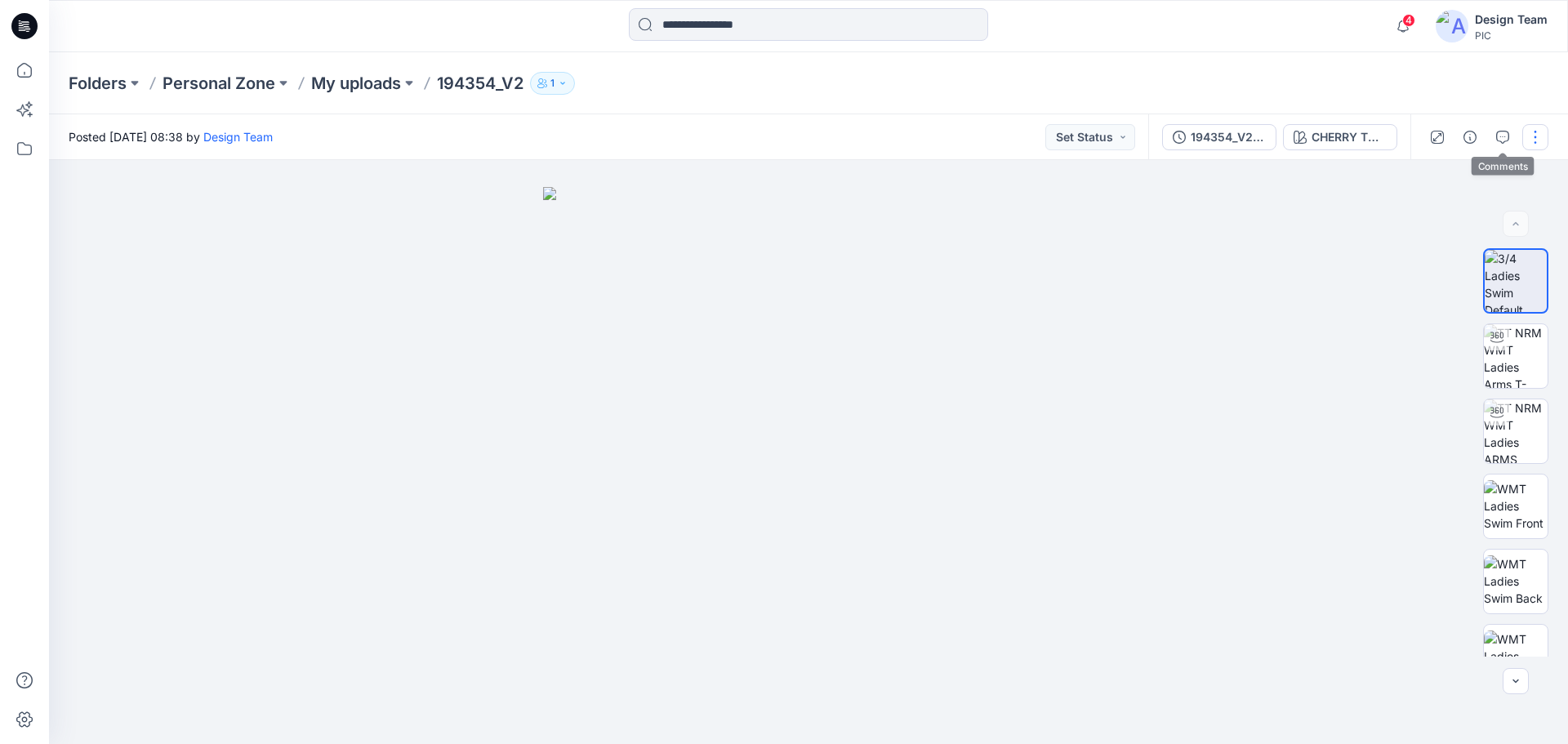
click at [1525, 138] on button "button" at bounding box center [1534, 137] width 26 height 26
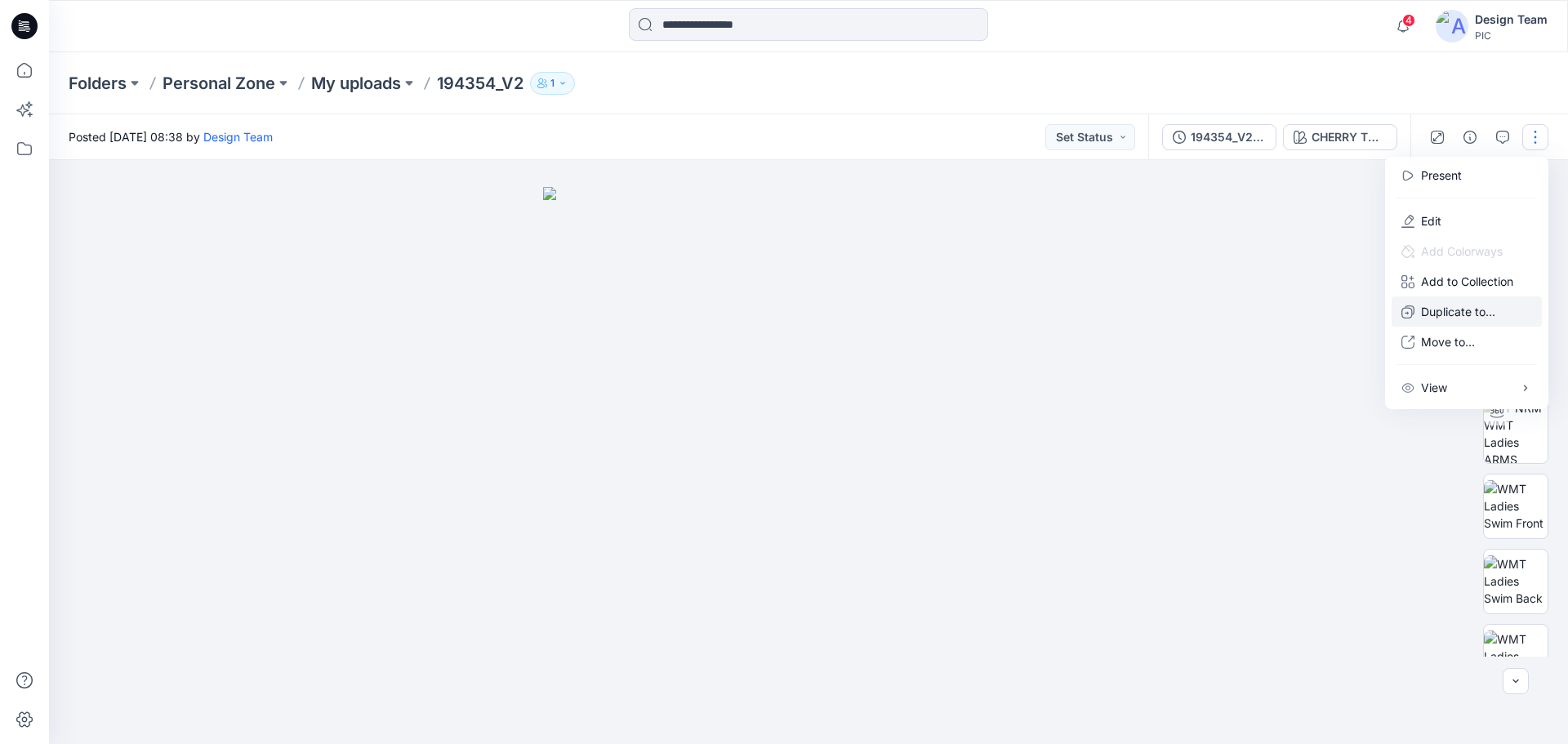
click at [1457, 309] on p "Duplicate to..." at bounding box center [1457, 312] width 74 height 17
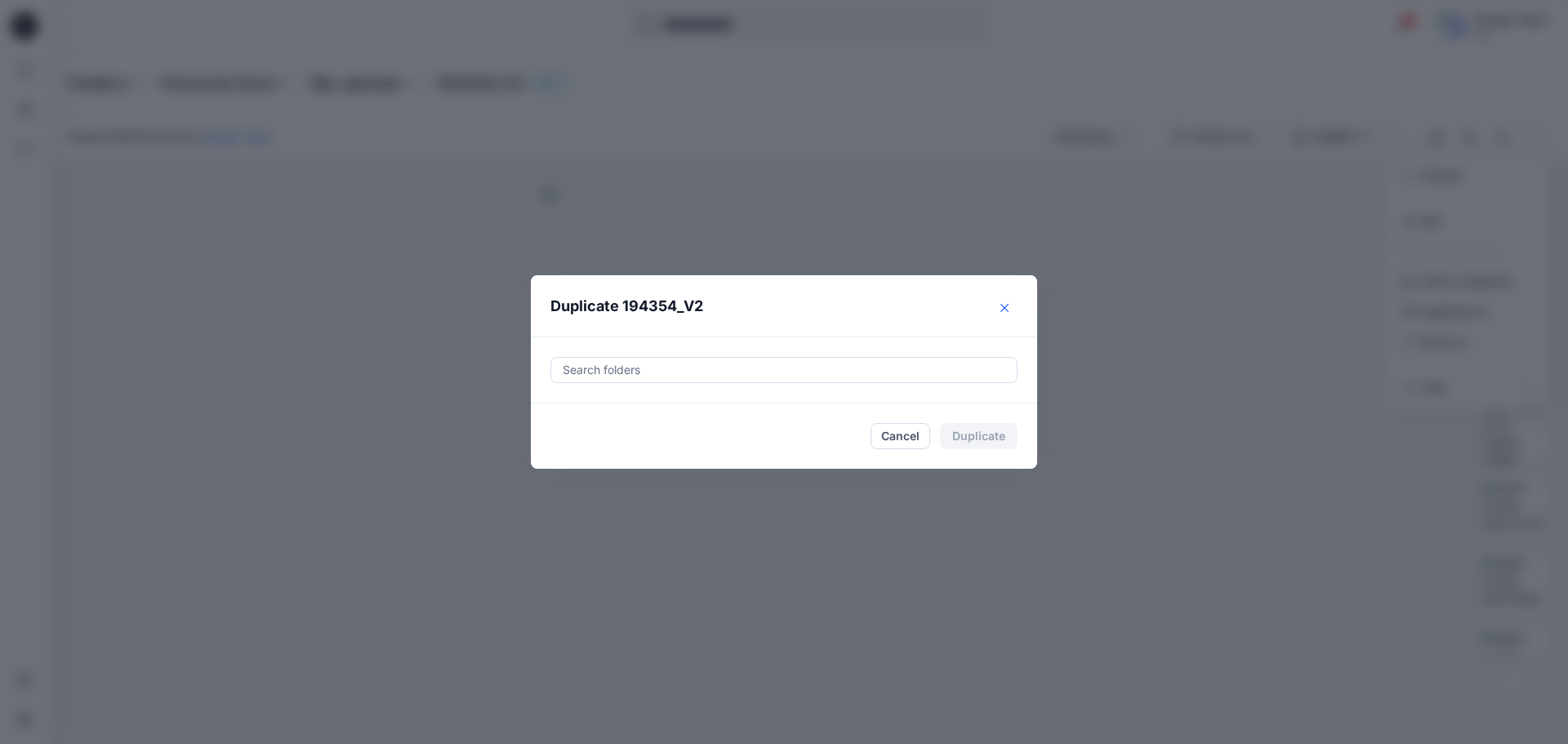
click at [1007, 310] on icon "Close" at bounding box center [1004, 307] width 8 height 8
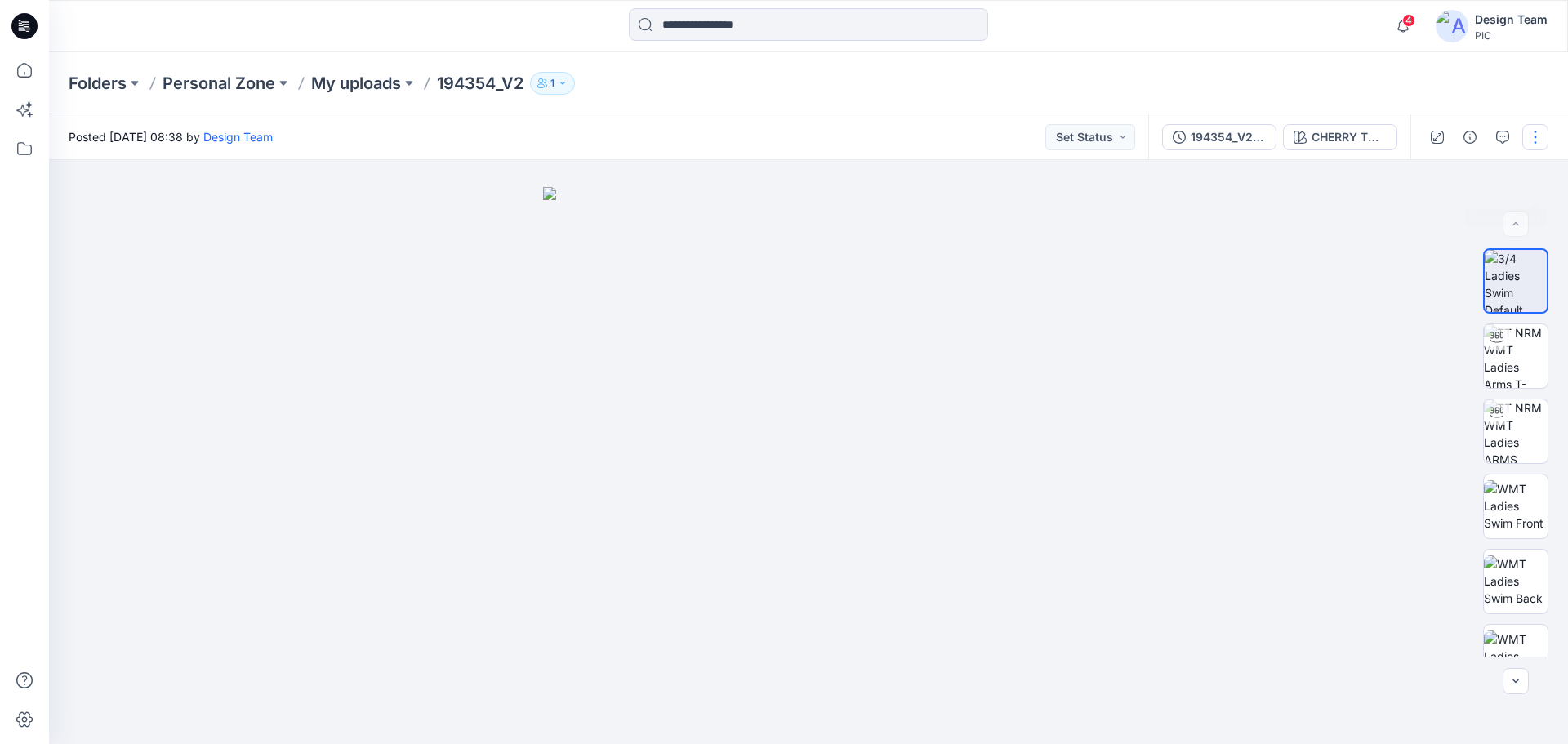
click at [1534, 148] on button "button" at bounding box center [1534, 137] width 26 height 26
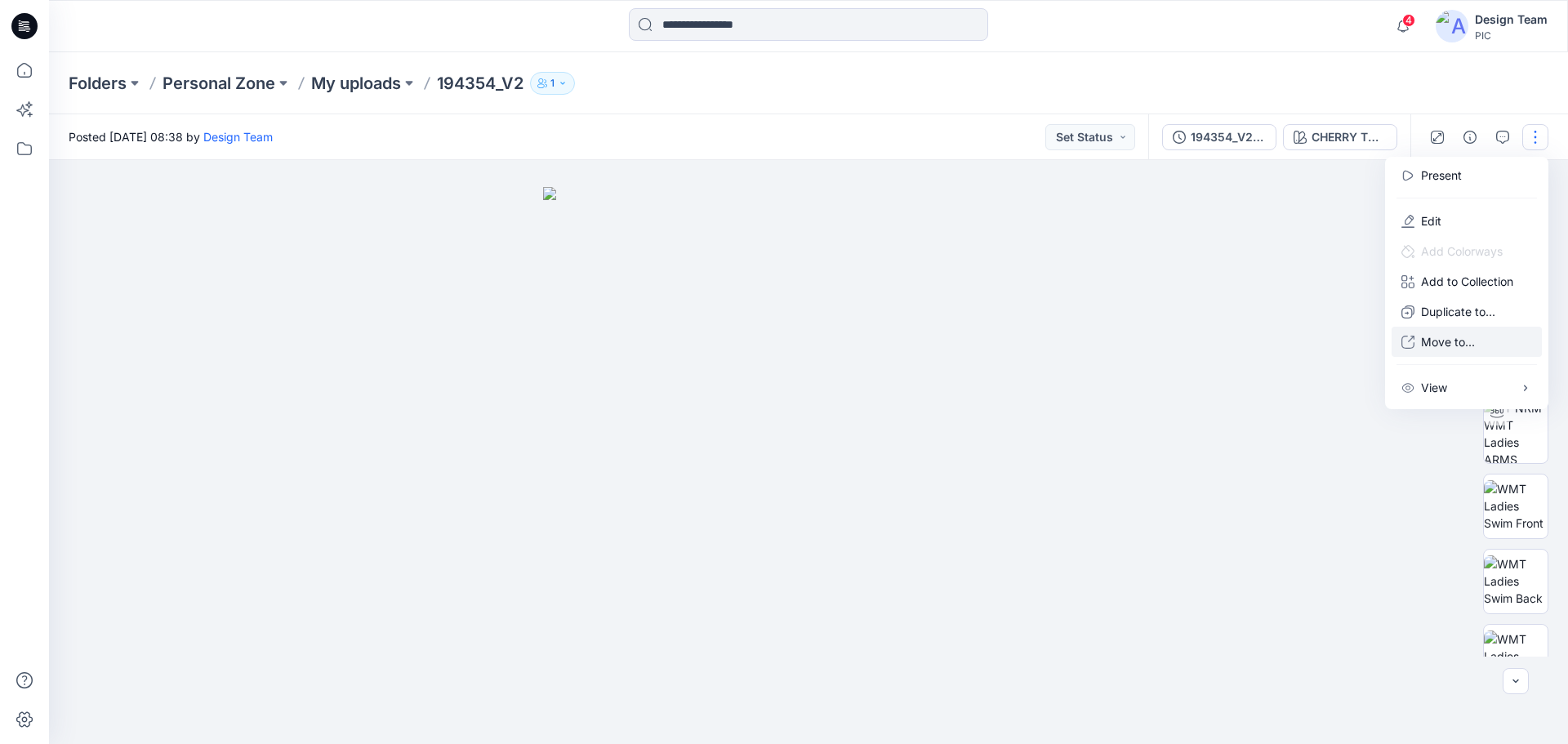
click at [1461, 341] on p "Move to..." at bounding box center [1448, 342] width 54 height 17
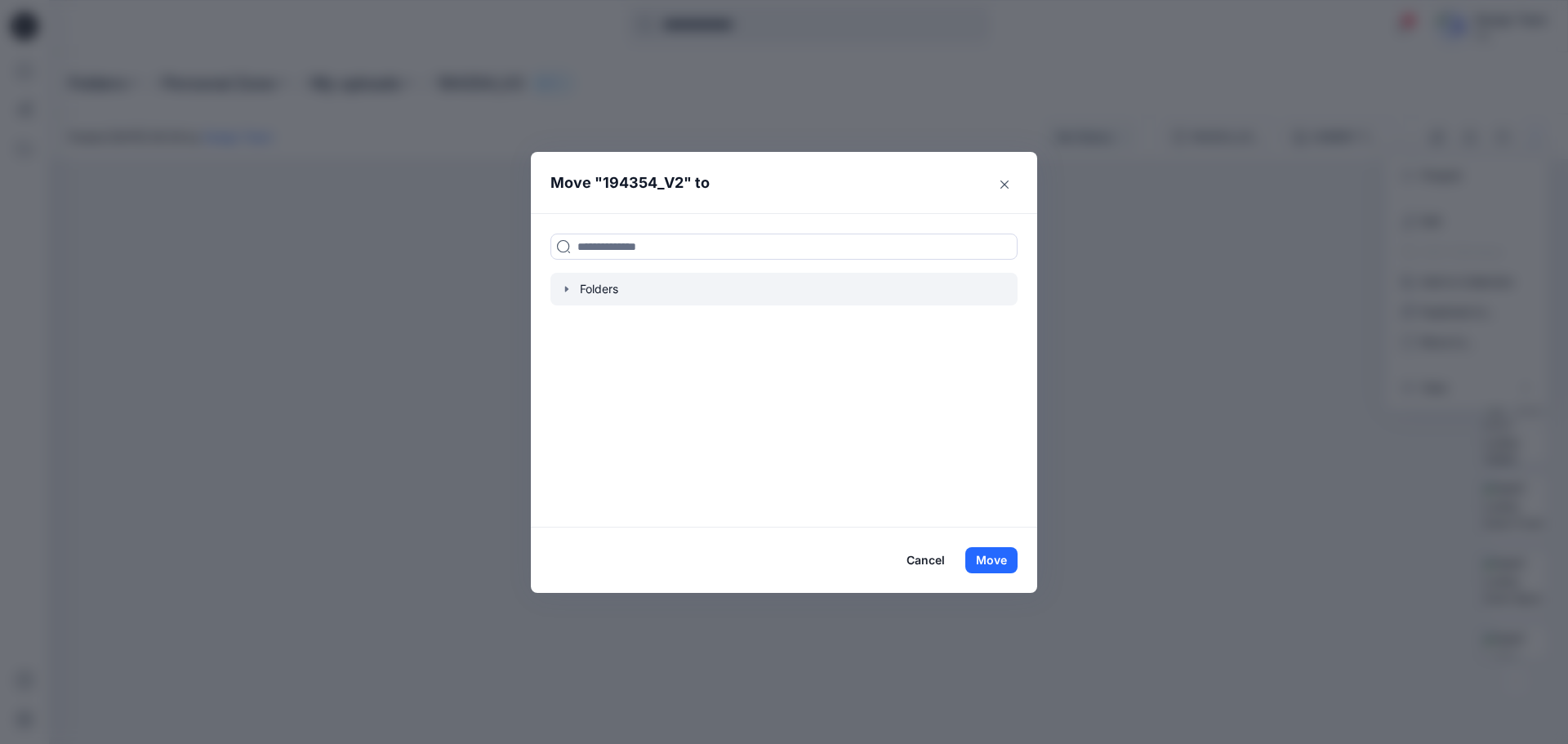
click at [714, 284] on div at bounding box center [784, 289] width 467 height 33
click at [589, 288] on div at bounding box center [784, 289] width 467 height 33
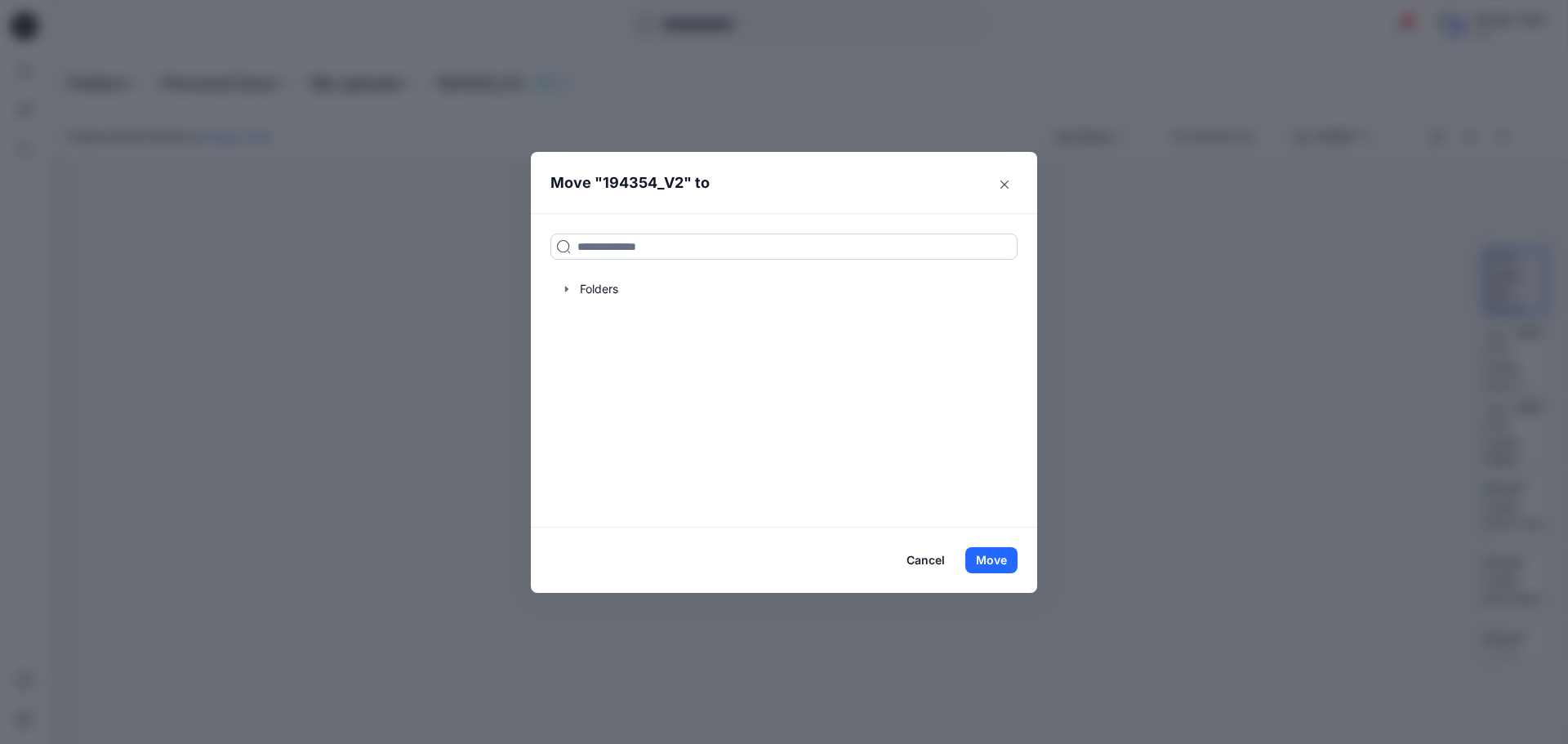
click at [628, 242] on input at bounding box center [784, 246] width 467 height 26
type input "*"
click at [571, 293] on icon "button" at bounding box center [567, 290] width 13 height 13
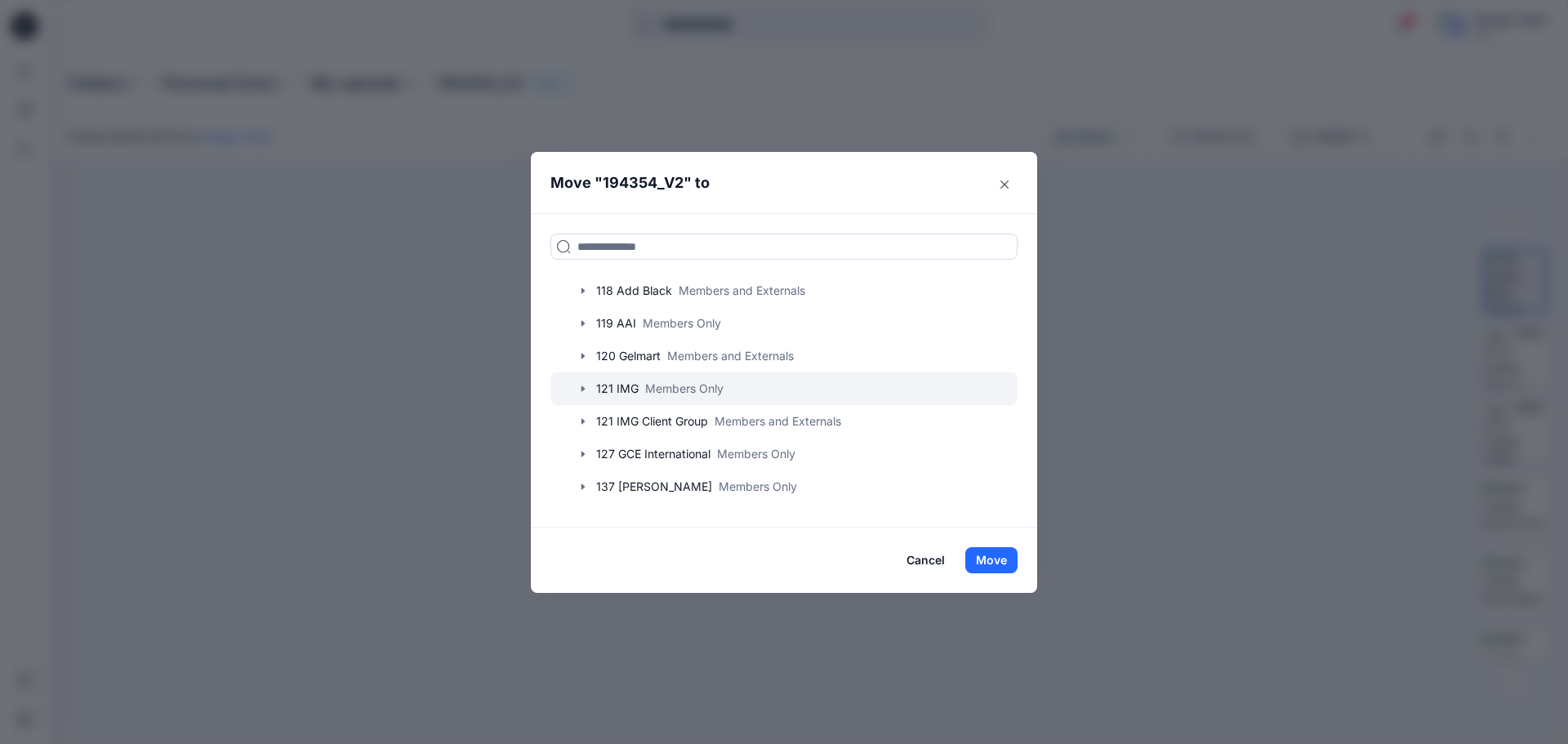
scroll to position [164, 0]
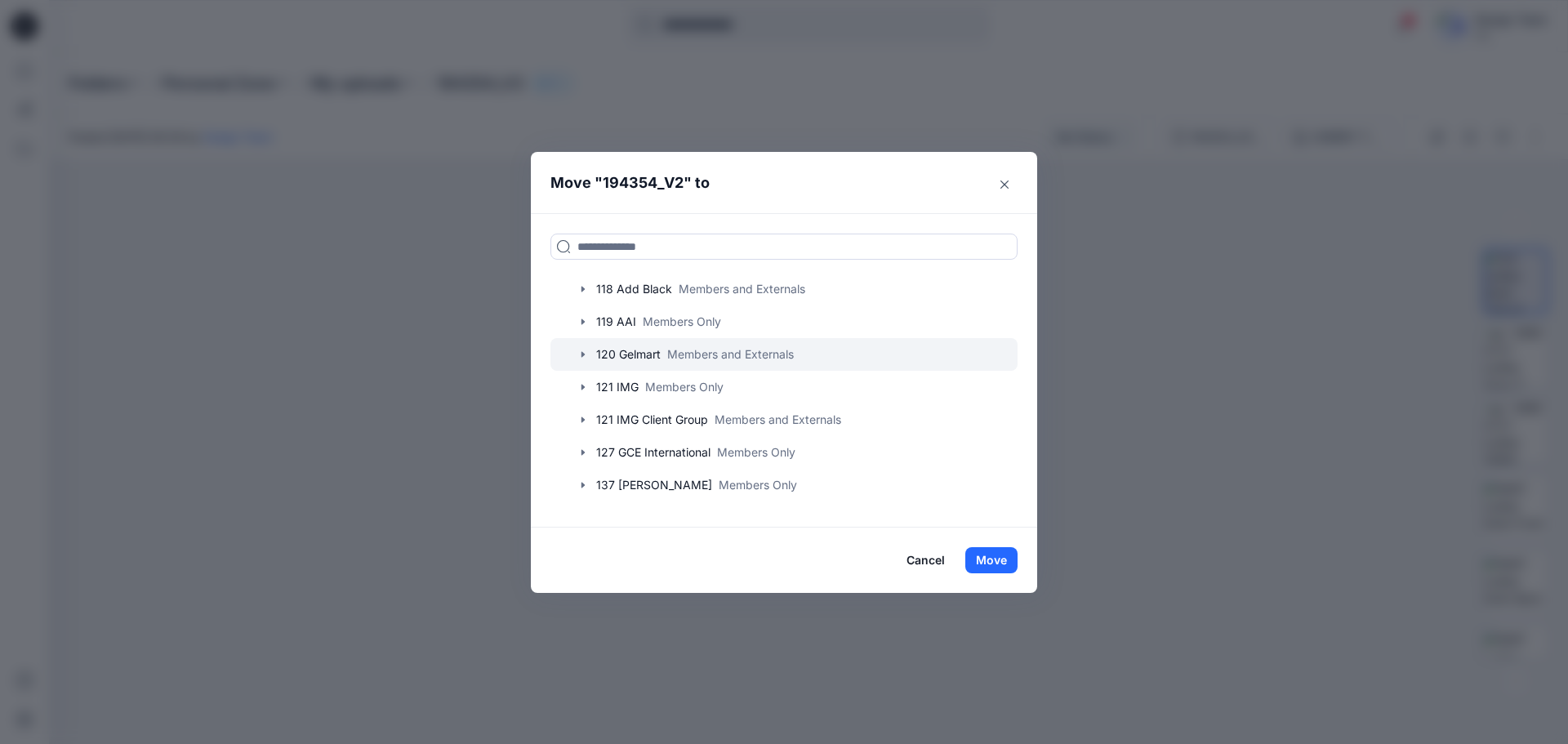
click at [586, 353] on icon "button" at bounding box center [583, 354] width 13 height 13
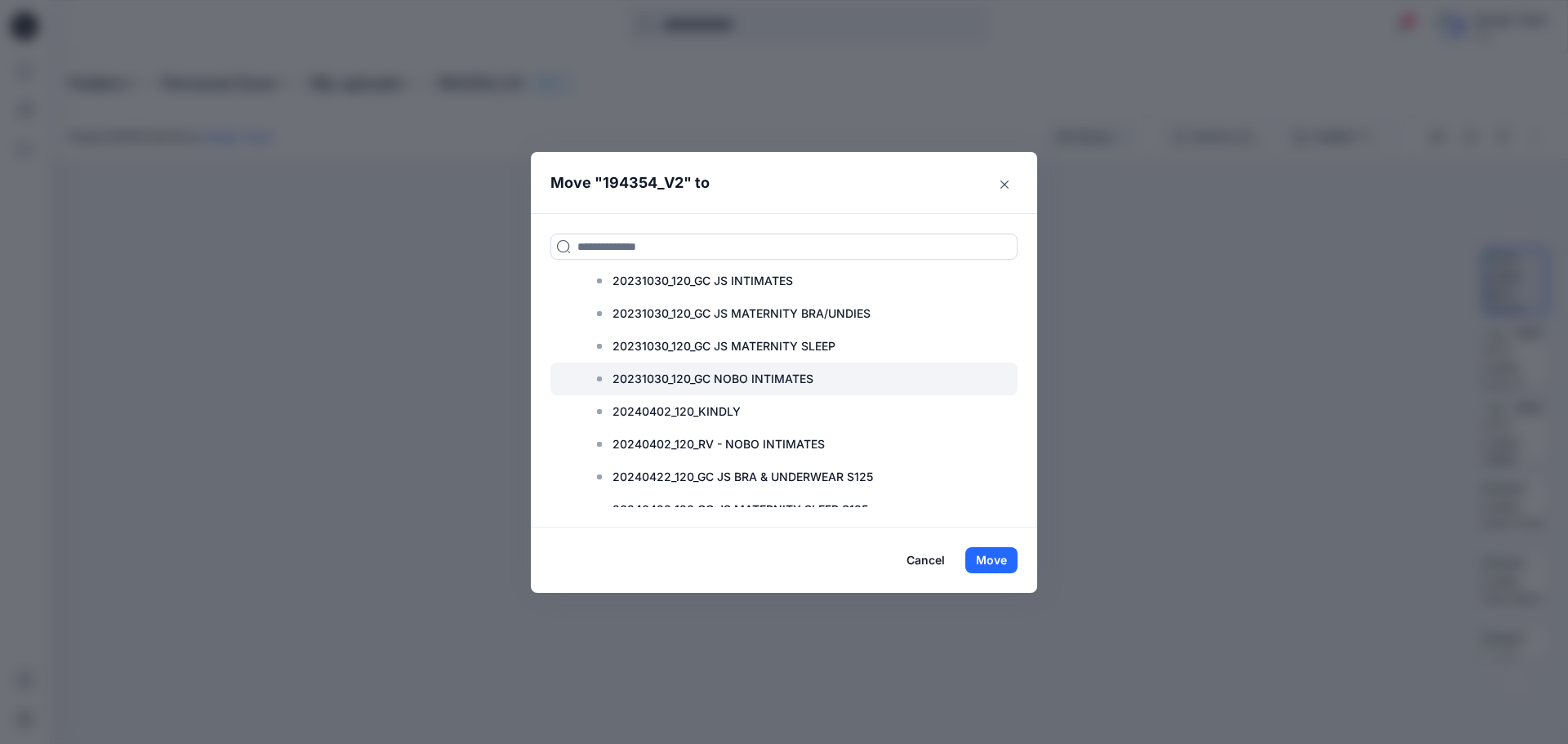
scroll to position [326, 0]
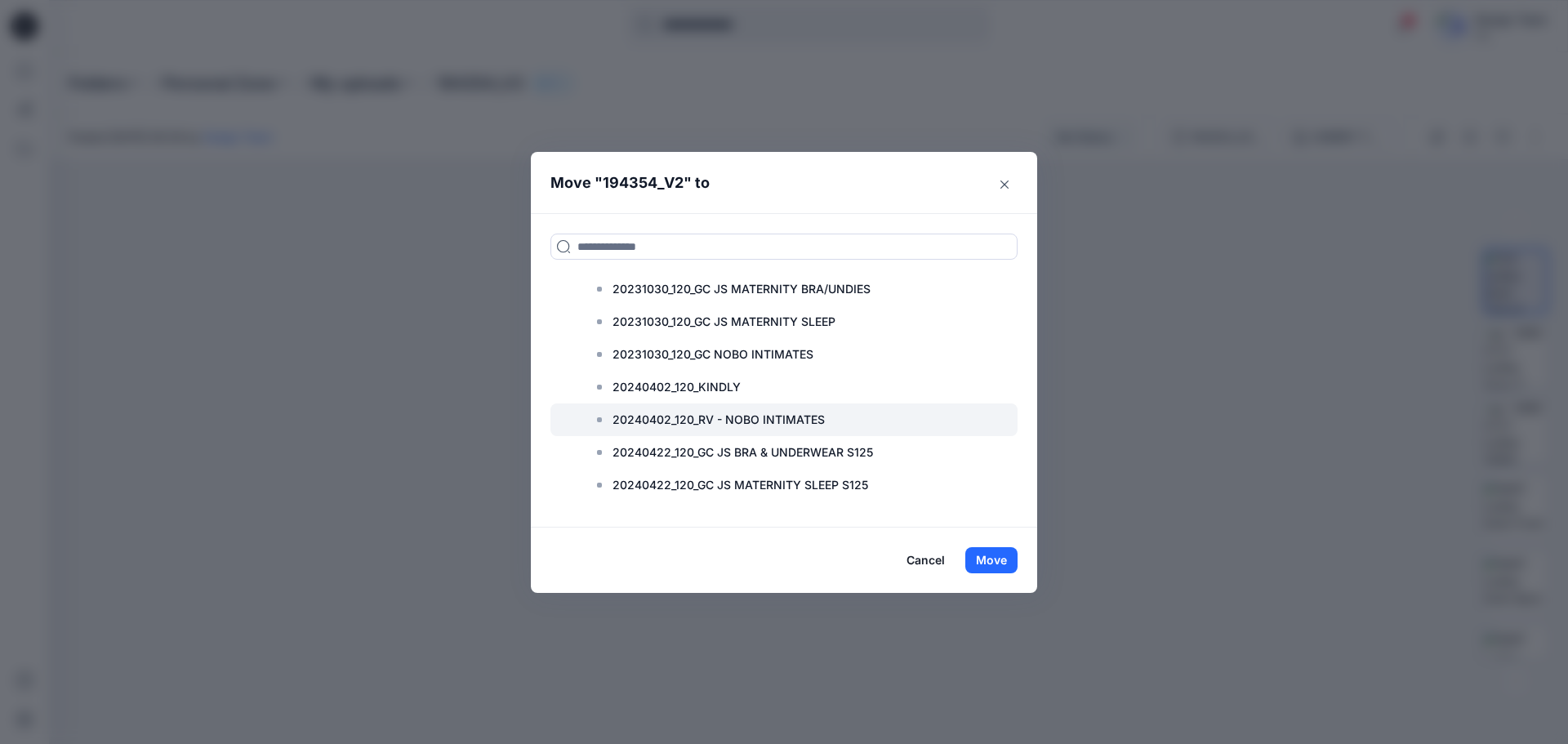
click at [644, 417] on p "20240402_120_RV - NOBO INTIMATES" at bounding box center [718, 420] width 213 height 19
click at [783, 423] on p "20240402_120_RV - NOBO INTIMATES" at bounding box center [718, 420] width 213 height 19
click at [999, 412] on div at bounding box center [784, 420] width 467 height 33
click at [995, 420] on icon at bounding box center [1001, 420] width 13 height 13
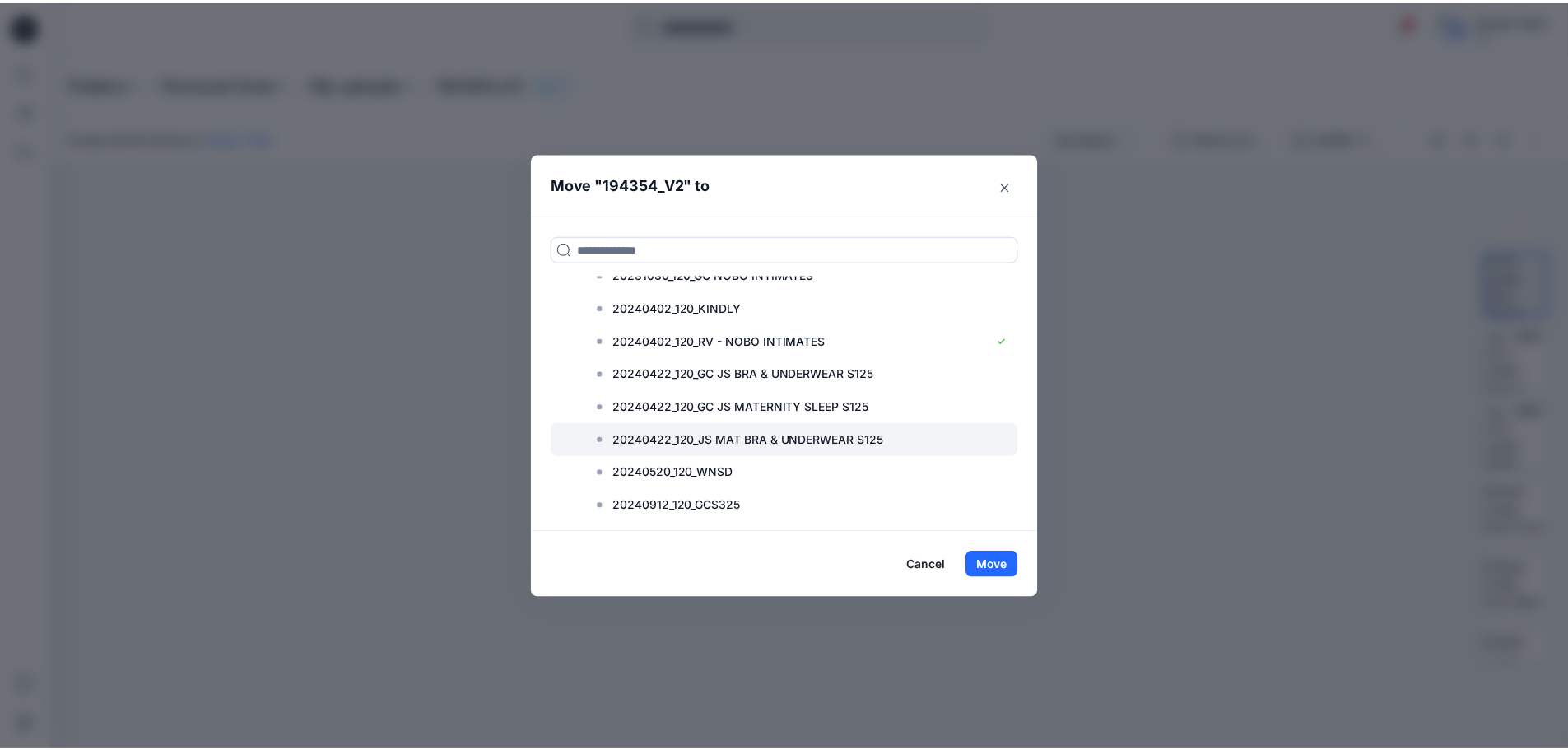
scroll to position [494, 0]
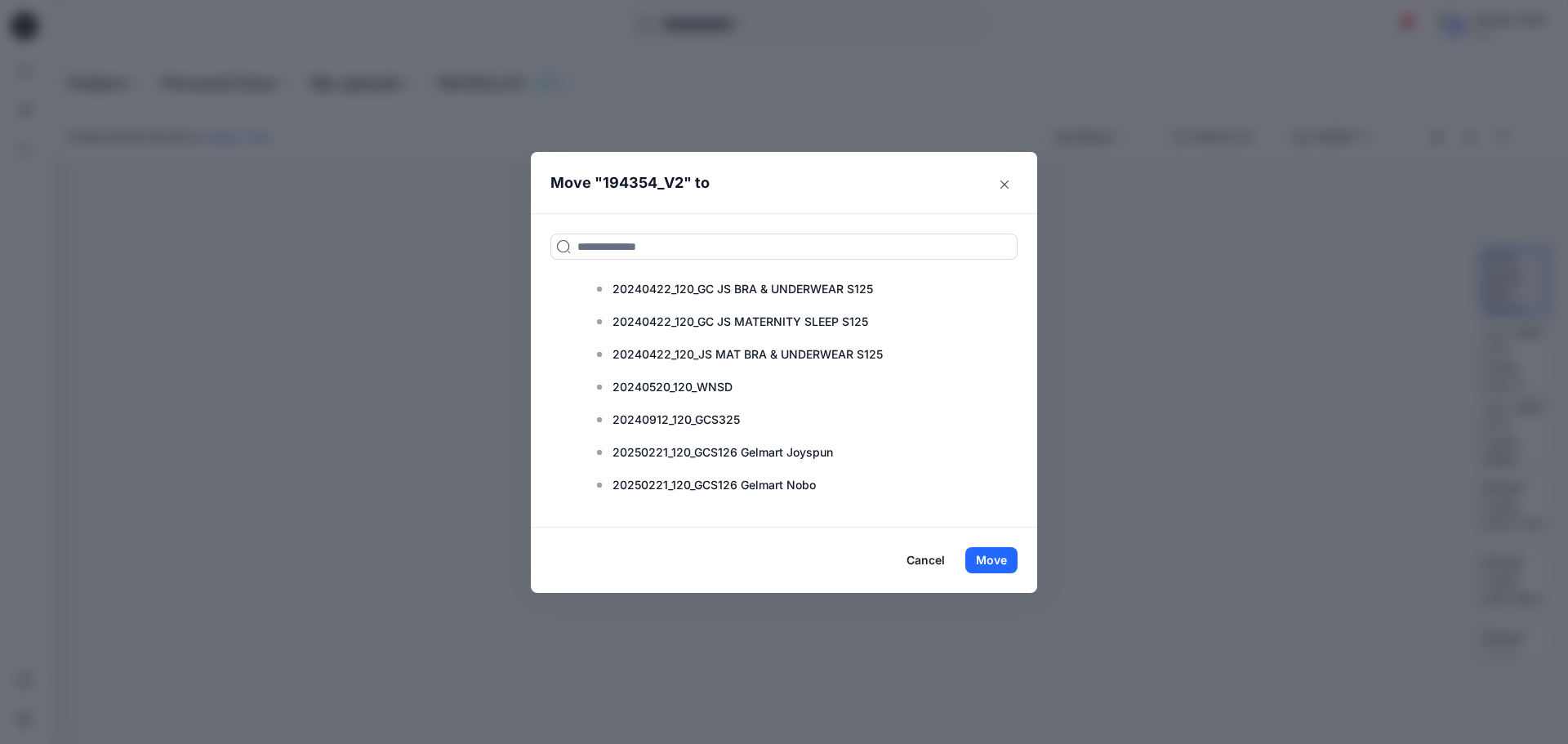
click at [919, 557] on button "Cancel" at bounding box center [926, 559] width 60 height 26
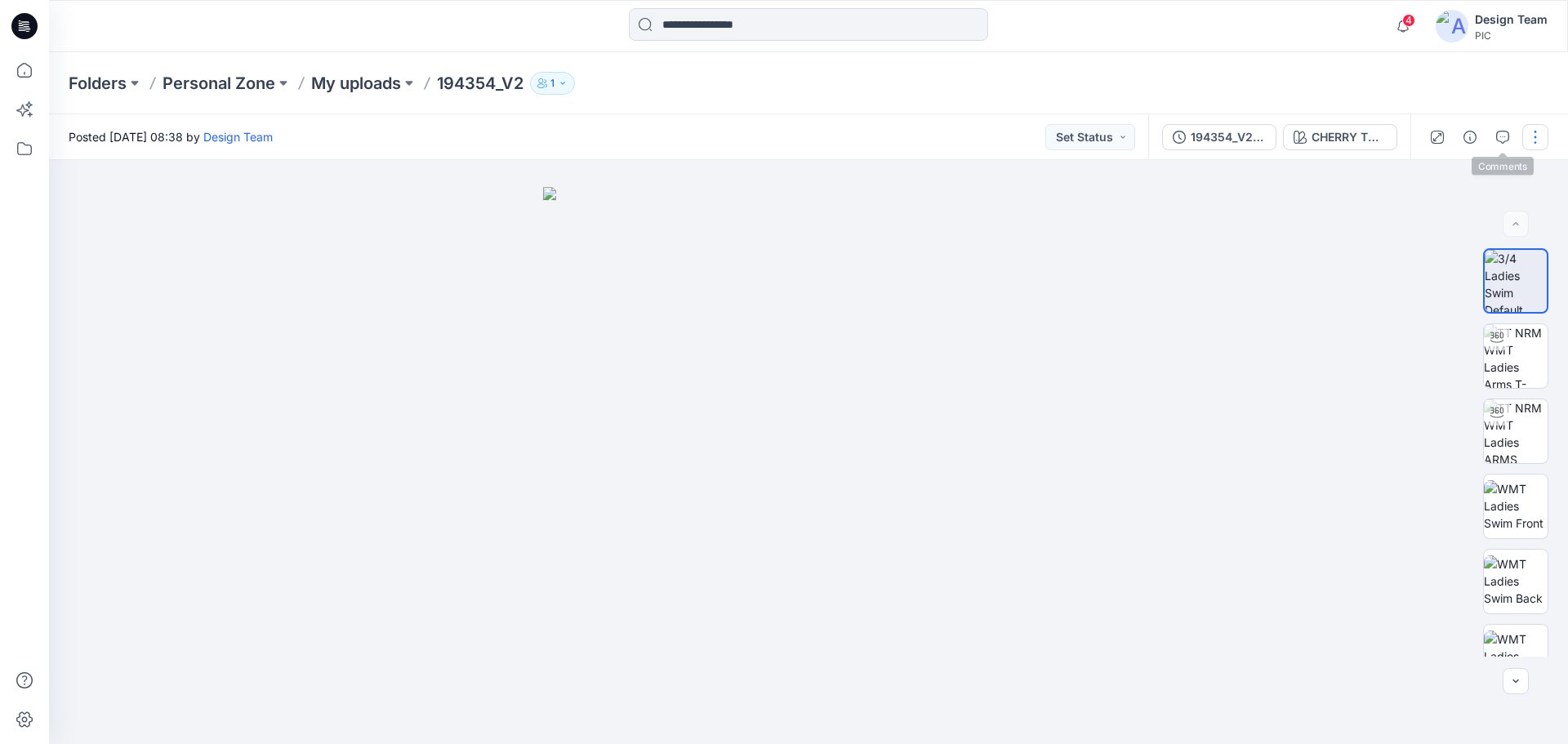
click at [1523, 135] on button "button" at bounding box center [1534, 137] width 26 height 26
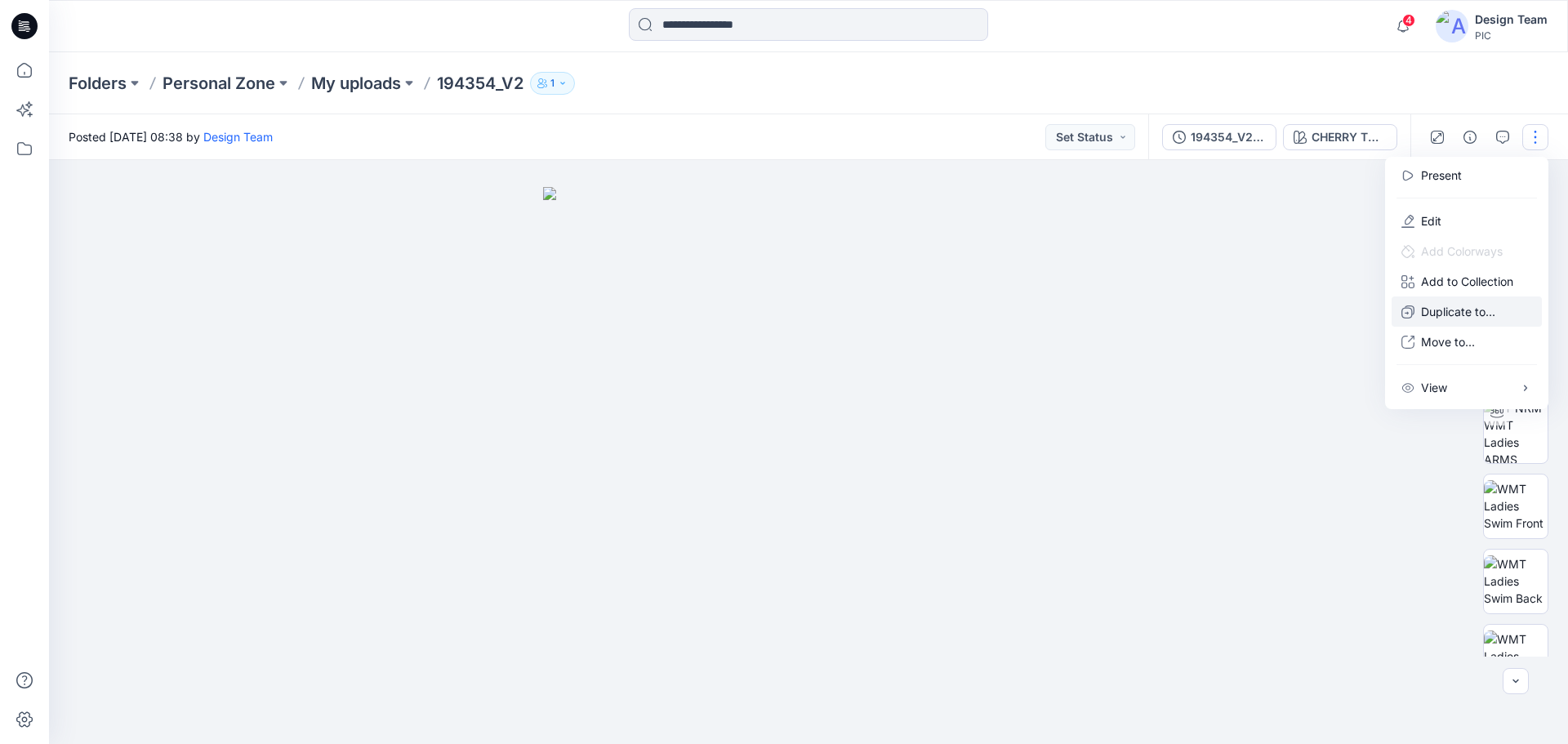
click at [1447, 311] on p "Duplicate to..." at bounding box center [1457, 312] width 74 height 17
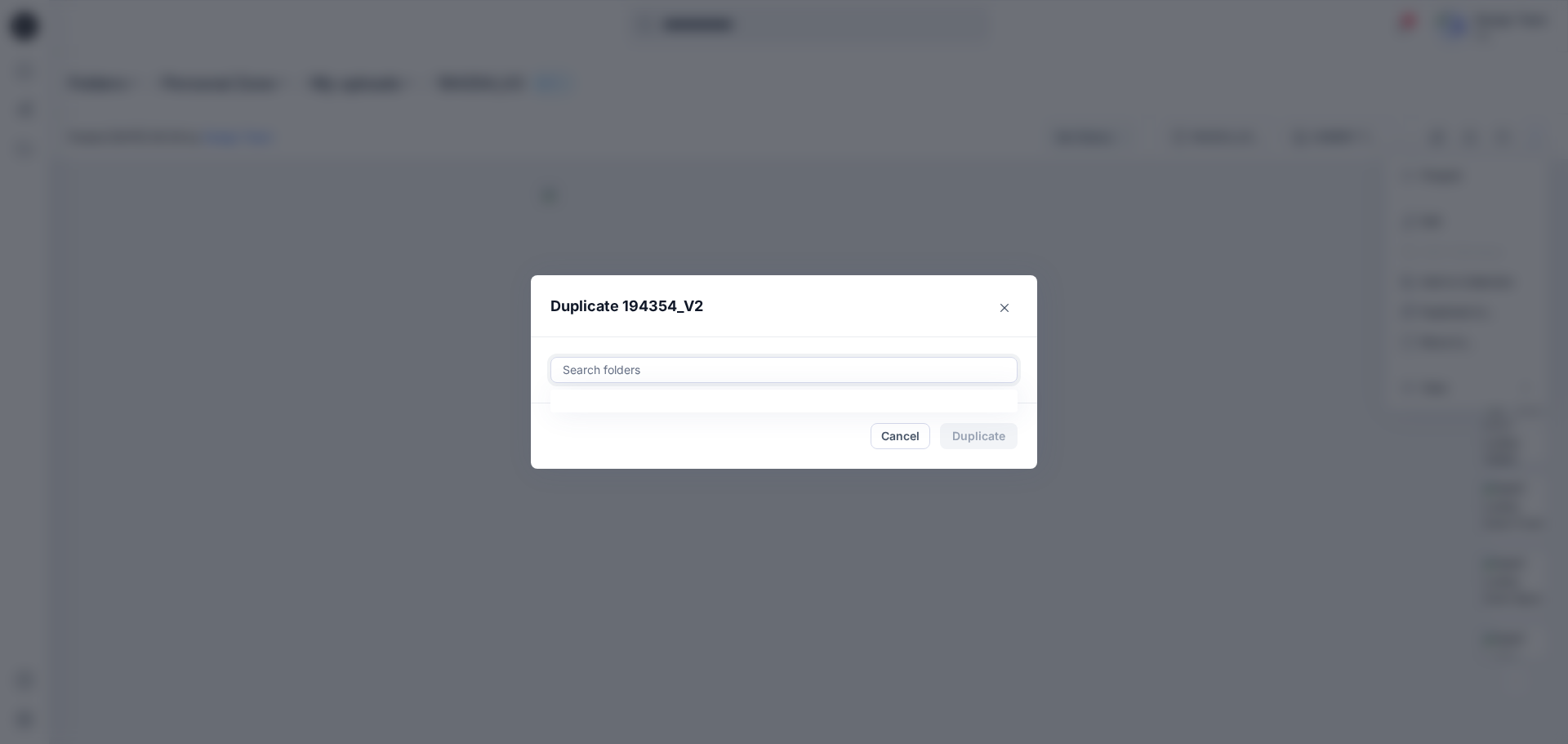
click at [660, 367] on div at bounding box center [784, 370] width 446 height 19
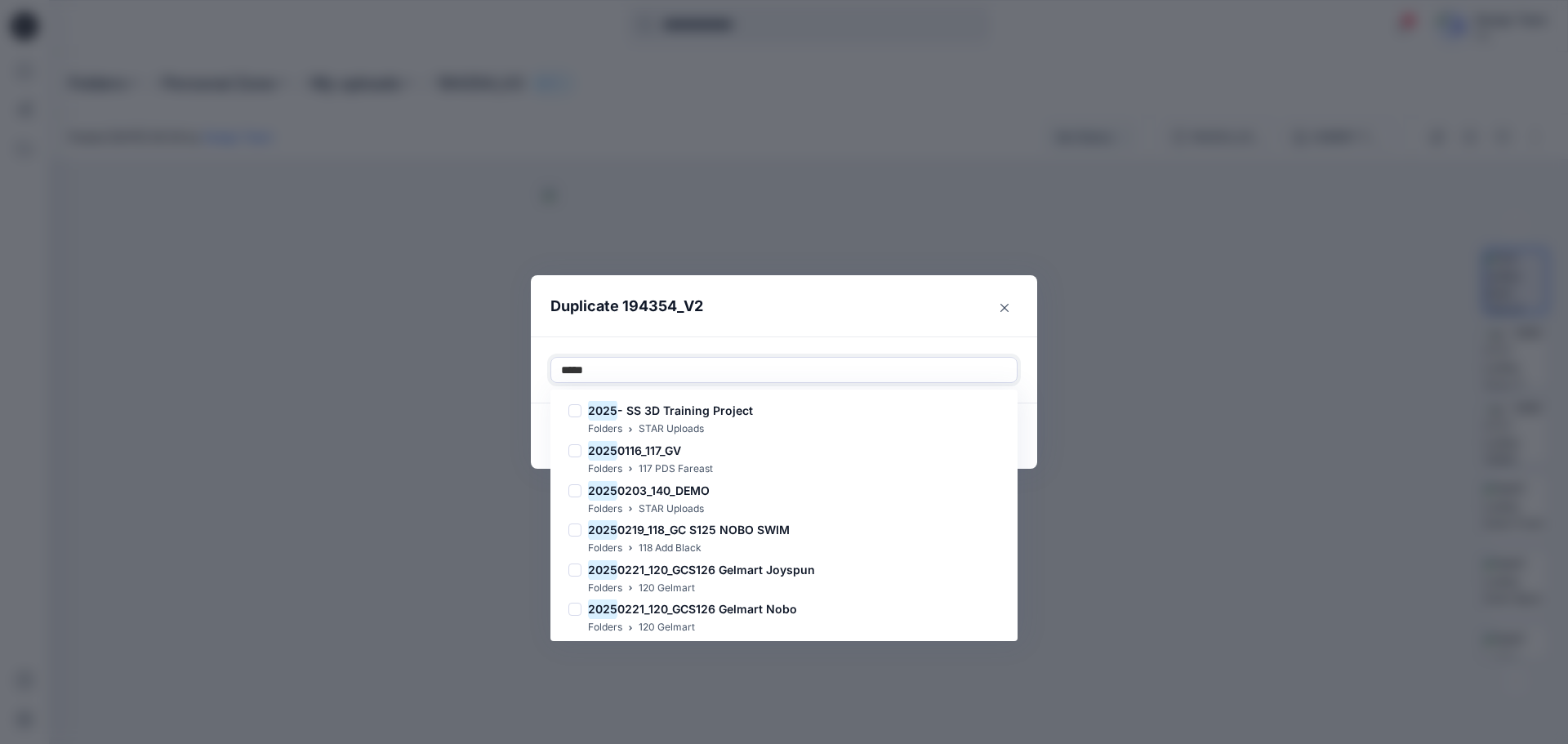
type input "******"
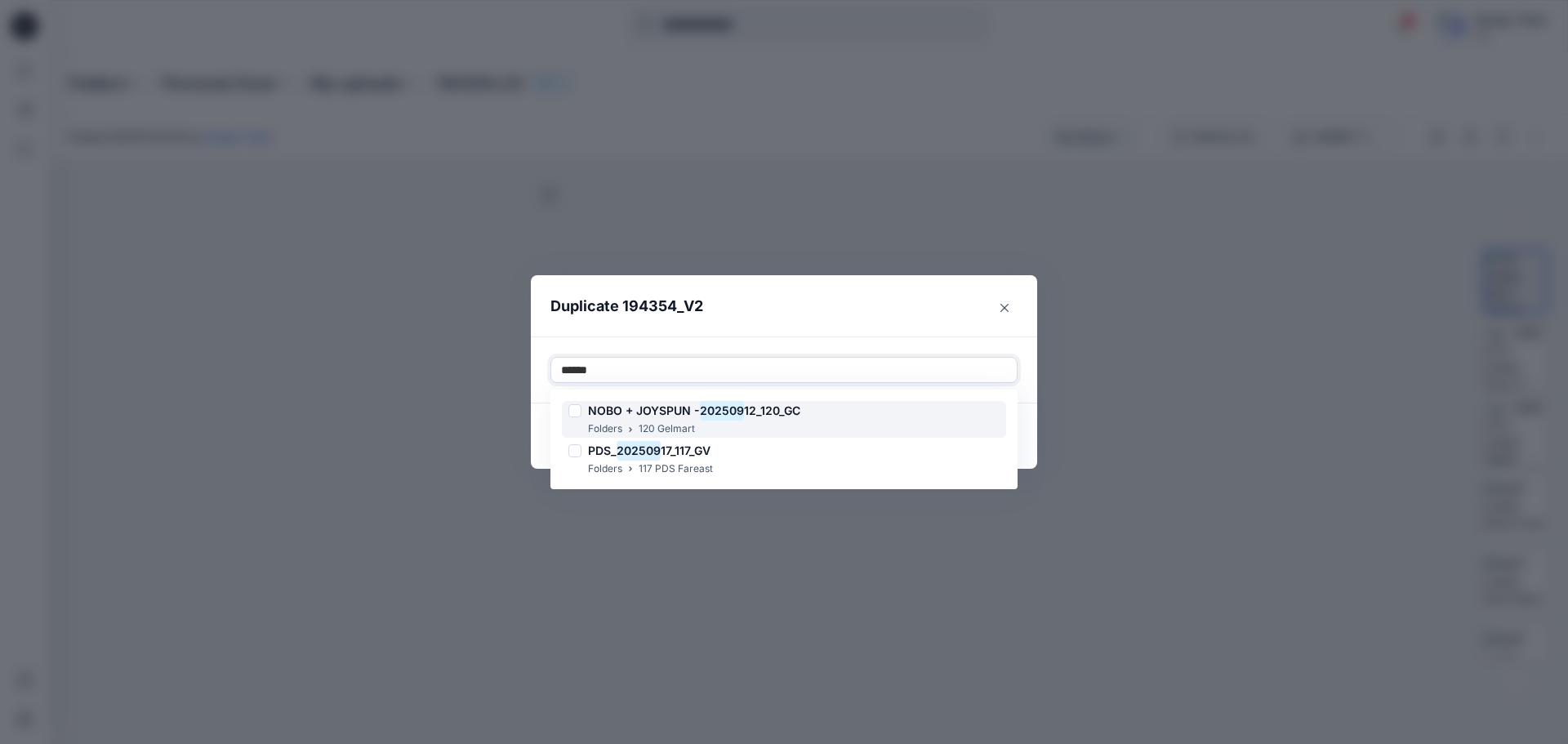
click at [698, 423] on div "Folders 120 Gelmart" at bounding box center [683, 429] width 232 height 17
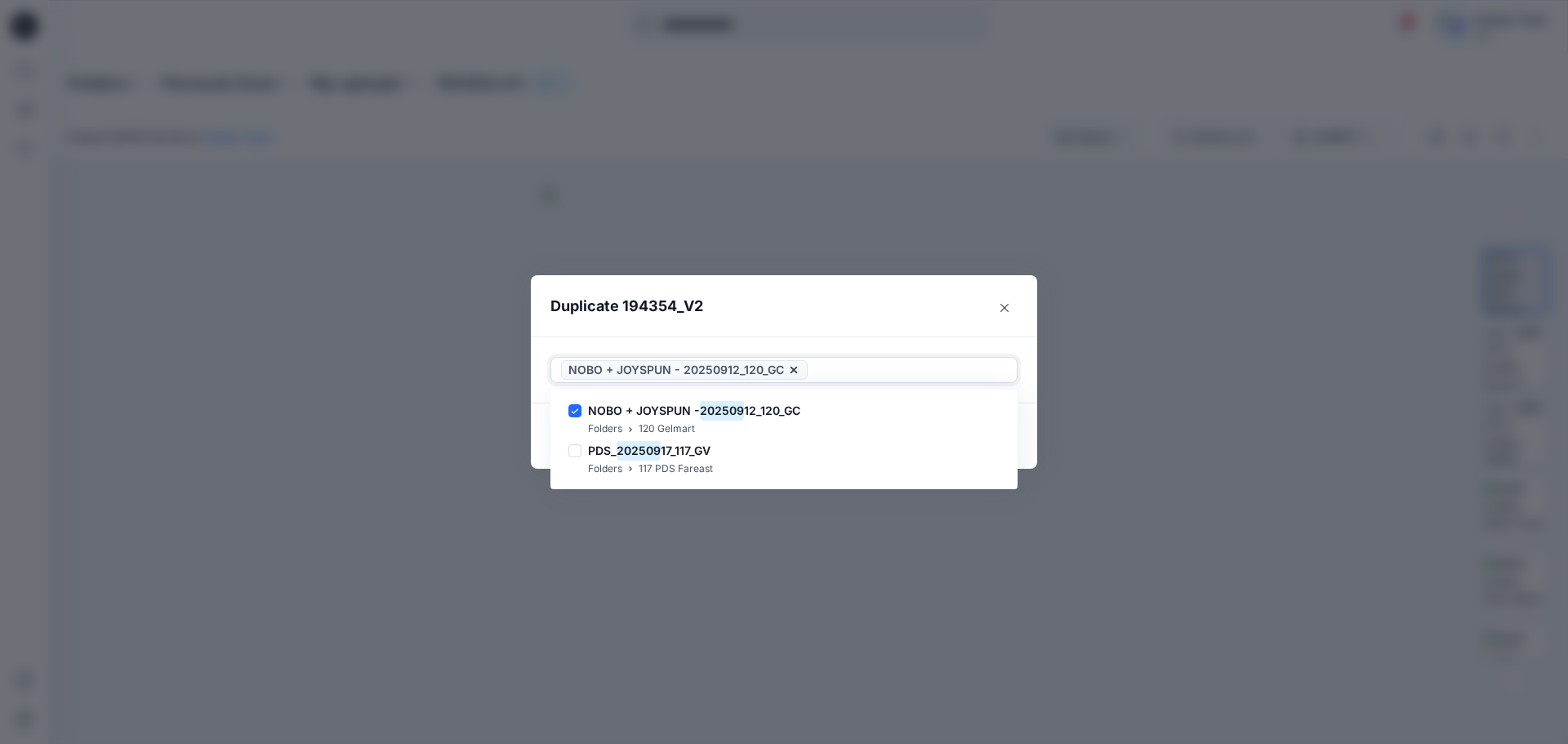
click at [869, 370] on div at bounding box center [909, 370] width 196 height 19
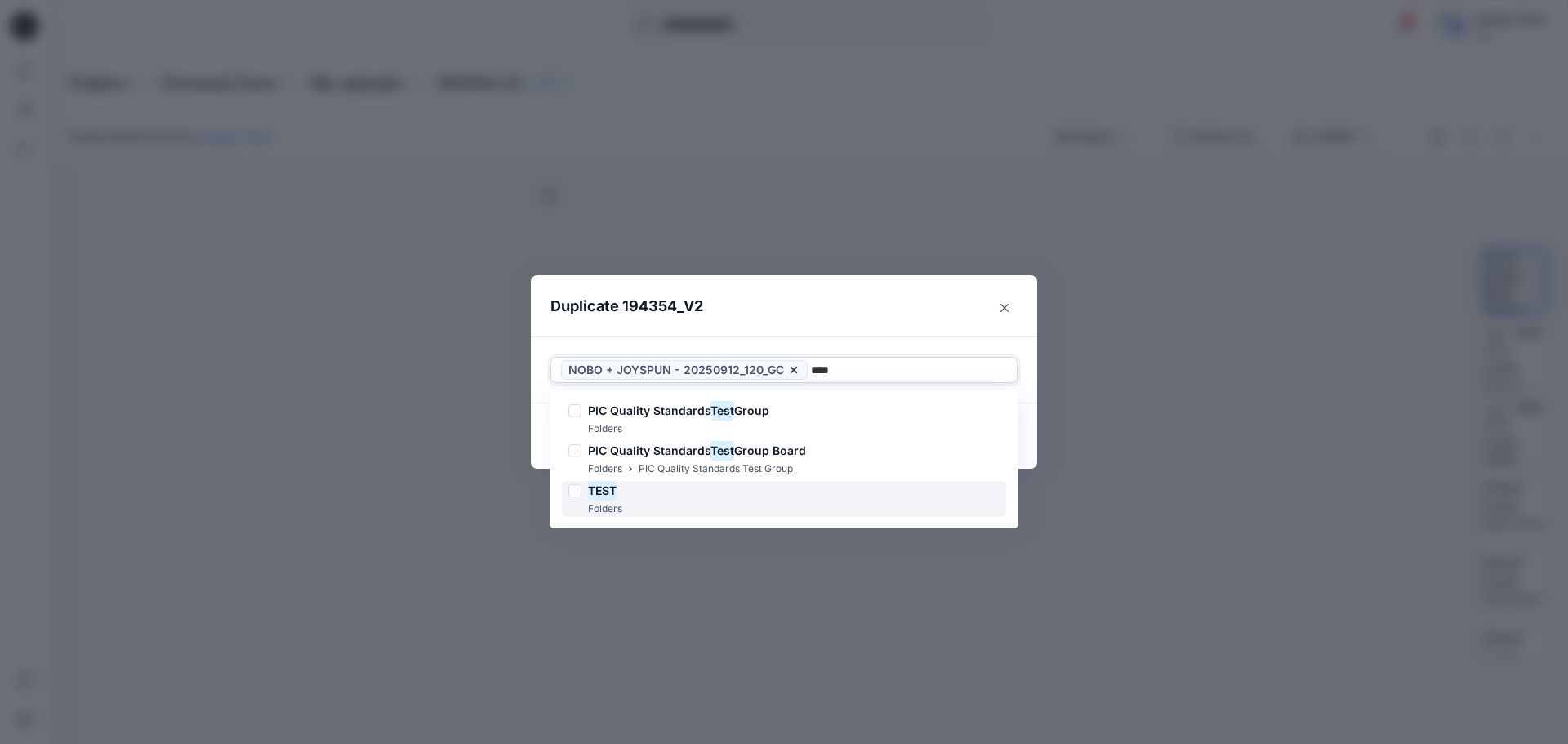
click at [632, 493] on div "TEST Folders" at bounding box center [784, 500] width 445 height 37
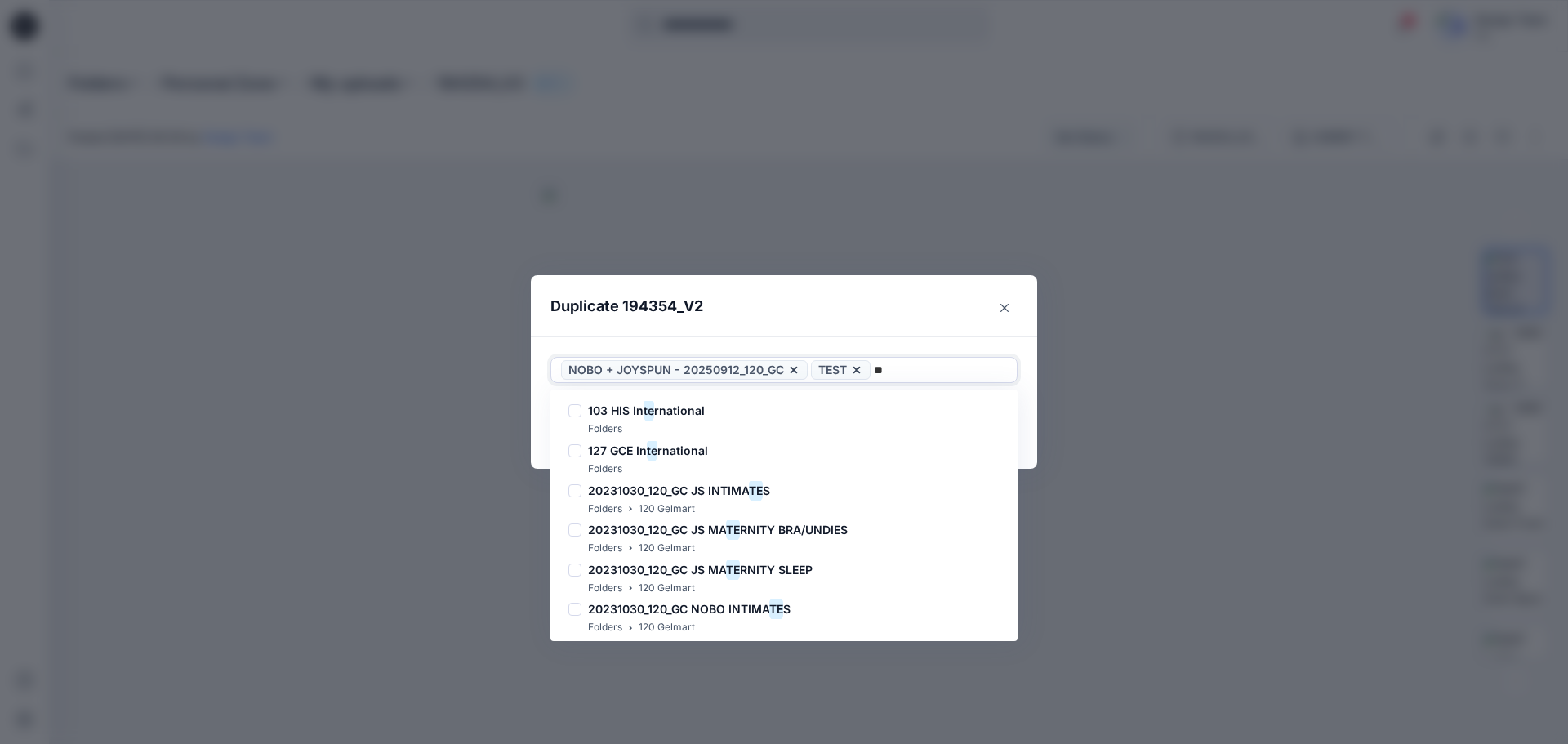
type input "*"
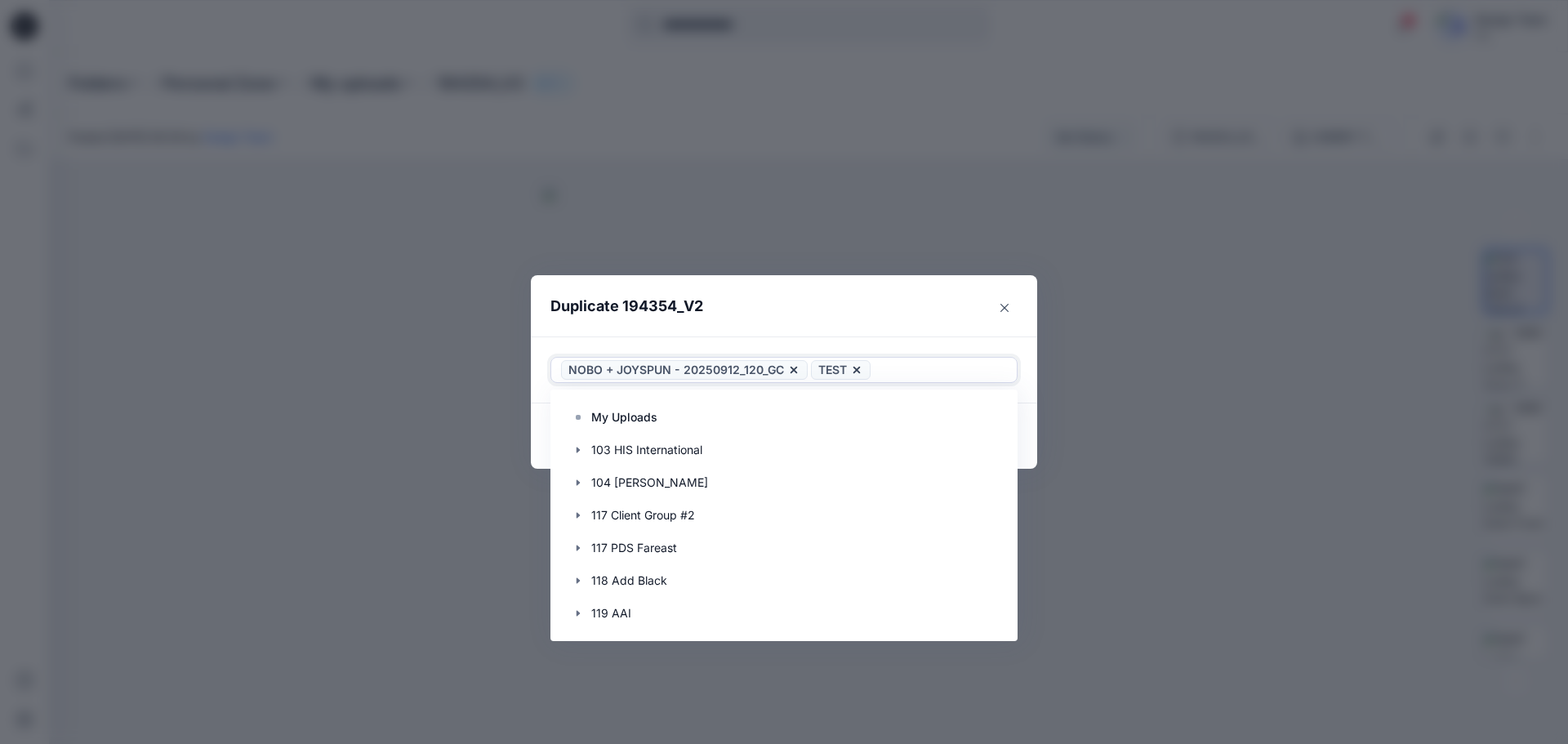
click at [891, 298] on header "Duplicate 194354_V2" at bounding box center [767, 306] width 474 height 62
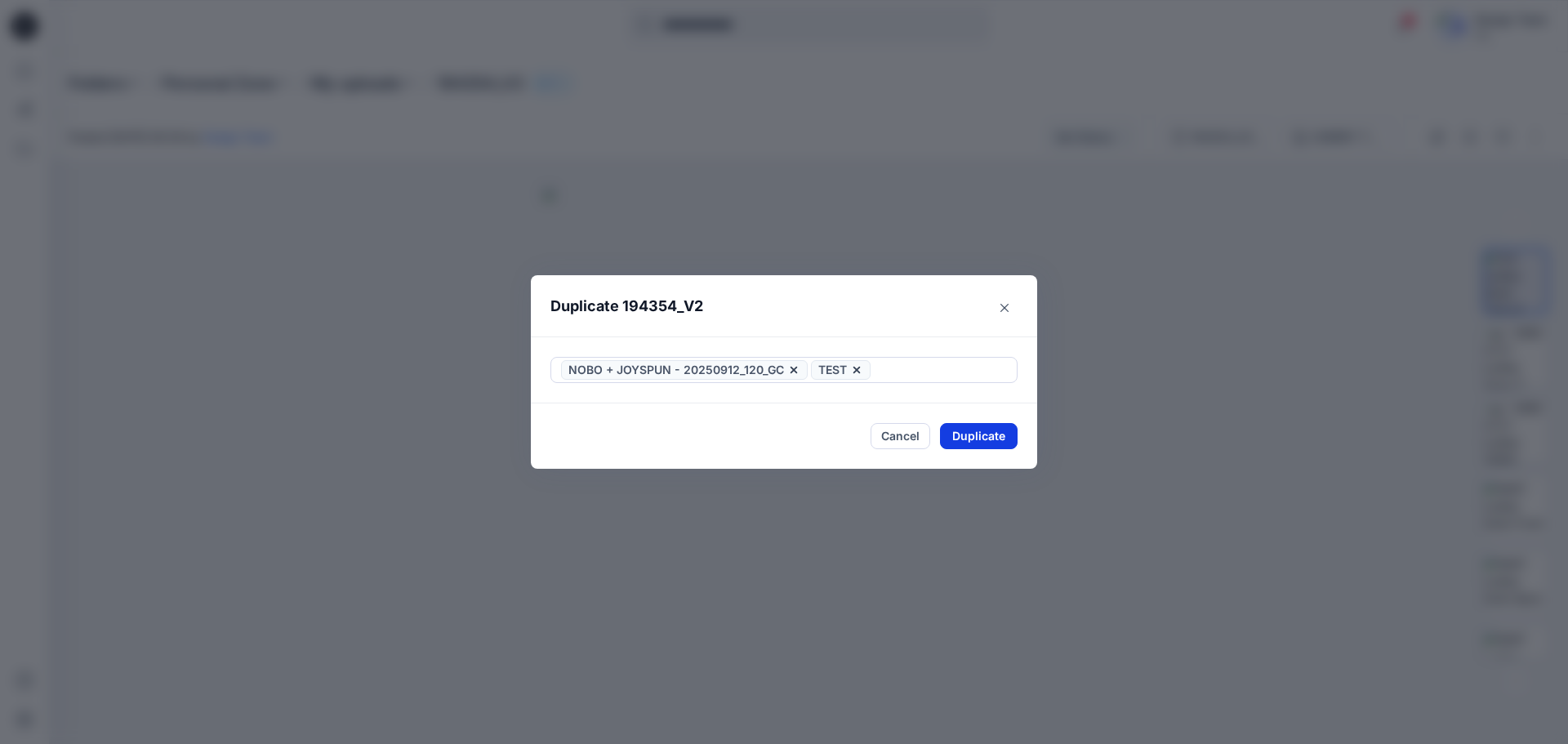
click at [978, 442] on button "Duplicate" at bounding box center [979, 435] width 78 height 26
click at [996, 440] on button "Close" at bounding box center [990, 436] width 53 height 26
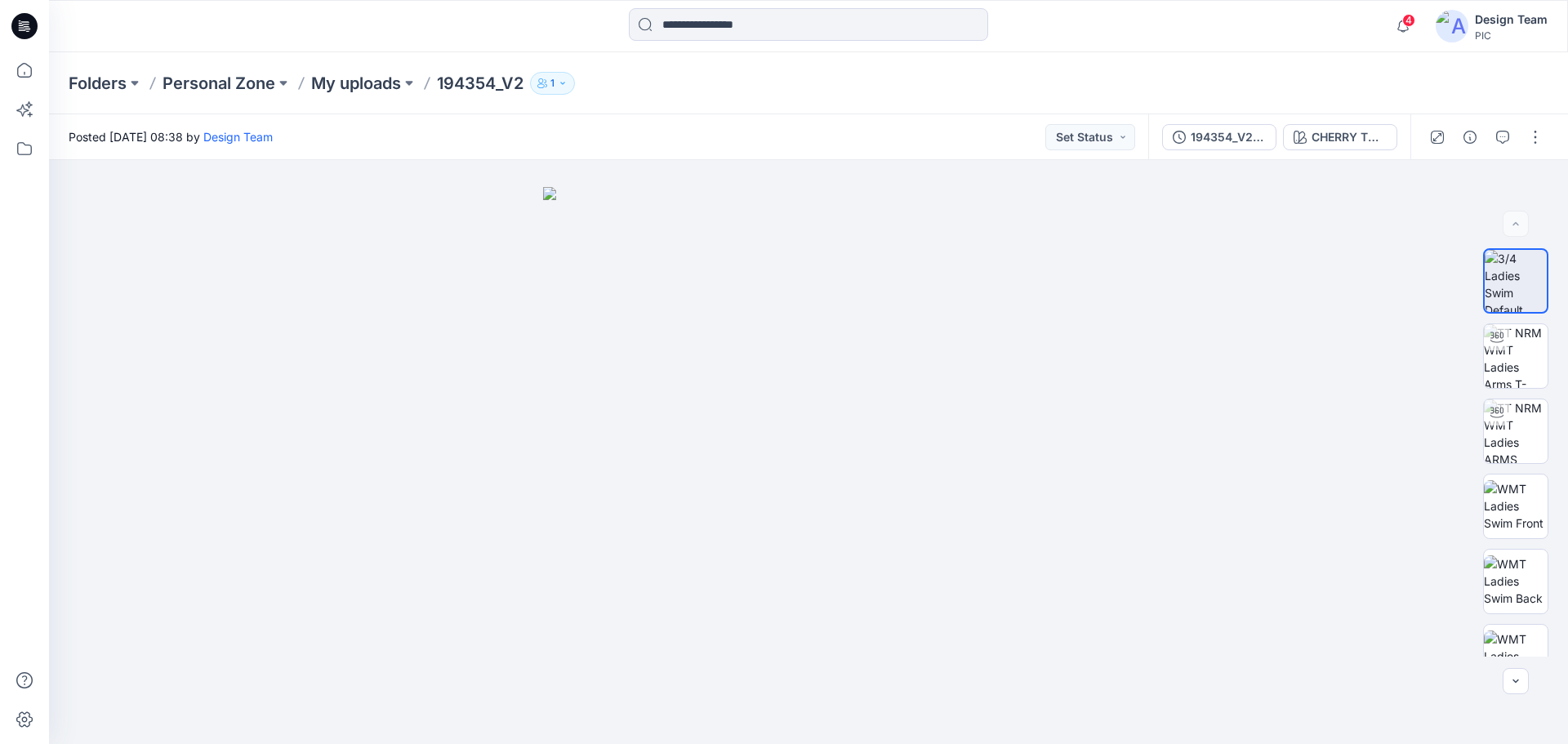
click at [25, 27] on icon at bounding box center [27, 26] width 7 height 1
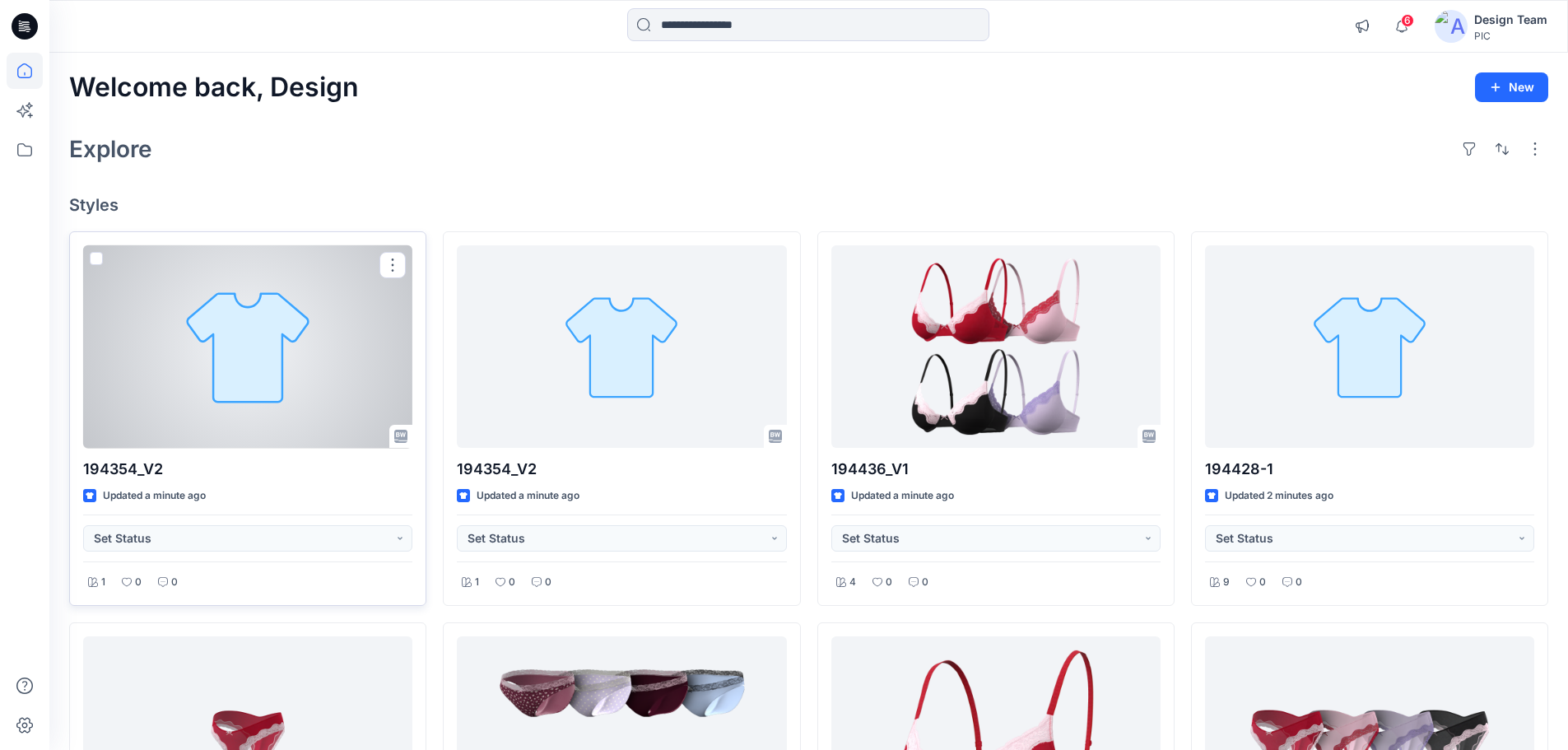
click at [328, 432] on div at bounding box center [247, 347] width 329 height 204
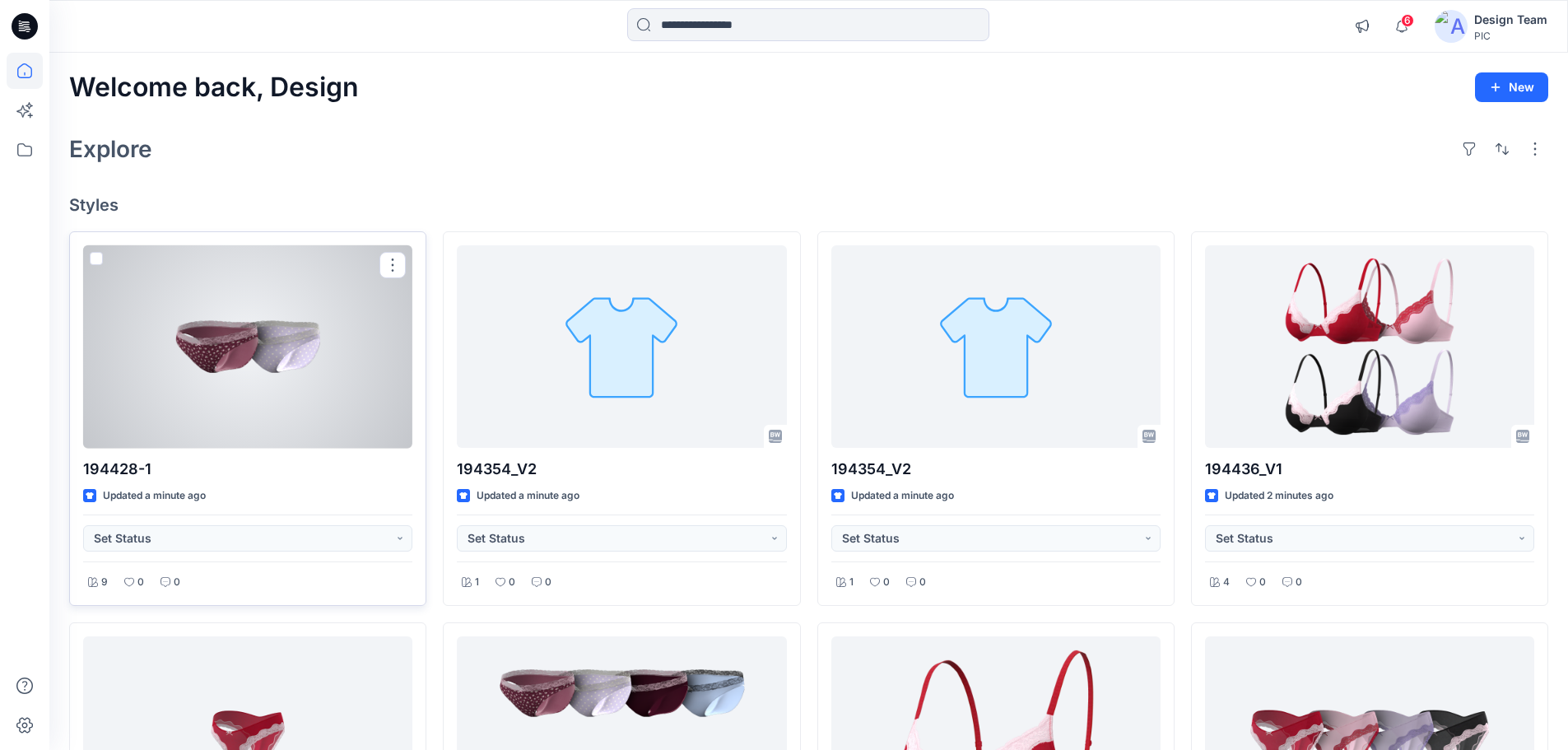
click at [278, 426] on div at bounding box center [247, 347] width 329 height 204
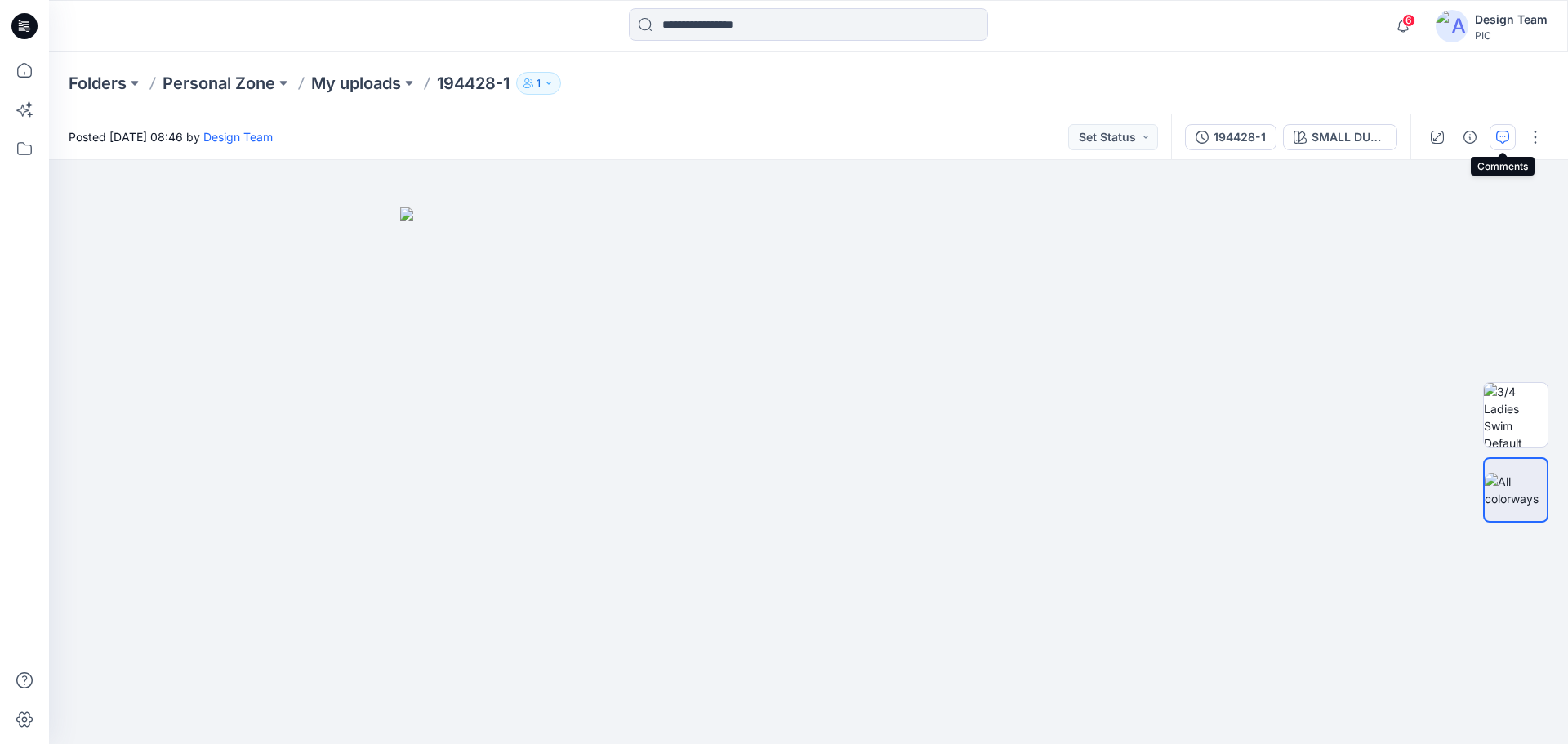
click at [1503, 140] on icon "button" at bounding box center [1503, 138] width 13 height 13
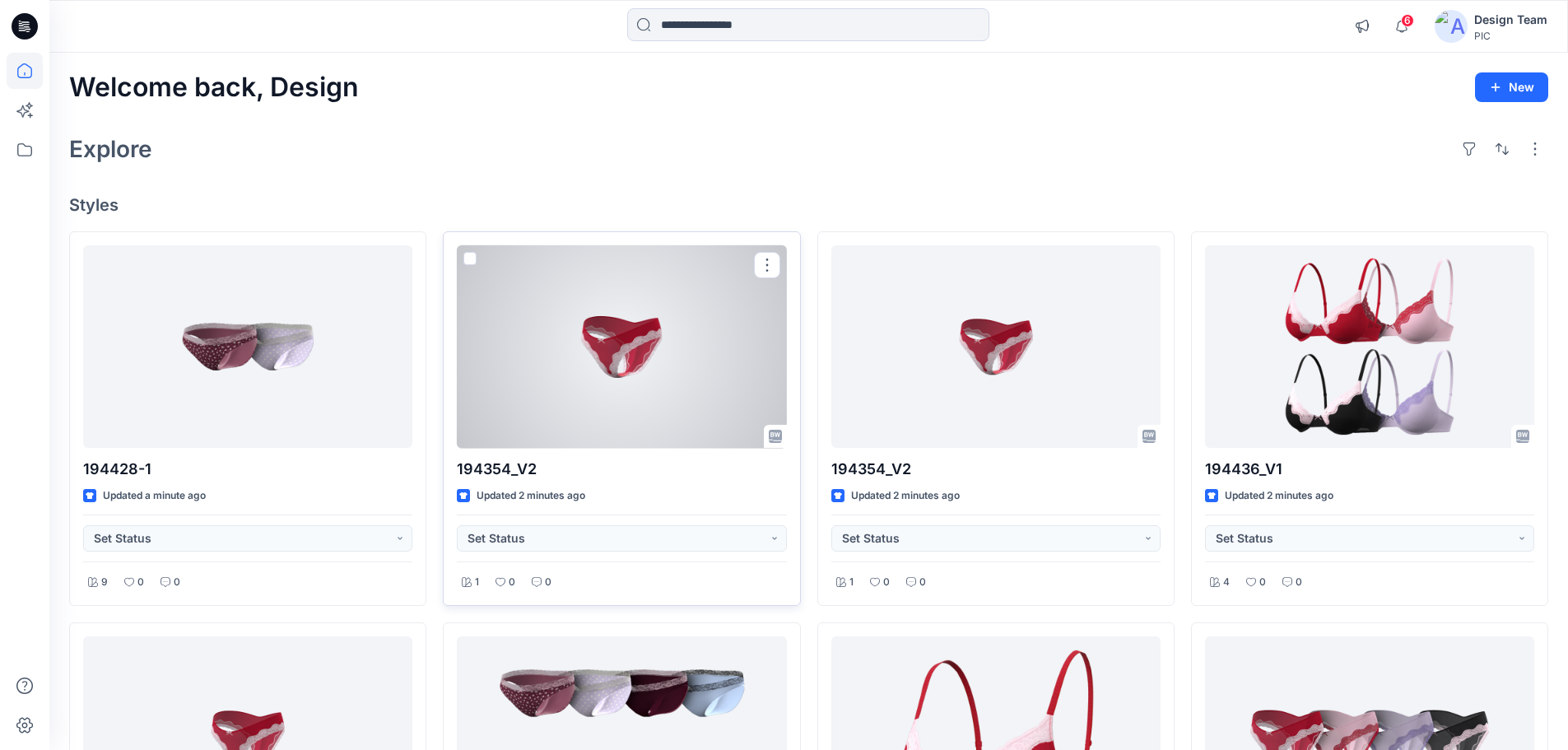
click at [620, 434] on div at bounding box center [621, 347] width 329 height 204
click at [594, 391] on div at bounding box center [621, 347] width 329 height 204
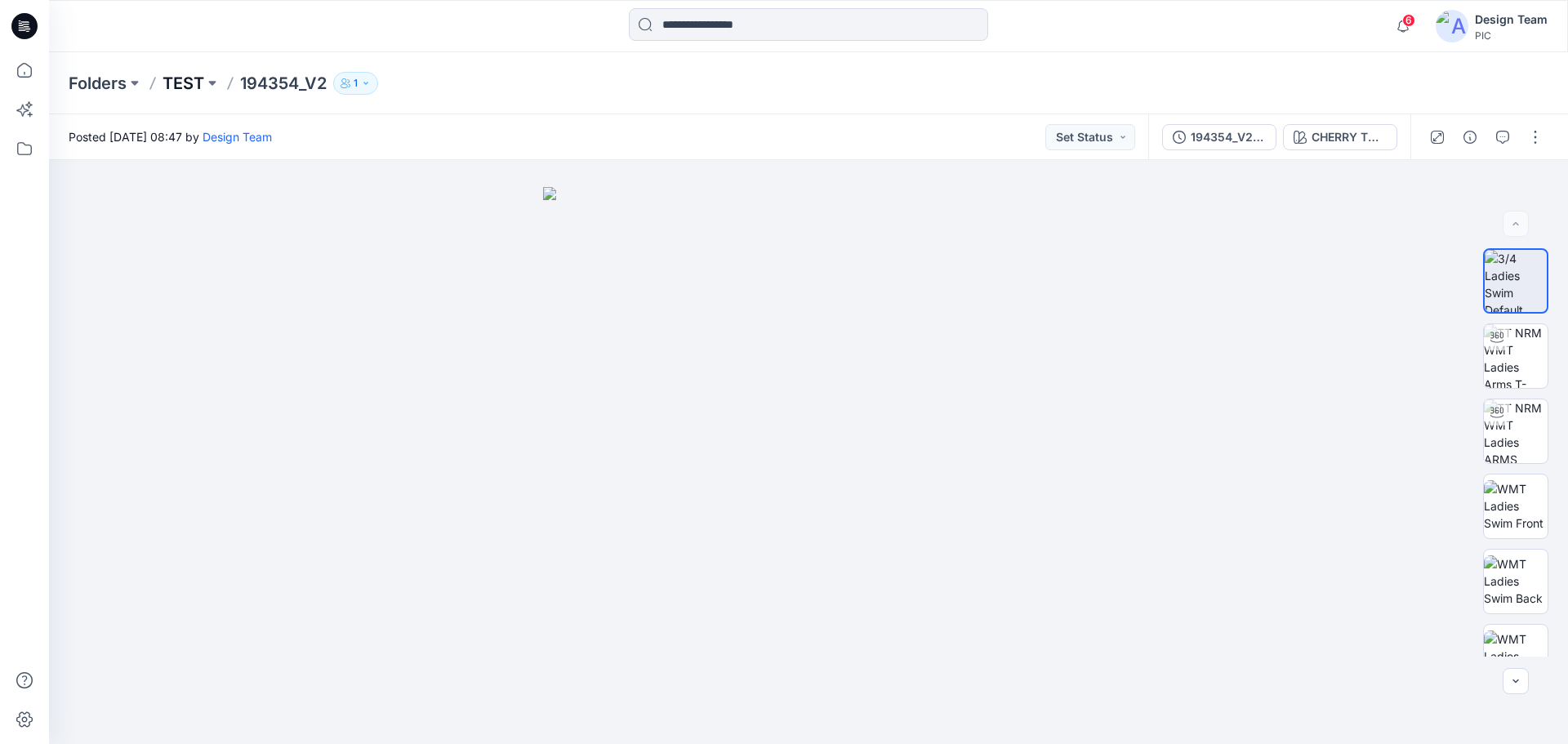
click at [194, 87] on p "TEST" at bounding box center [183, 84] width 41 height 23
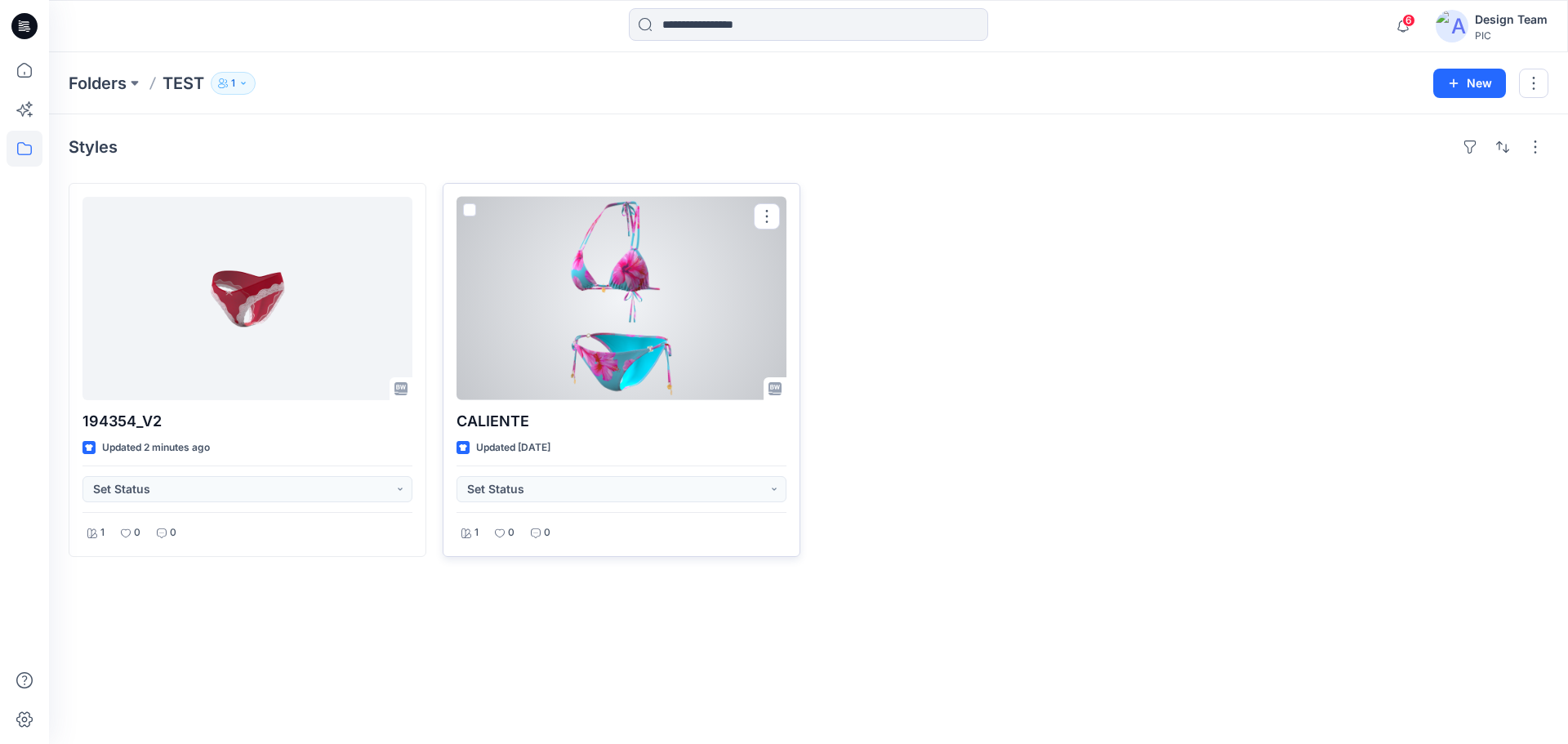
click at [639, 288] on div at bounding box center [621, 297] width 330 height 203
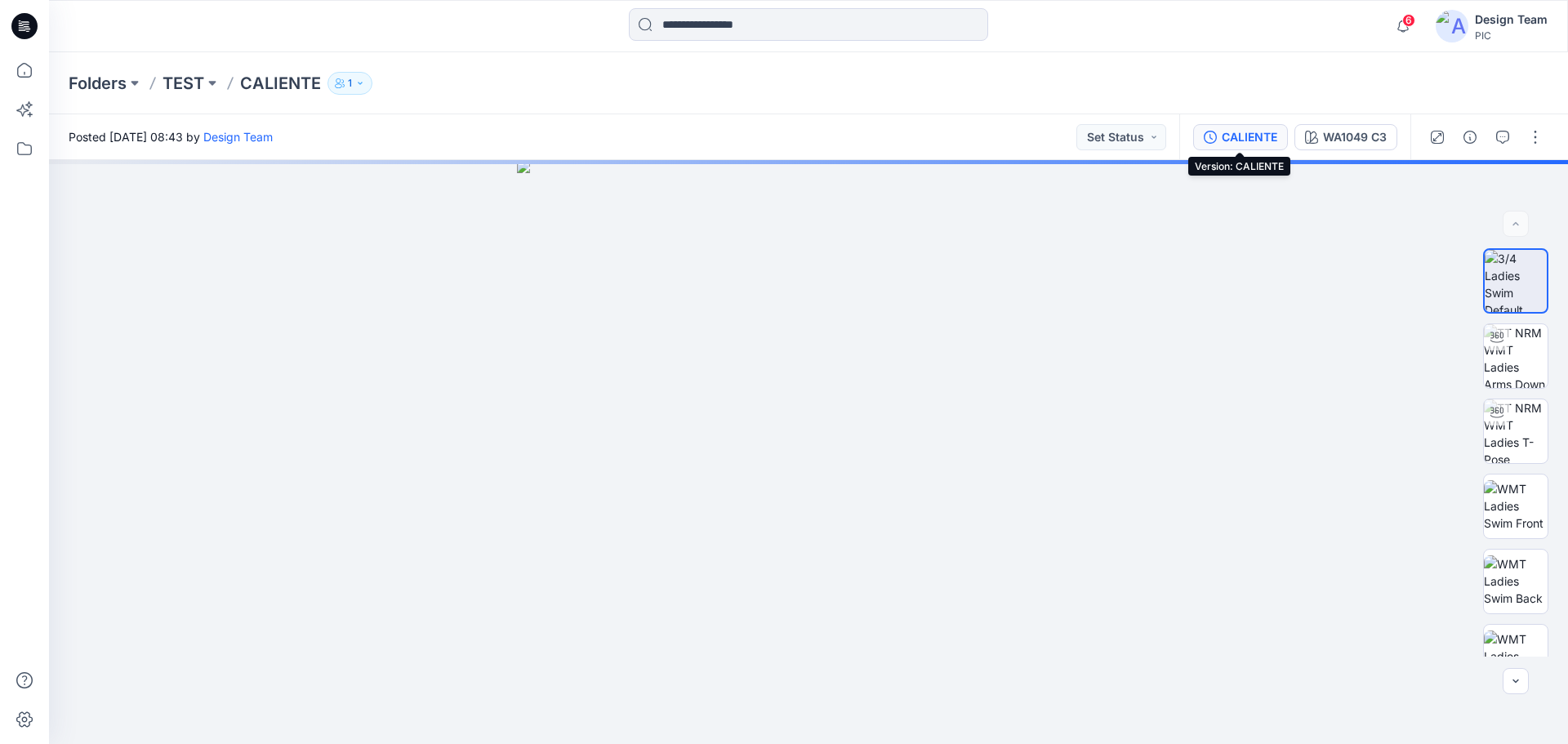
click at [1239, 147] on button "CALIENTE" at bounding box center [1241, 137] width 94 height 26
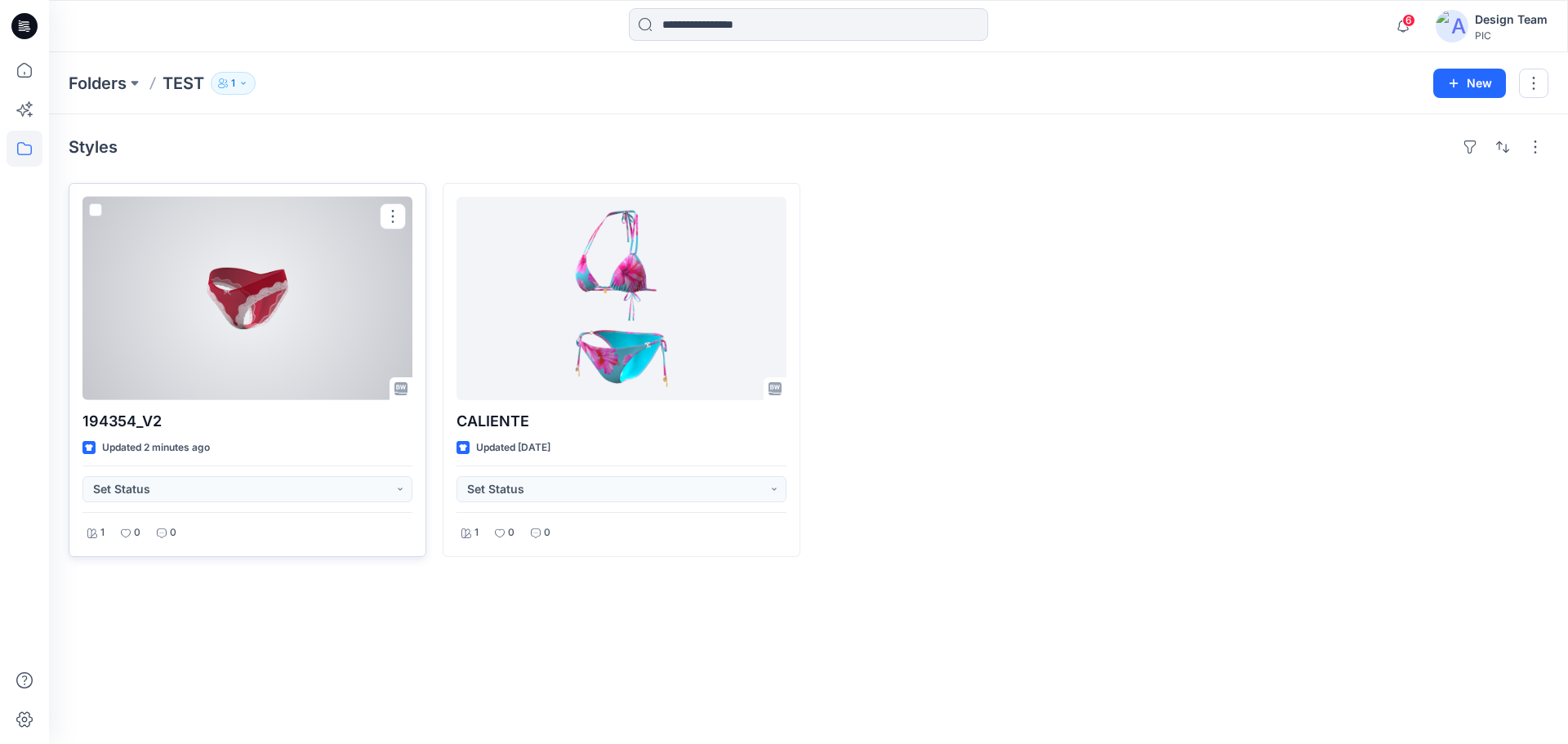
click at [322, 304] on div at bounding box center [247, 297] width 330 height 203
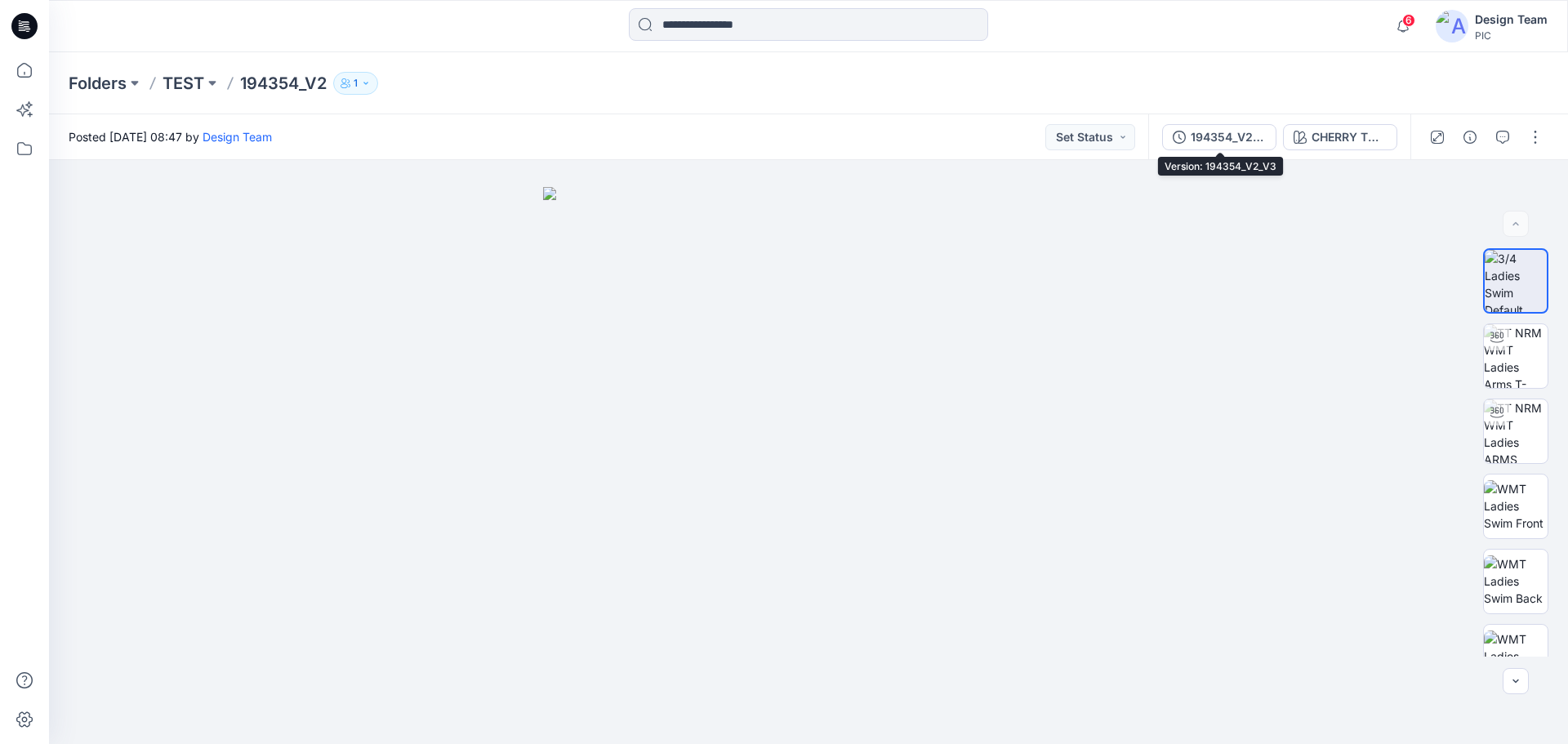
click at [1242, 141] on div "194354_V2_V3" at bounding box center [1228, 137] width 75 height 18
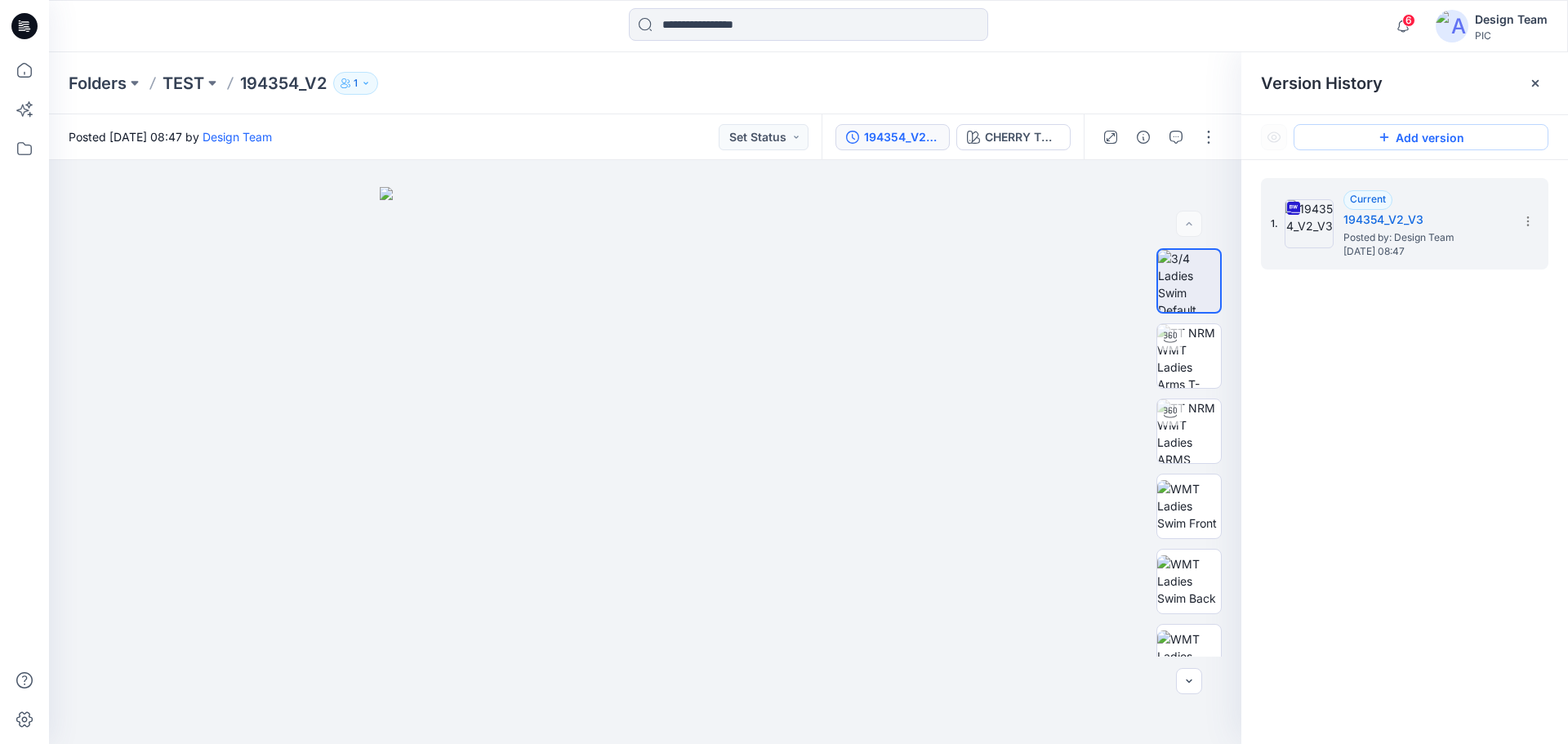
click at [1452, 134] on button "Add version" at bounding box center [1421, 137] width 255 height 26
click at [1520, 218] on section at bounding box center [1527, 219] width 26 height 26
click at [1526, 221] on icon at bounding box center [1529, 221] width 13 height 13
click at [1511, 146] on button "Add version" at bounding box center [1421, 137] width 255 height 26
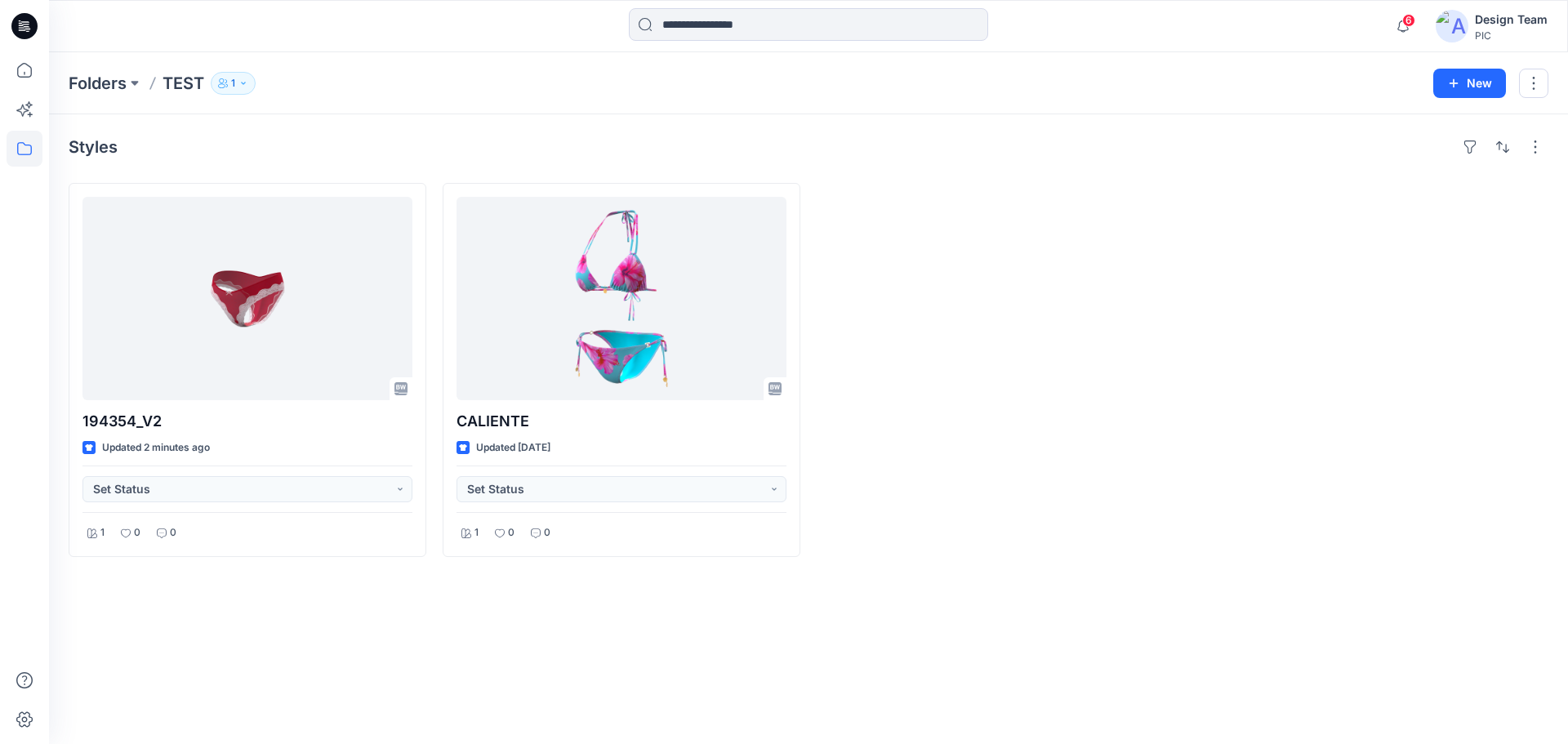
click at [13, 31] on icon at bounding box center [24, 26] width 26 height 52
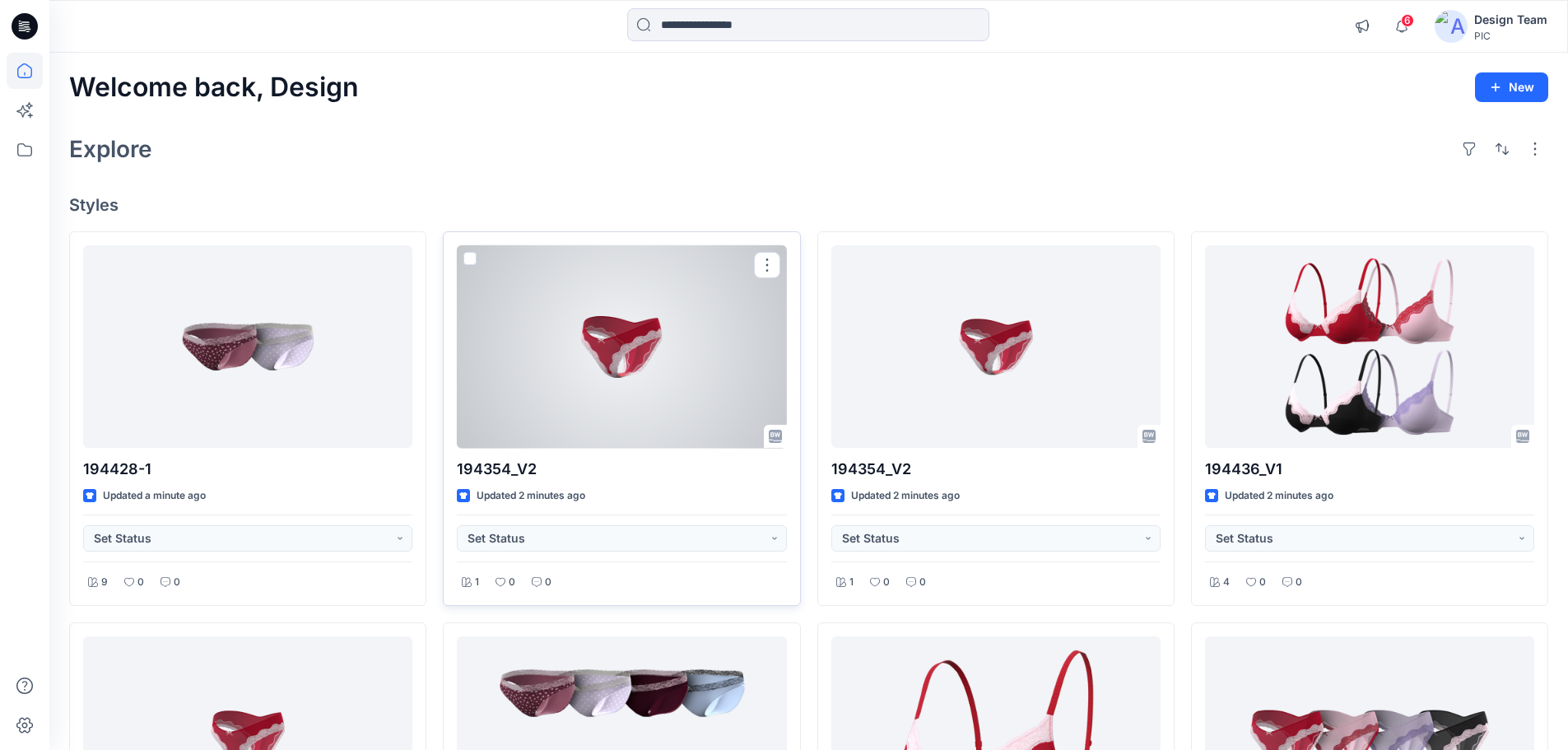
click at [693, 362] on div at bounding box center [621, 347] width 329 height 204
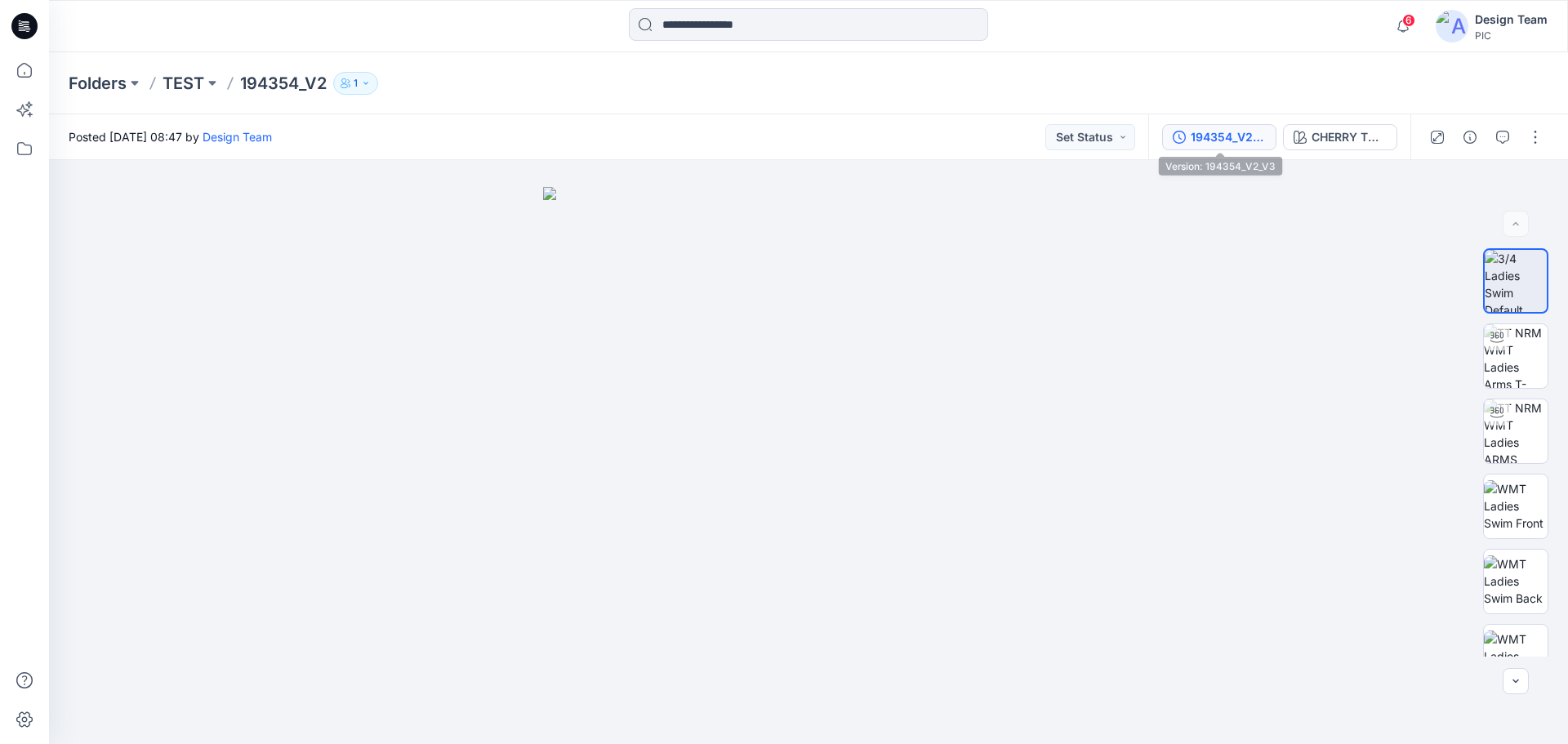
click at [1226, 138] on div "194354_V2_V3" at bounding box center [1228, 137] width 75 height 18
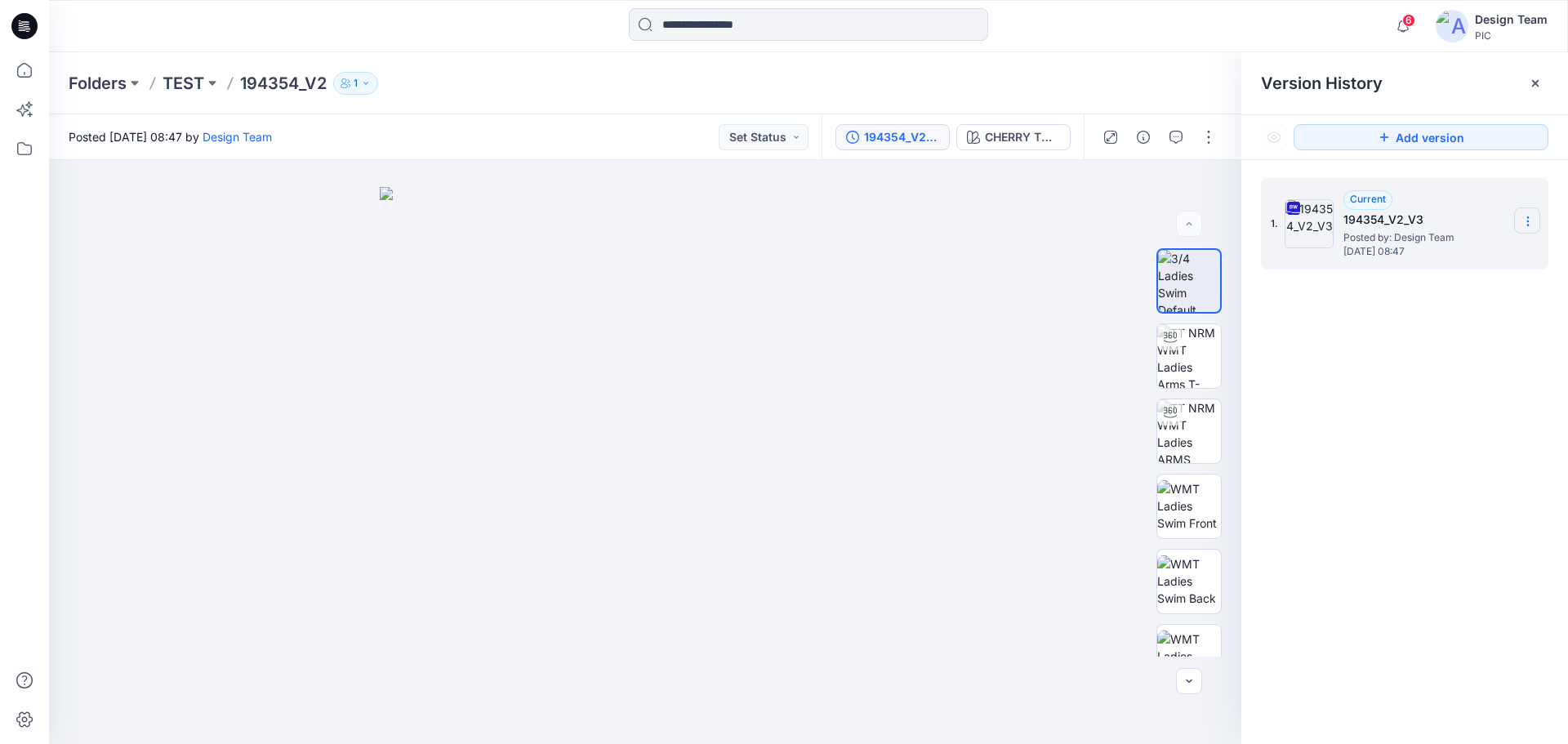
click at [1525, 213] on section at bounding box center [1527, 219] width 26 height 26
click at [1455, 290] on span "Duplicate Version" at bounding box center [1423, 286] width 93 height 19
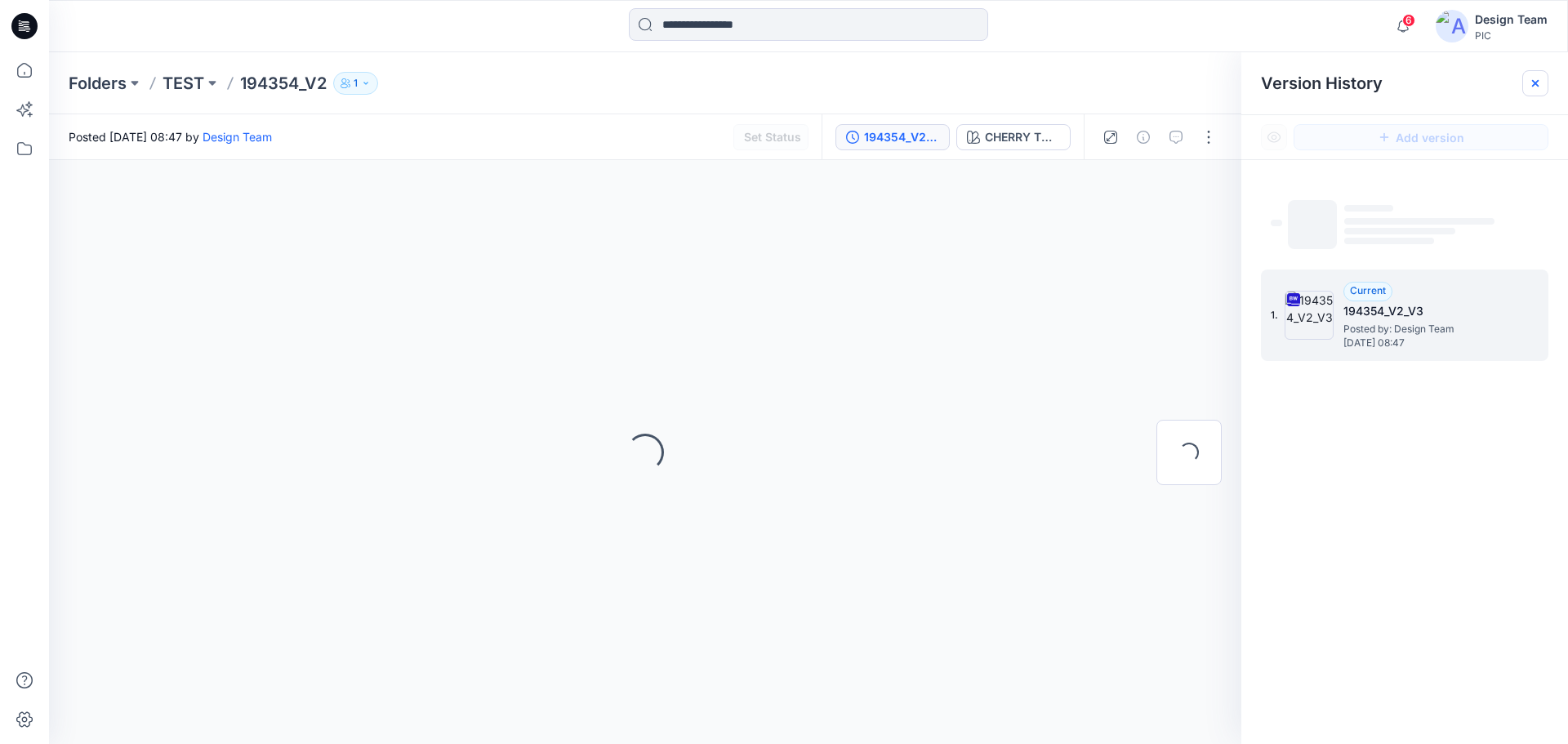
click at [1529, 85] on icon at bounding box center [1535, 84] width 13 height 13
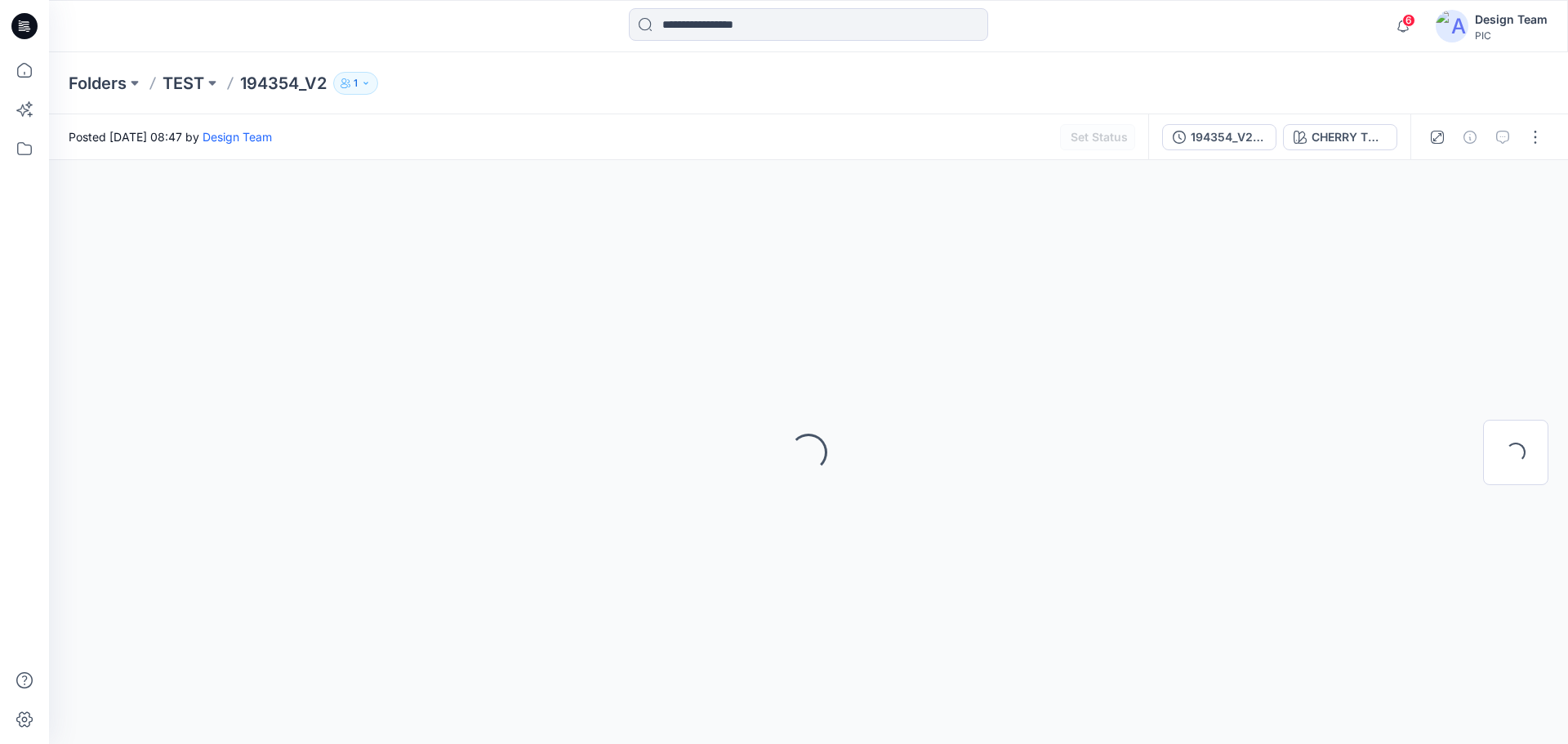
click at [275, 79] on p "194354_V2" at bounding box center [283, 84] width 87 height 23
click at [23, 24] on icon at bounding box center [24, 26] width 26 height 26
